Goal: Task Accomplishment & Management: Manage account settings

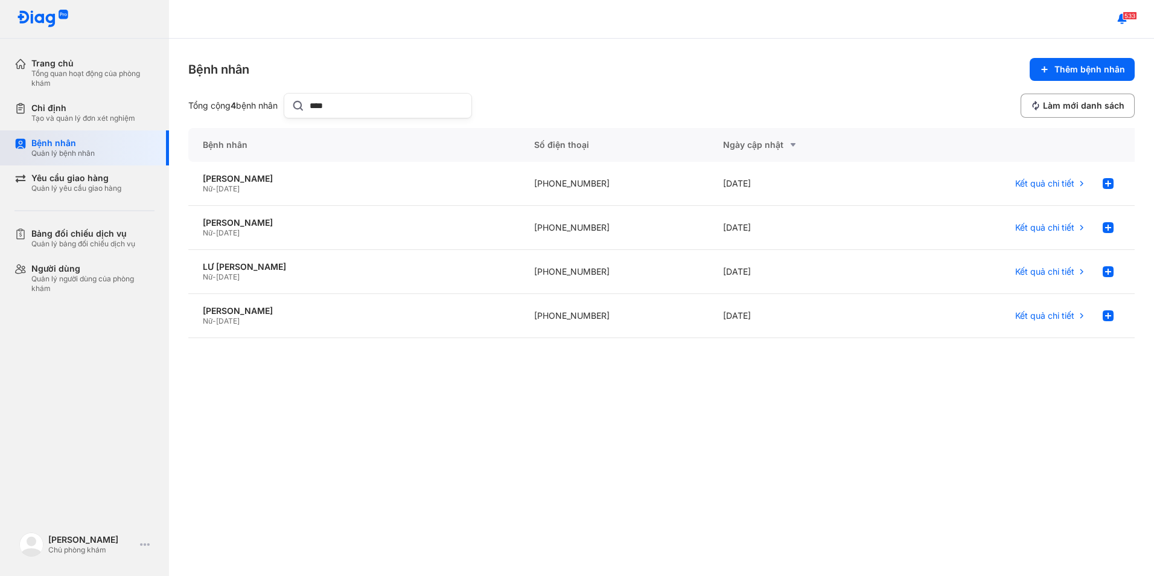
click at [118, 150] on div "Bệnh nhân Quản lý bệnh nhân" at bounding box center [92, 148] width 123 height 21
drag, startPoint x: 334, startPoint y: 113, endPoint x: 302, endPoint y: 123, distance: 32.8
click at [302, 123] on div "Bệnh nhân Thêm bệnh nhân Tổng cộng 4 bệnh nhân **** Làm mới danh sách Bệnh nhân…" at bounding box center [661, 307] width 985 height 537
type input "******"
click at [288, 259] on div "ĐOÀN THỊ BÍCH PHƯỢNG Nữ - 01/08/1975" at bounding box center [353, 272] width 331 height 44
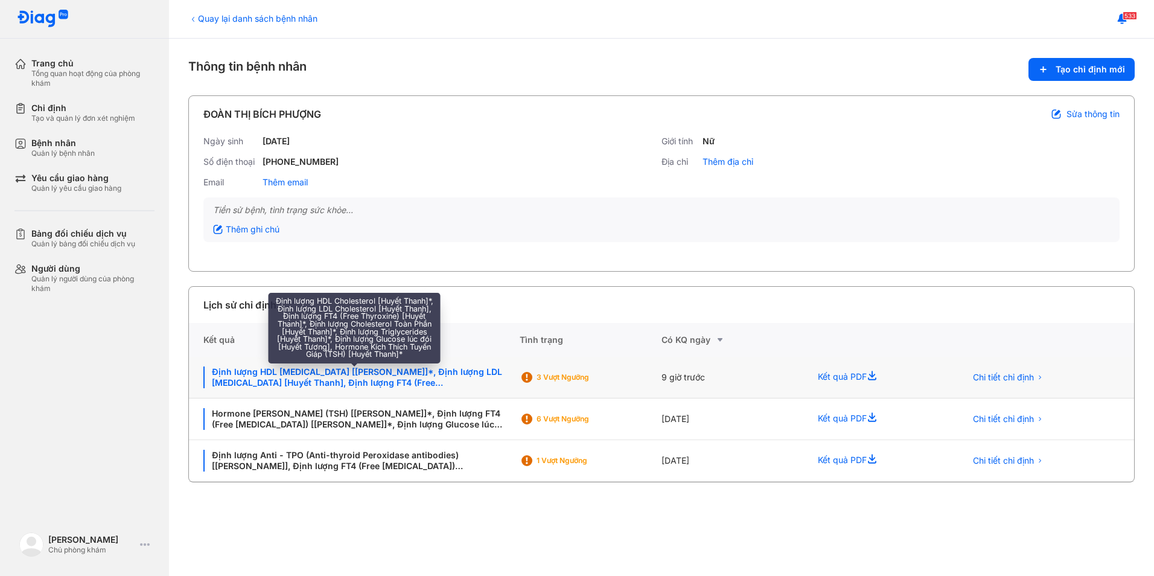
click at [405, 373] on div "Định lượng HDL [MEDICAL_DATA] [[PERSON_NAME]]*, Định lượng LDL [MEDICAL_DATA] […" at bounding box center [354, 377] width 302 height 22
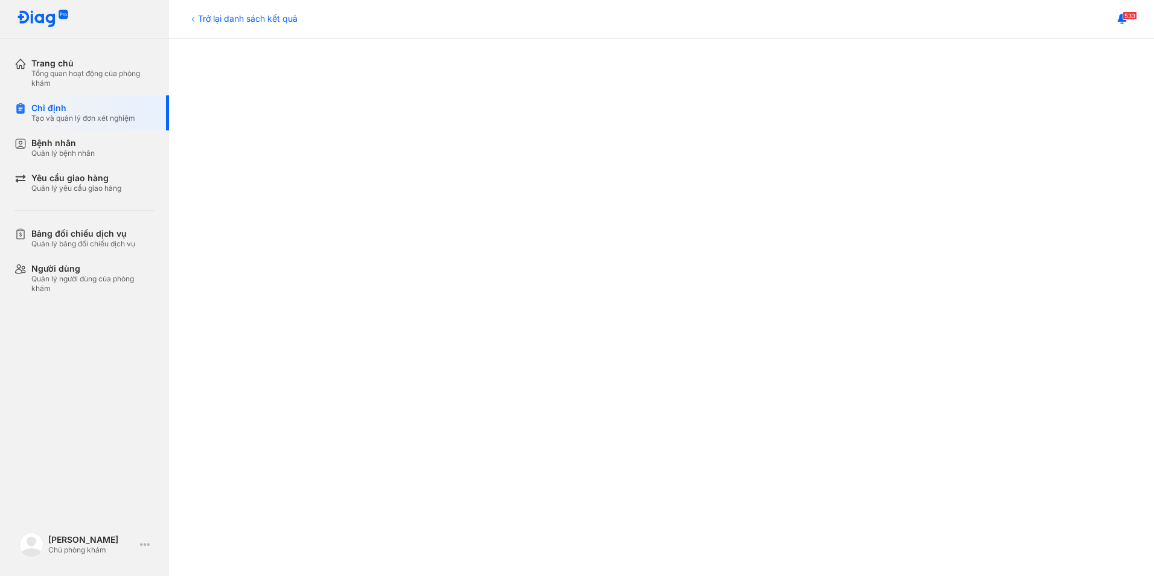
scroll to position [362, 0]
click at [210, 14] on div "Trở lại danh sách kết quả" at bounding box center [242, 18] width 109 height 13
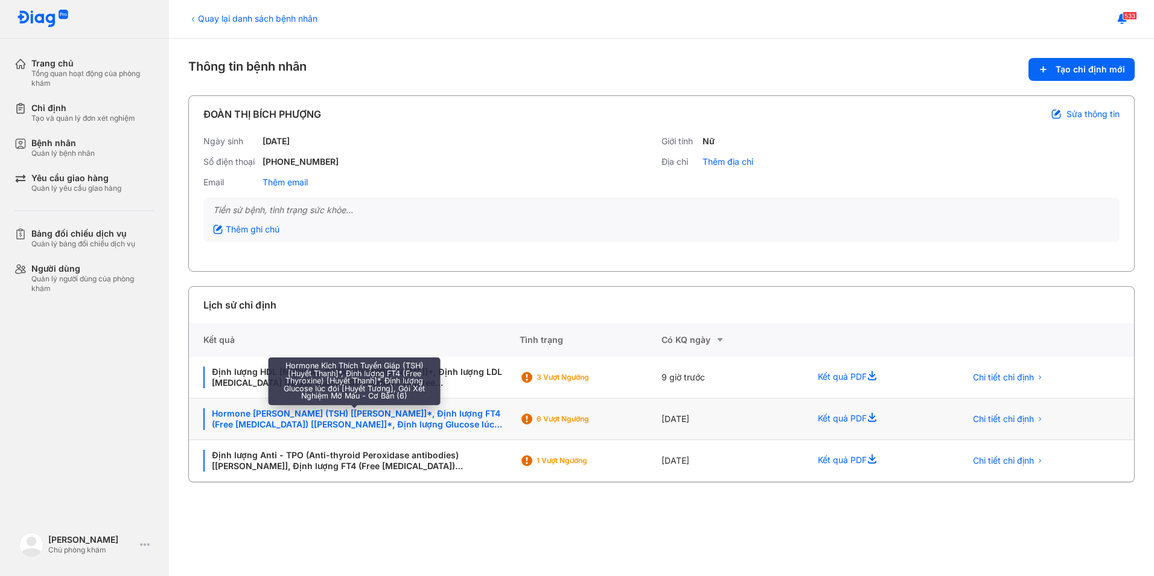
click at [374, 415] on div "Hormone [PERSON_NAME] (TSH) [[PERSON_NAME]]*, Định lượng FT4 (Free [MEDICAL_DAT…" at bounding box center [354, 419] width 302 height 22
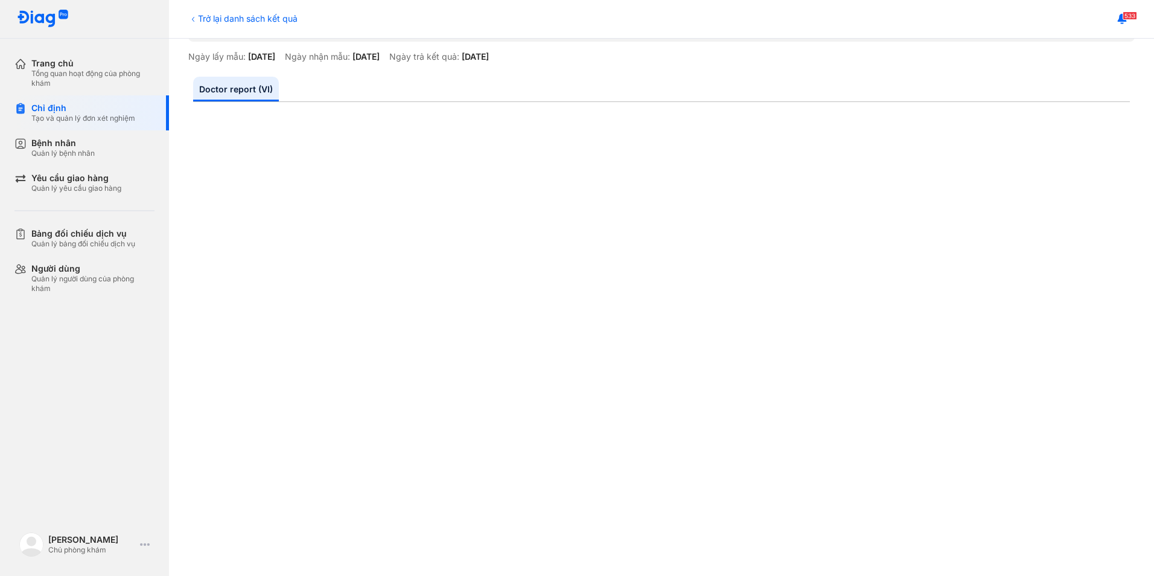
scroll to position [121, 0]
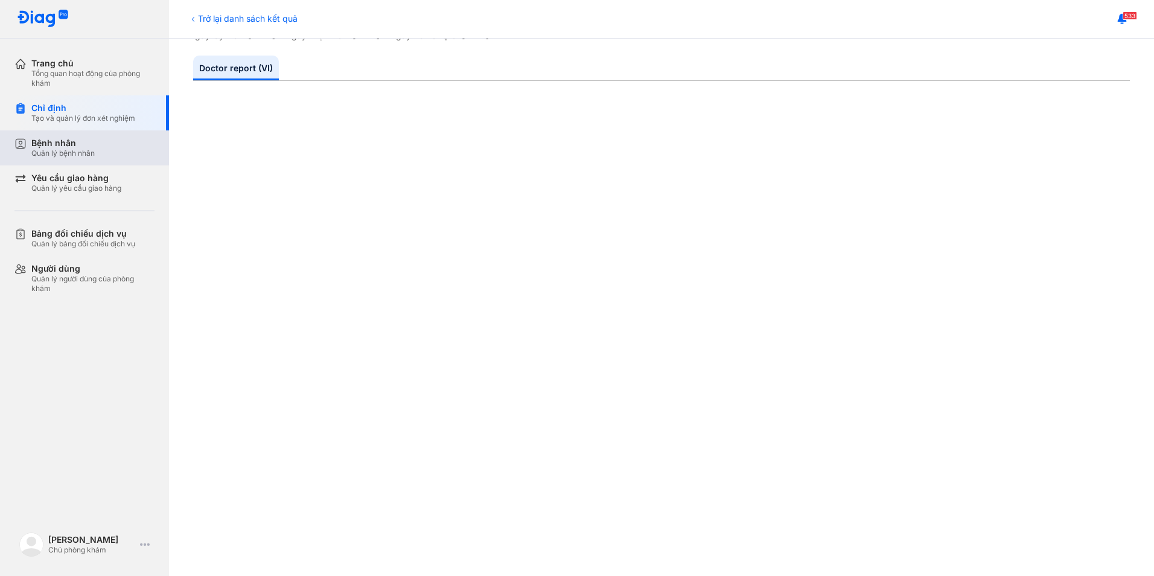
click at [61, 154] on div "Quản lý bệnh nhân" at bounding box center [62, 153] width 63 height 10
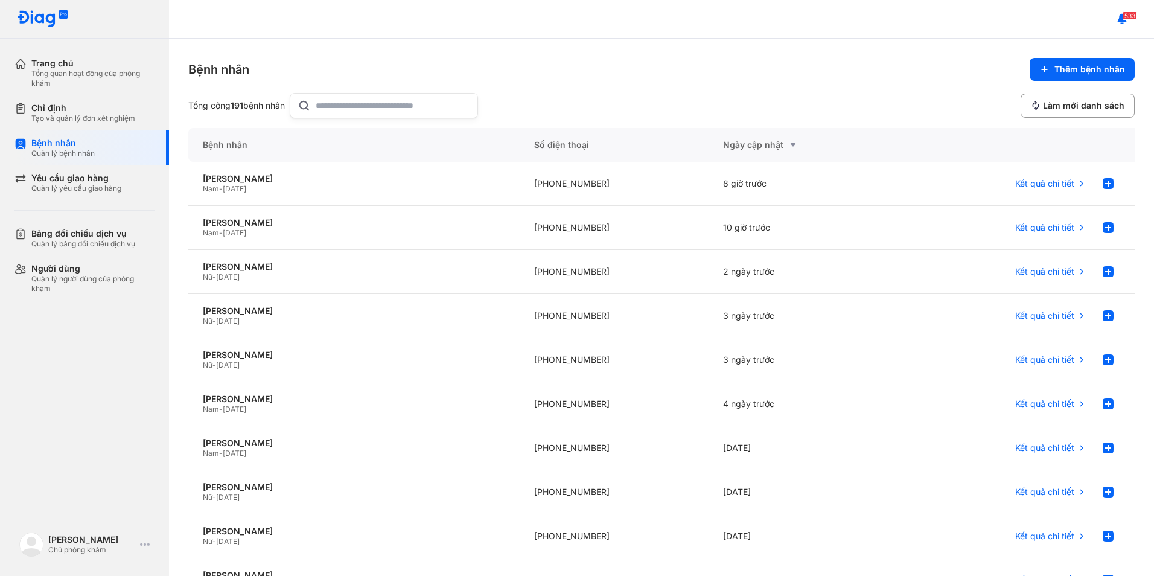
click at [393, 107] on input "text" at bounding box center [393, 106] width 154 height 24
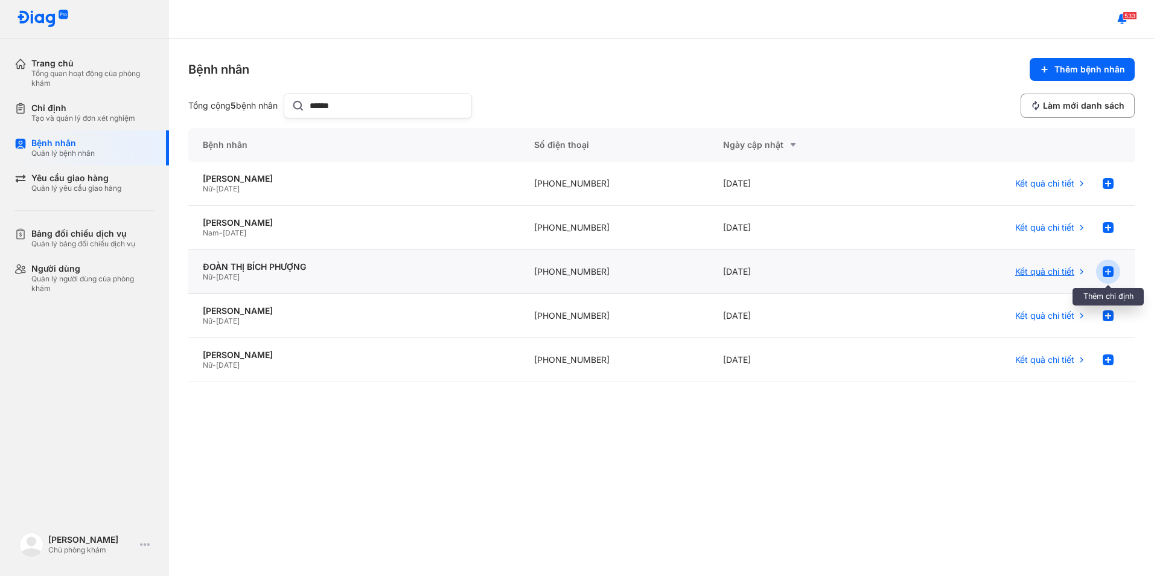
type input "******"
click at [1111, 270] on use at bounding box center [1107, 271] width 11 height 11
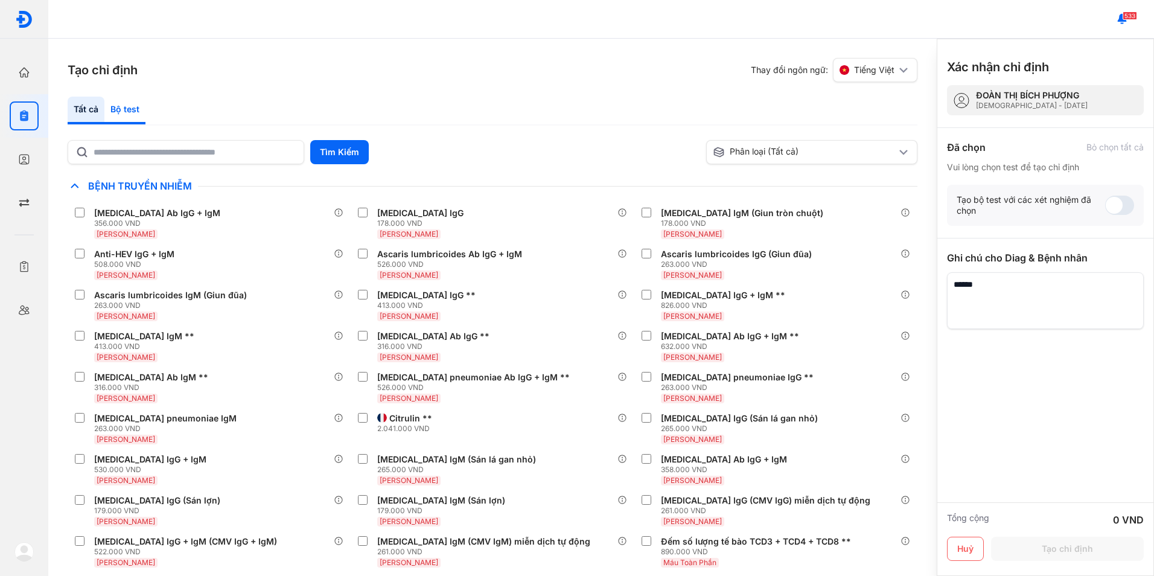
click at [133, 111] on div "Bộ test" at bounding box center [124, 111] width 41 height 28
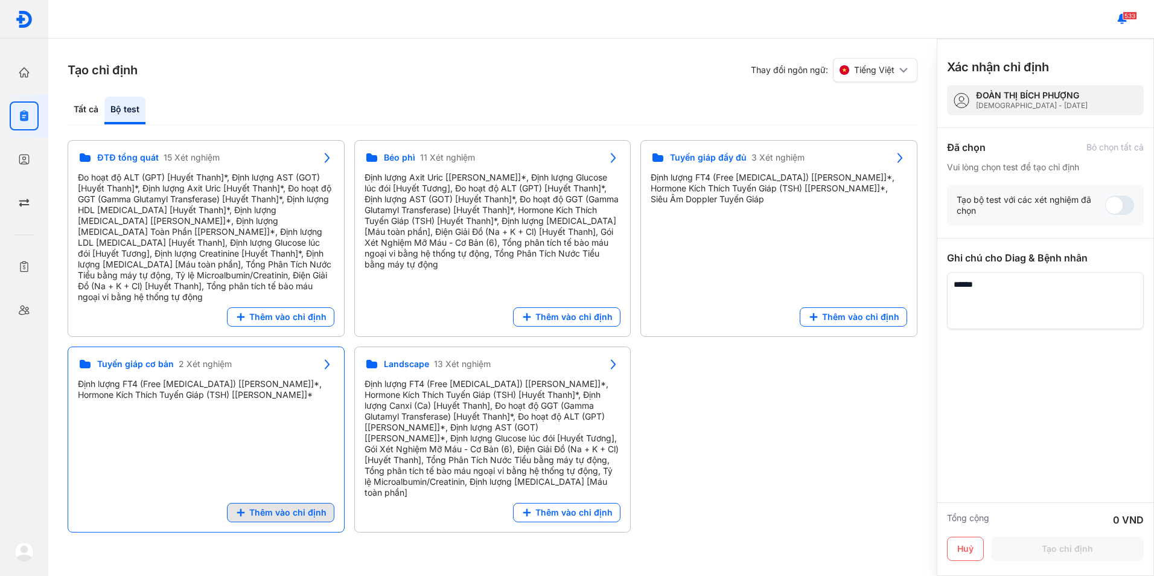
click at [288, 507] on span "Thêm vào chỉ định" at bounding box center [287, 512] width 77 height 11
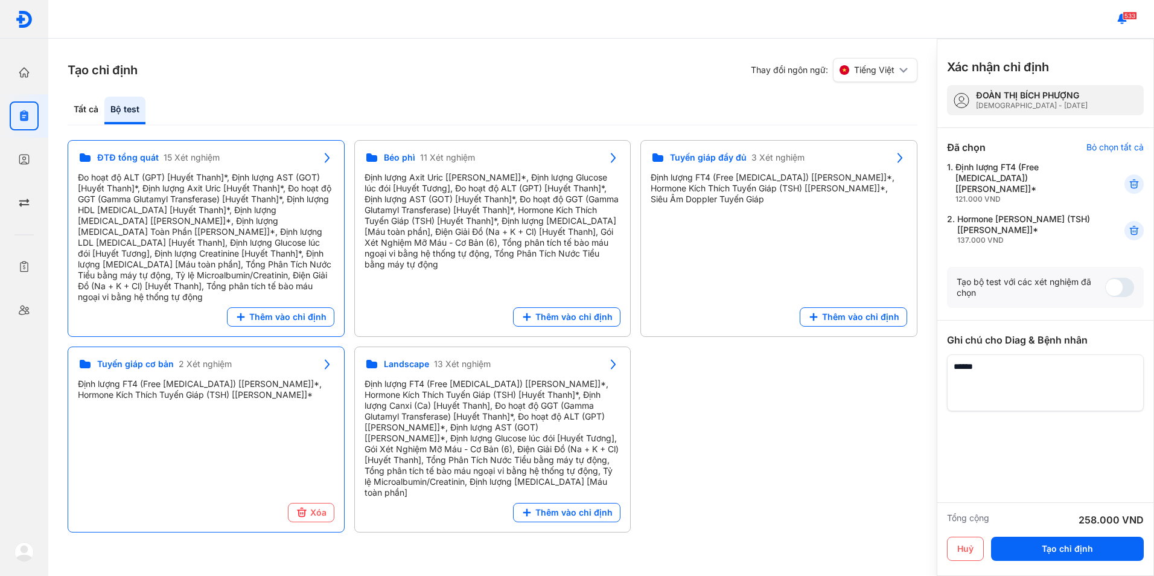
click at [286, 311] on span "Thêm vào chỉ định" at bounding box center [287, 316] width 77 height 11
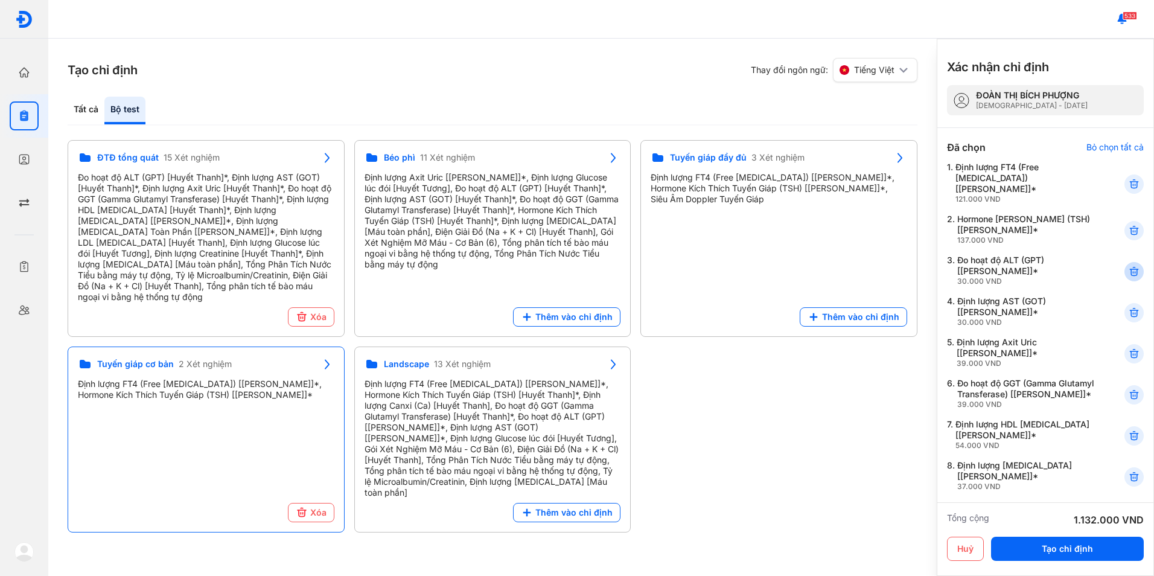
click at [1129, 267] on use at bounding box center [1133, 271] width 8 height 8
click at [1128, 265] on icon at bounding box center [1134, 271] width 12 height 12
click at [1129, 310] on use at bounding box center [1133, 312] width 8 height 8
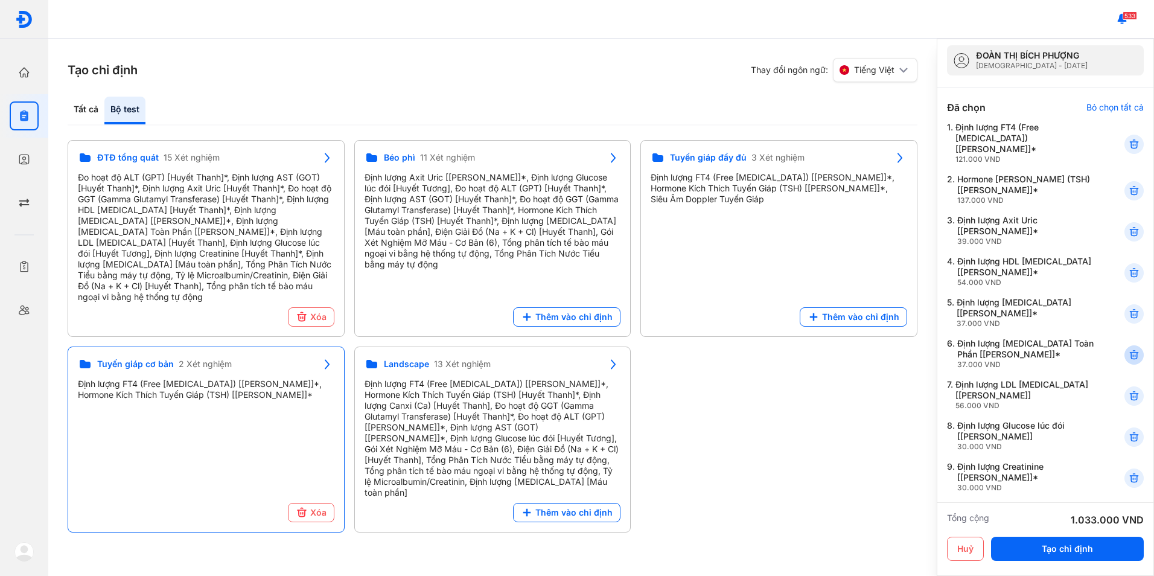
scroll to position [60, 0]
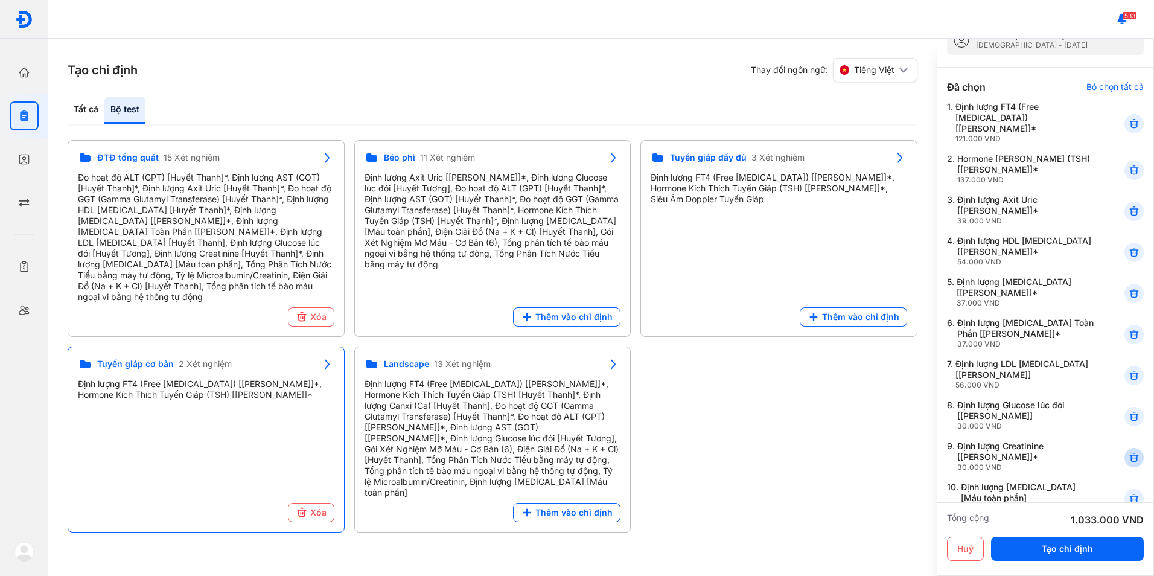
click at [1128, 451] on icon at bounding box center [1134, 457] width 12 height 12
click at [1128, 446] on icon at bounding box center [1134, 452] width 12 height 12
click at [1128, 451] on icon at bounding box center [1134, 457] width 12 height 12
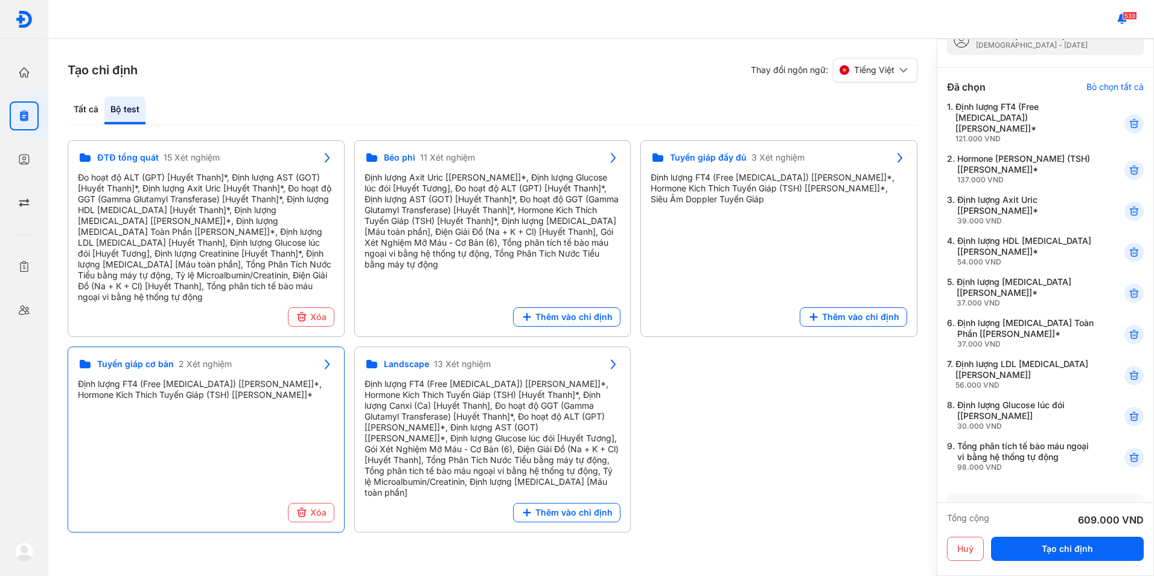
click at [1128, 451] on icon at bounding box center [1134, 457] width 12 height 12
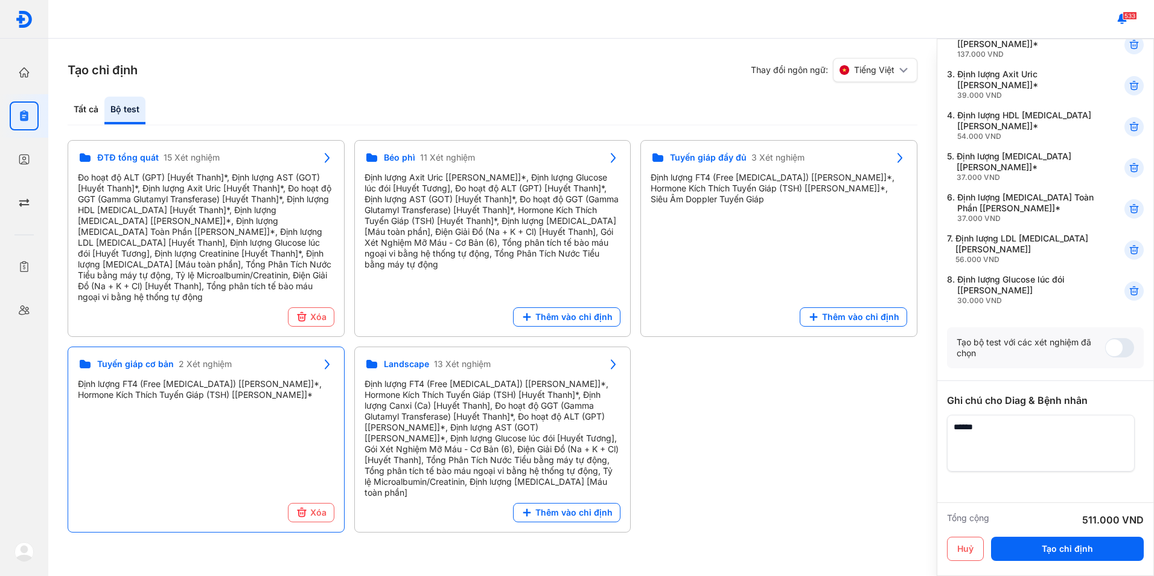
scroll to position [216, 0]
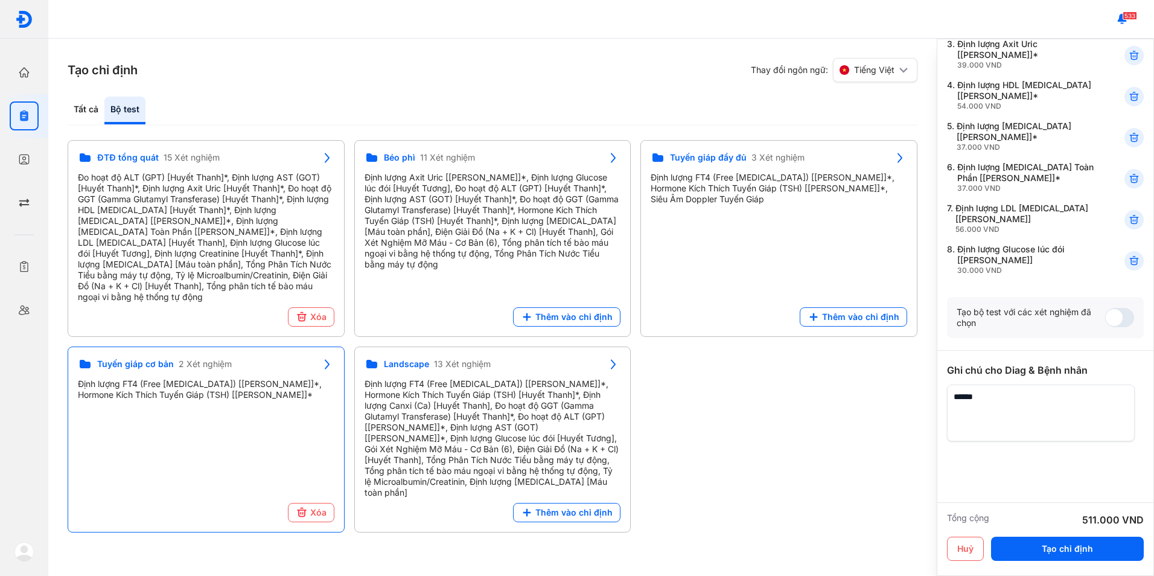
click at [1035, 404] on textarea at bounding box center [1041, 412] width 188 height 57
type textarea "**********"
click at [1052, 556] on button "Tạo chỉ định" at bounding box center [1067, 548] width 153 height 24
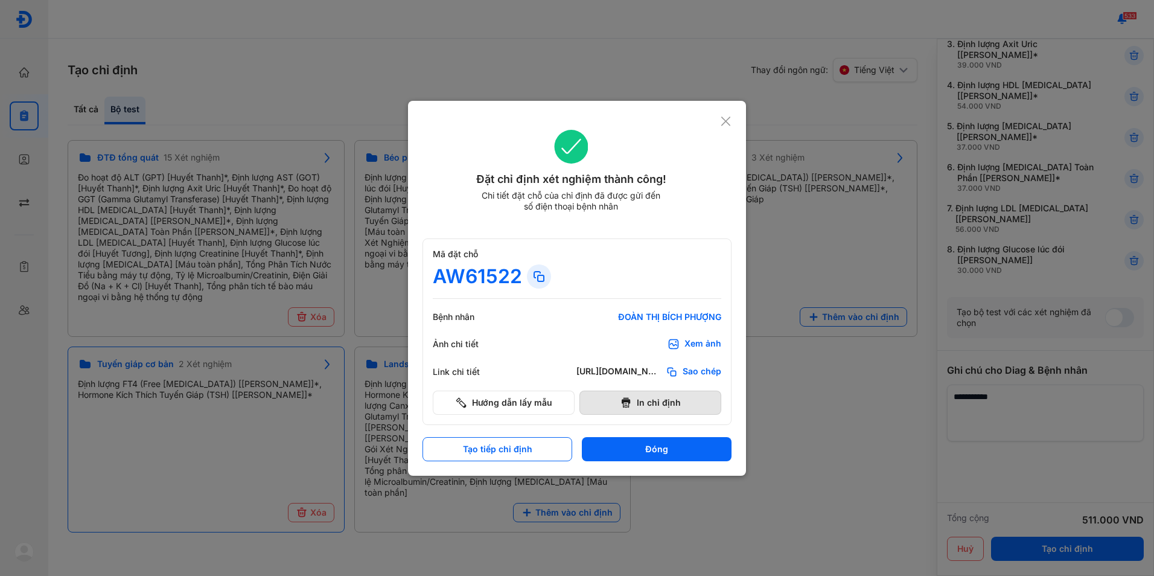
click at [688, 409] on button "In chỉ định" at bounding box center [650, 402] width 142 height 24
click at [732, 120] on div "Đặt chỉ định xét nghiệm thành công! Chi tiết đặt chỗ của chỉ định đã được gửi đ…" at bounding box center [577, 288] width 338 height 375
click at [726, 124] on icon at bounding box center [725, 121] width 11 height 12
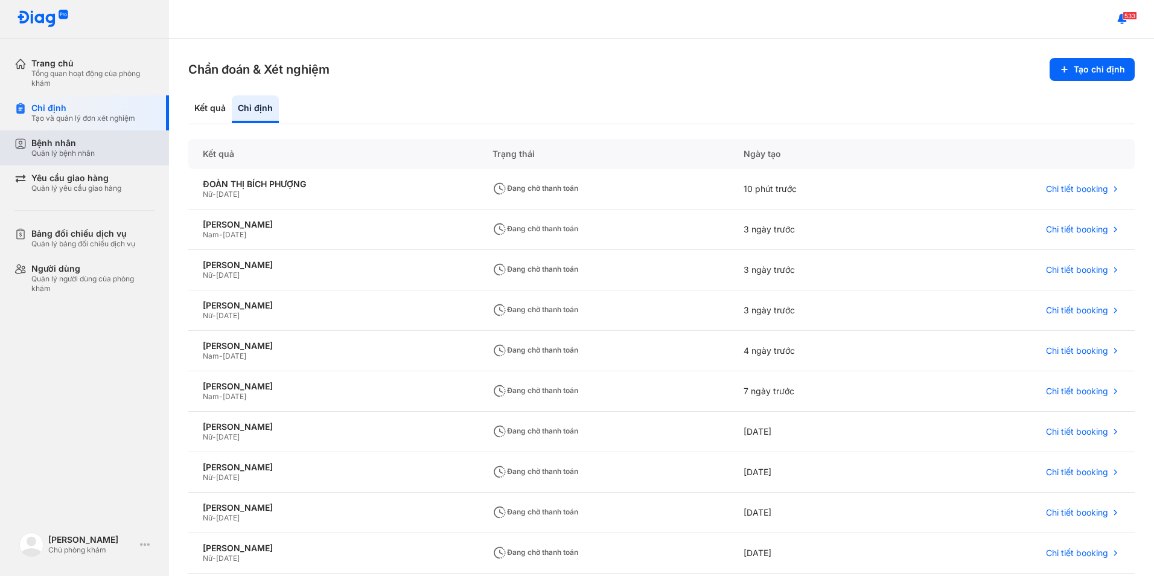
click at [86, 147] on div "Bệnh nhân" at bounding box center [62, 143] width 63 height 11
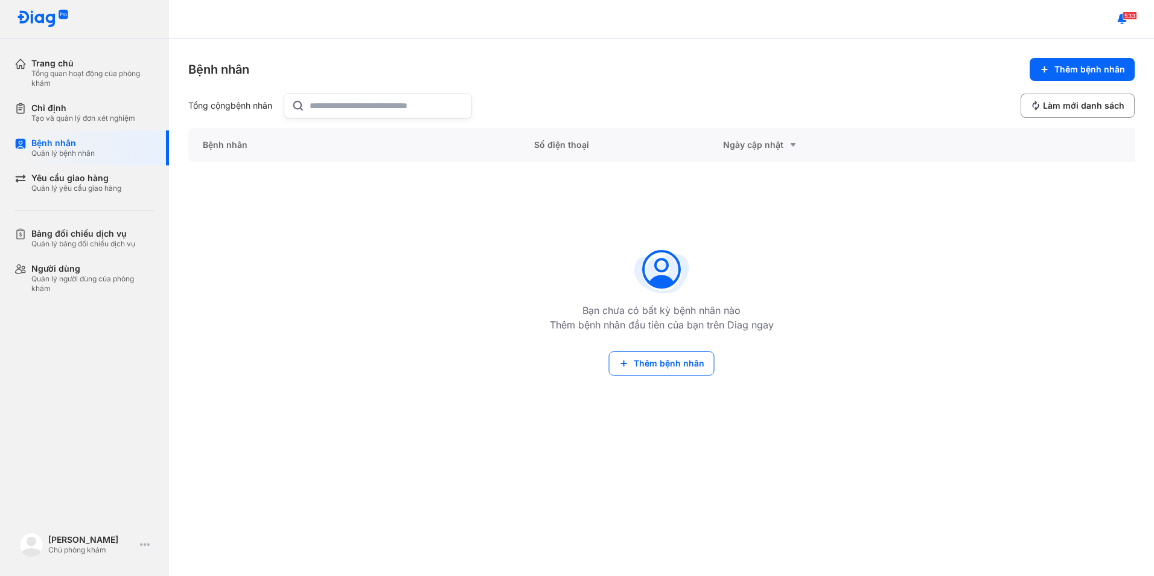
click at [361, 98] on input "text" at bounding box center [387, 106] width 154 height 24
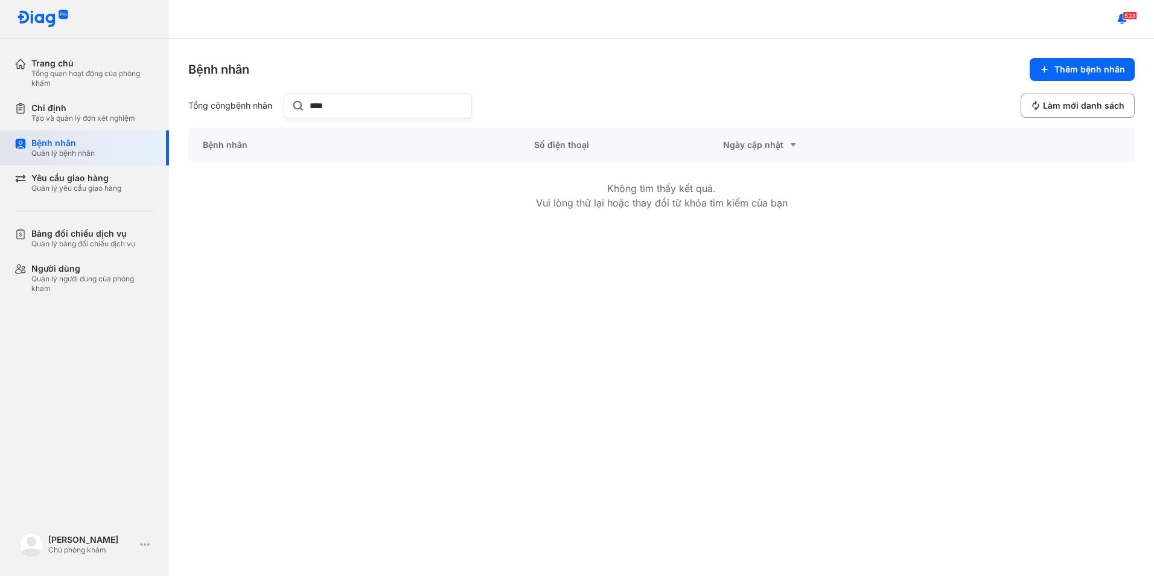
type input "****"
click at [65, 150] on div "Quản lý bệnh nhân" at bounding box center [62, 153] width 63 height 10
drag, startPoint x: 341, startPoint y: 106, endPoint x: 290, endPoint y: 127, distance: 55.5
click at [290, 127] on div "Bệnh nhân Thêm bệnh nhân Tổng cộng bệnh nhân **** Làm mới danh sách Bệnh nhân S…" at bounding box center [661, 307] width 985 height 537
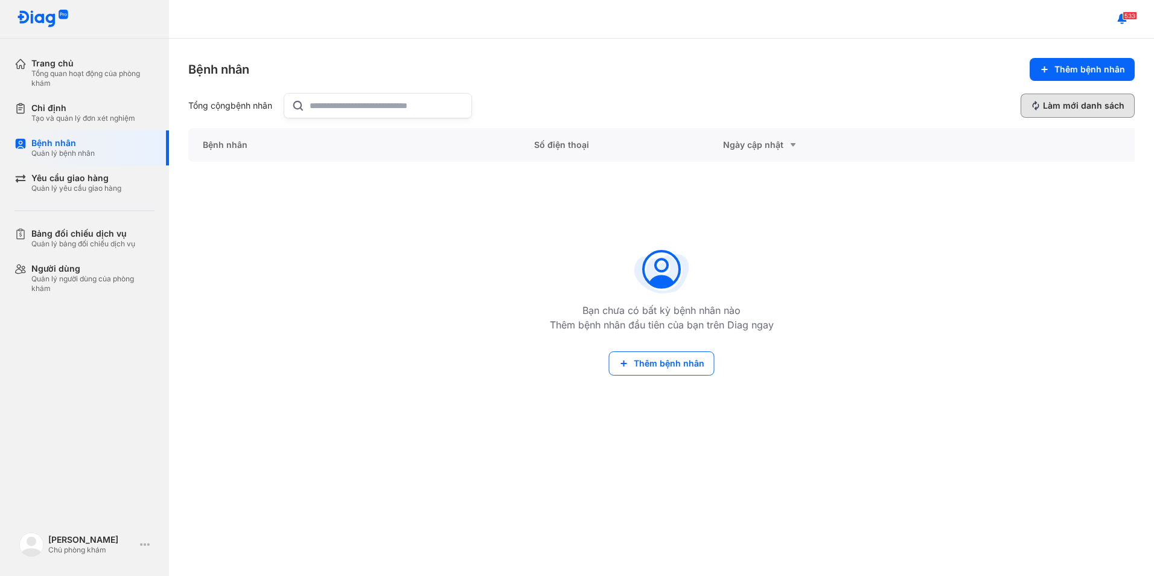
click at [1070, 110] on span "Làm mới danh sách" at bounding box center [1083, 105] width 81 height 11
click at [59, 147] on div "Bệnh nhân" at bounding box center [62, 143] width 63 height 11
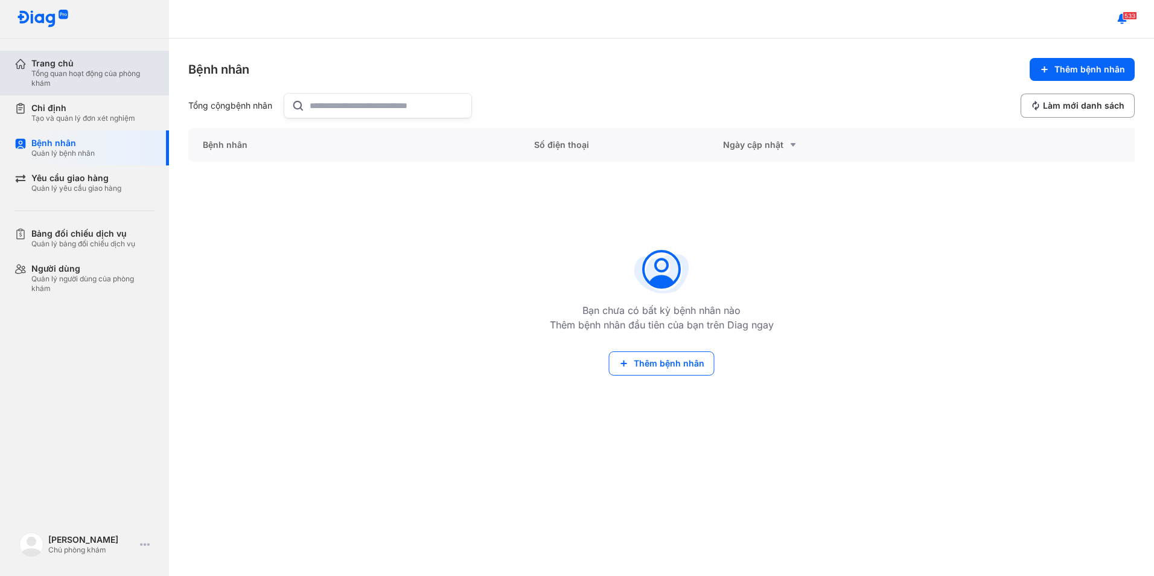
click at [50, 69] on div "Tổng quan hoạt động của phòng khám" at bounding box center [92, 78] width 123 height 19
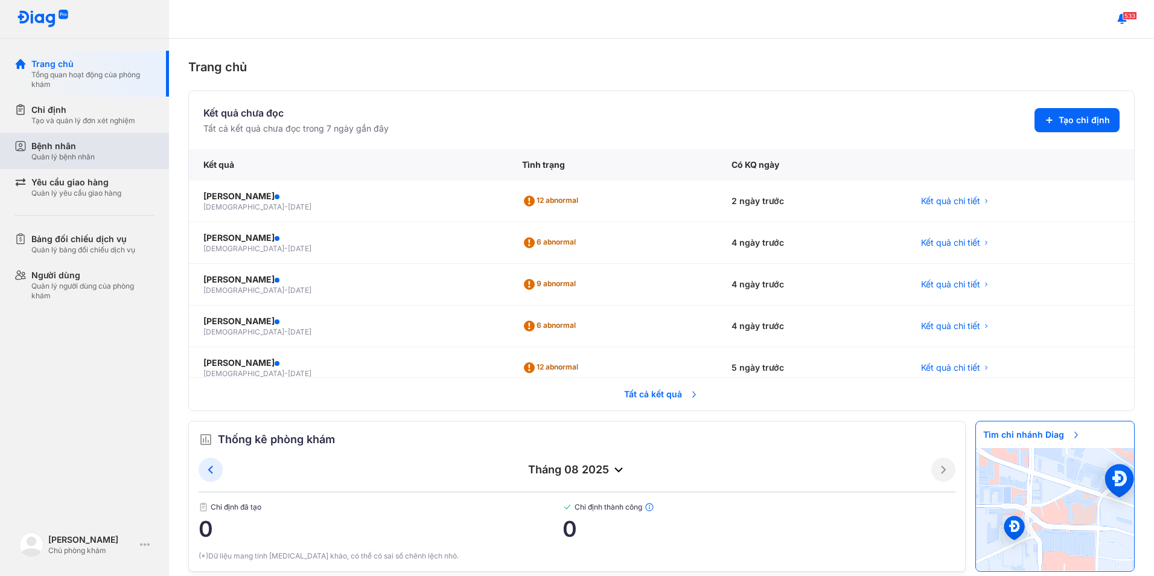
click at [54, 145] on div "Bệnh nhân" at bounding box center [62, 146] width 63 height 12
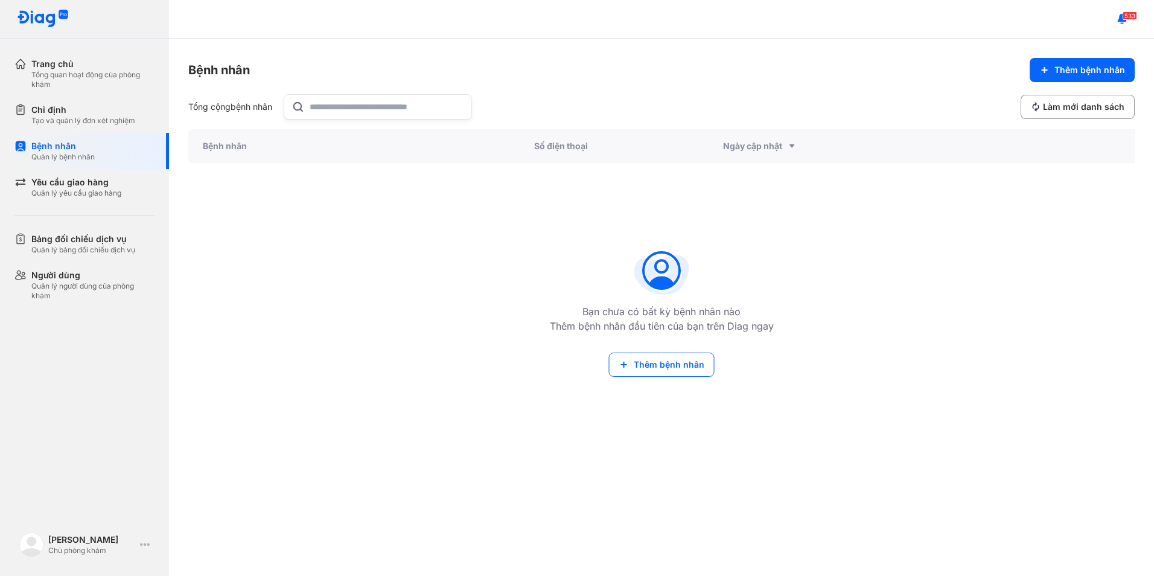
click at [383, 116] on input "text" at bounding box center [387, 107] width 154 height 24
click at [1123, 14] on span "533" at bounding box center [1129, 15] width 14 height 8
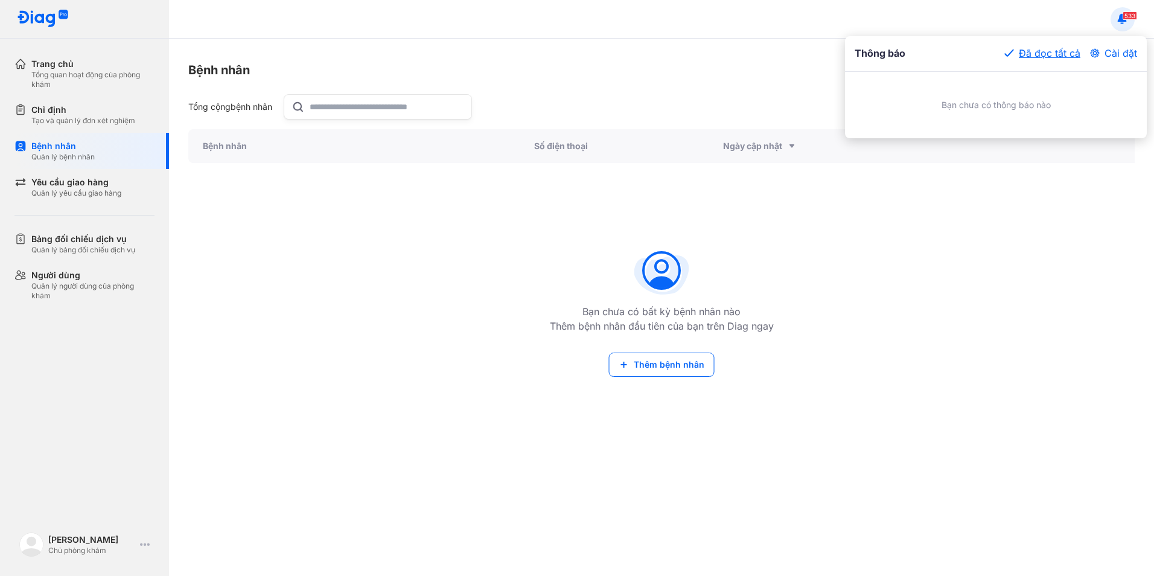
click at [1059, 56] on button "Đã đọc tất cả" at bounding box center [1042, 53] width 76 height 14
click at [1057, 54] on button "Đã đọc tất cả" at bounding box center [1042, 53] width 76 height 14
click at [737, 65] on div at bounding box center [577, 288] width 1154 height 576
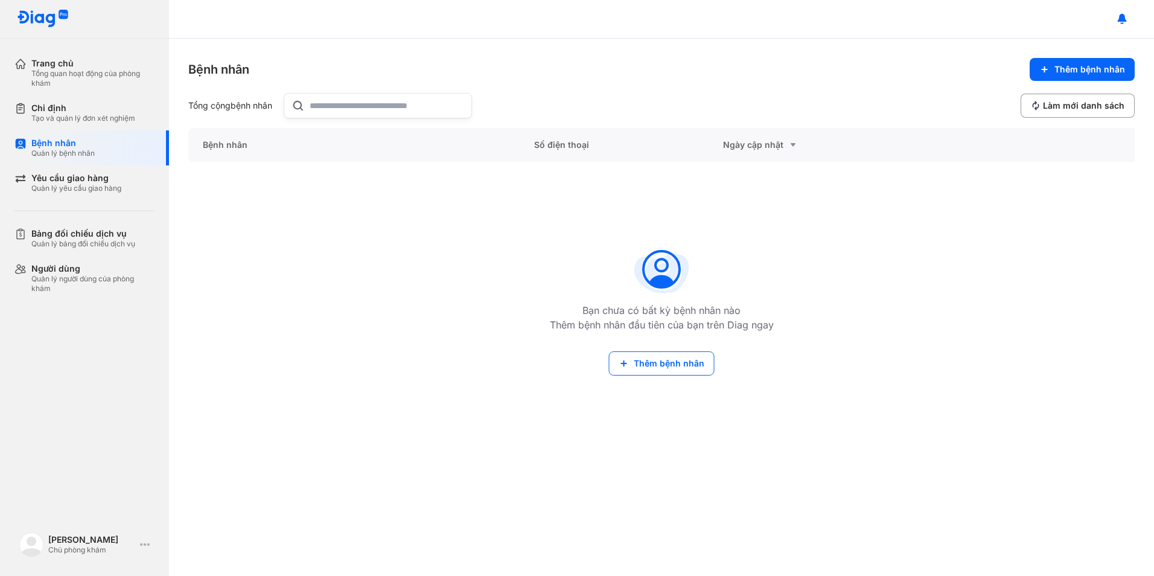
click at [320, 104] on input "text" at bounding box center [387, 106] width 154 height 24
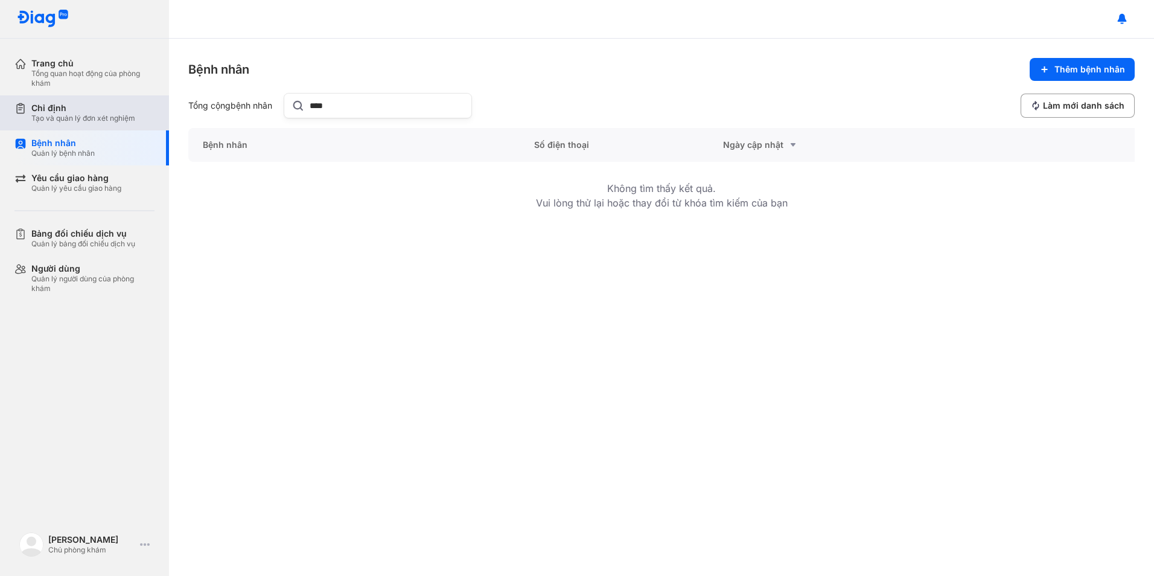
type input "****"
click at [54, 108] on div "Chỉ định" at bounding box center [83, 108] width 104 height 11
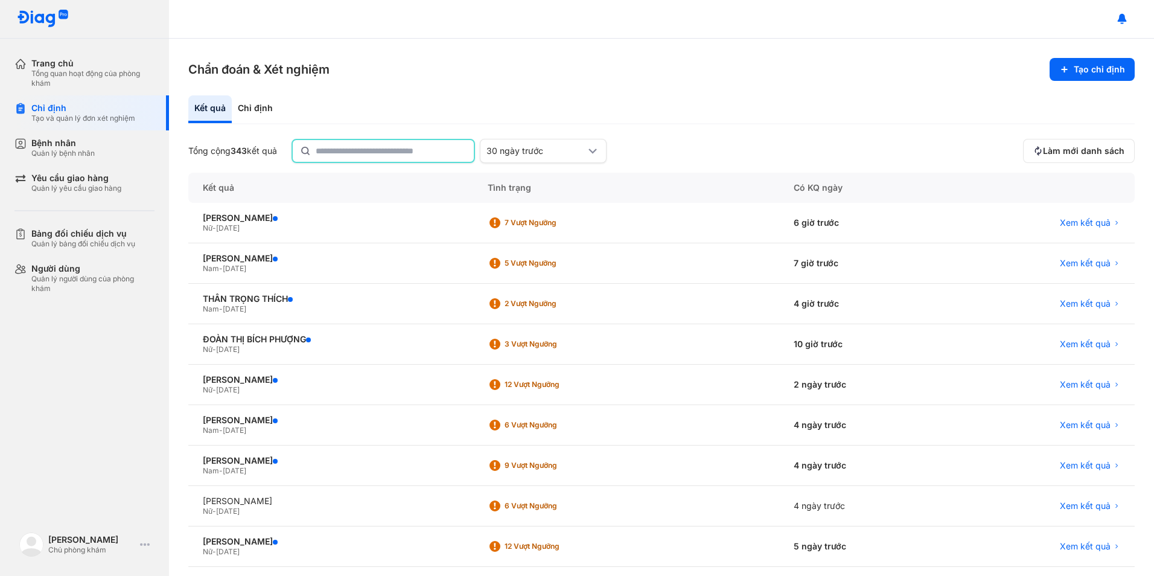
click at [419, 156] on input "text" at bounding box center [391, 151] width 151 height 22
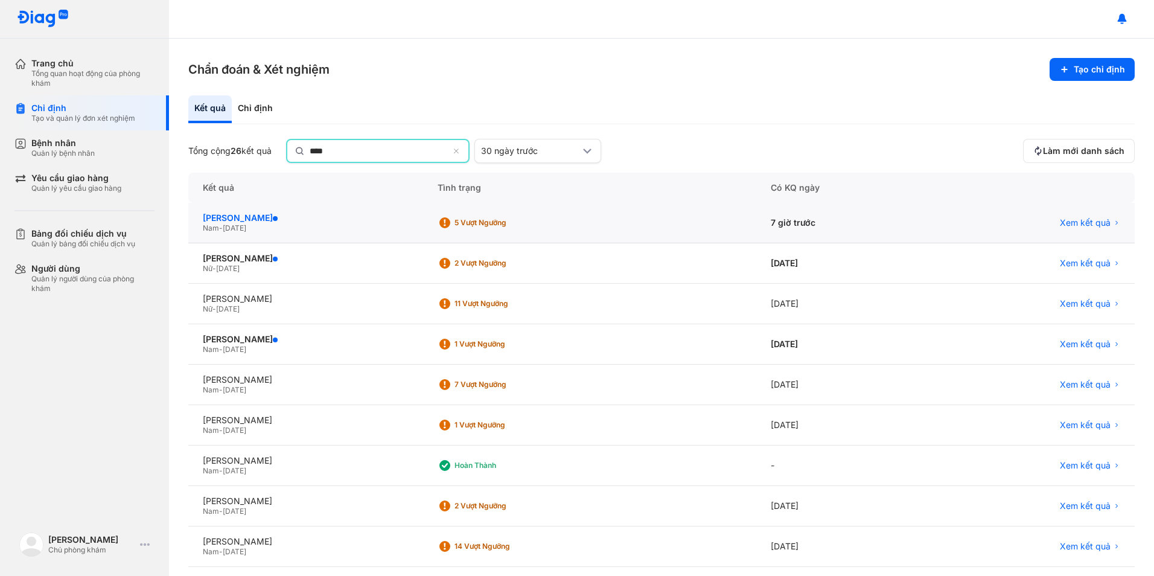
type input "****"
click at [294, 214] on div "[PERSON_NAME]" at bounding box center [306, 219] width 206 height 11
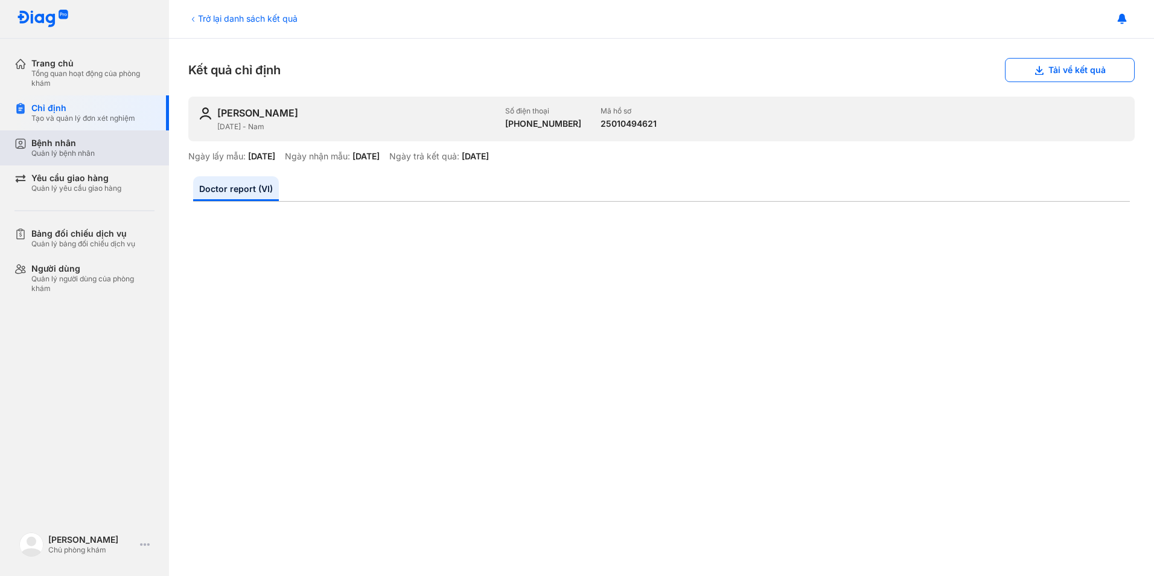
click at [103, 143] on div "Bệnh nhân Quản lý bệnh nhân" at bounding box center [92, 148] width 123 height 21
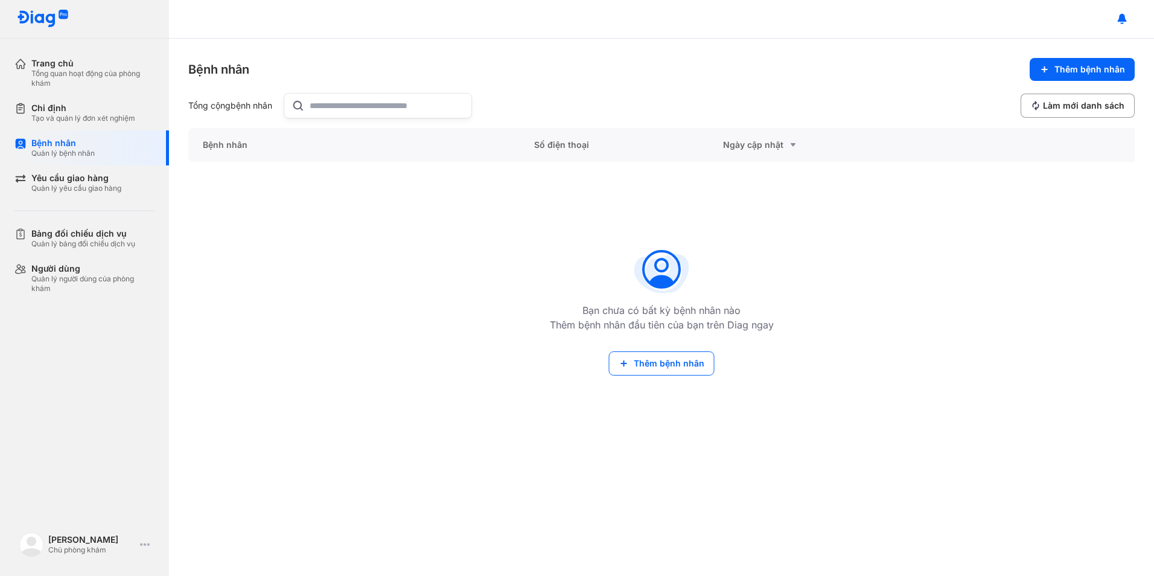
click at [770, 145] on div "Ngày cập nhật" at bounding box center [803, 145] width 160 height 14
click at [1079, 104] on span "Làm mới danh sách" at bounding box center [1083, 105] width 81 height 11
click at [380, 109] on input "text" at bounding box center [387, 106] width 154 height 24
click at [217, 148] on div "Bệnh nhân" at bounding box center [353, 145] width 331 height 34
click at [45, 119] on div "Tạo và quản lý đơn xét nghiệm" at bounding box center [83, 118] width 104 height 10
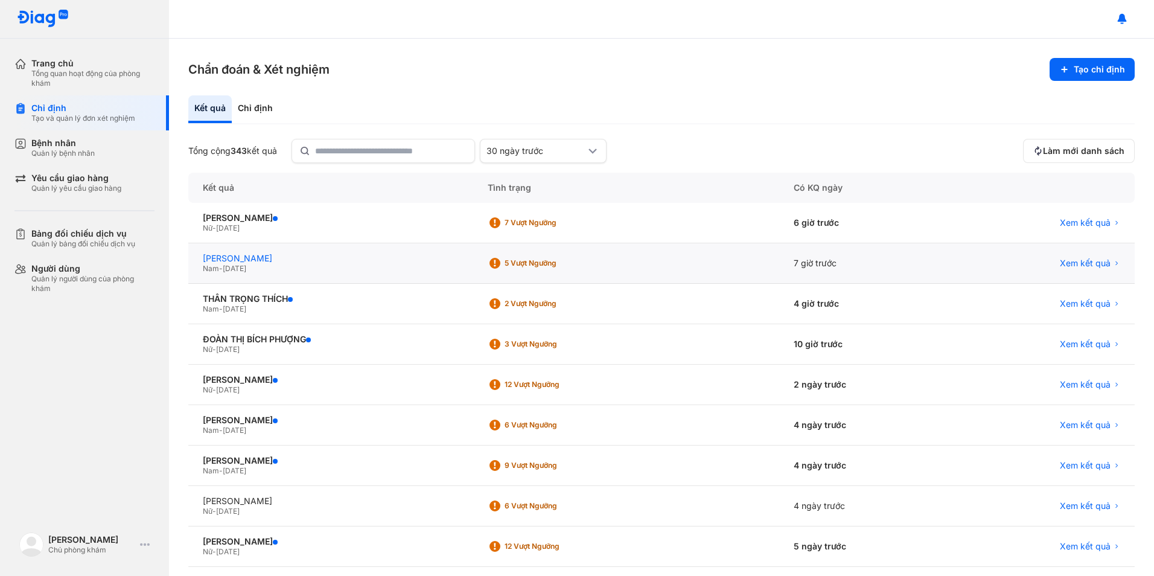
click at [291, 259] on div "[PERSON_NAME]" at bounding box center [331, 258] width 256 height 11
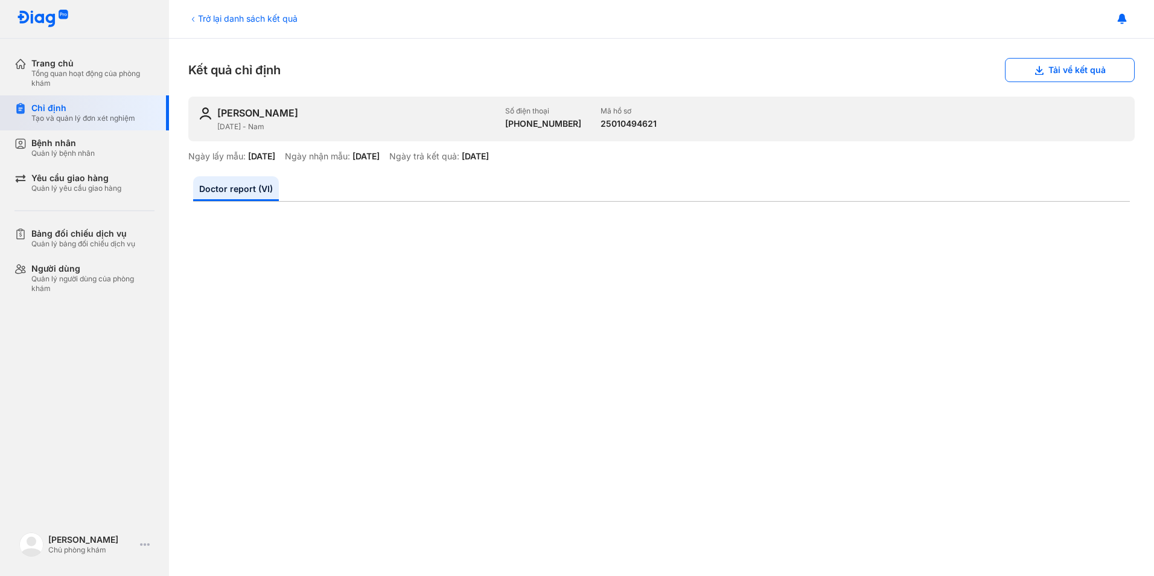
click at [58, 114] on div "Tạo và quản lý đơn xét nghiệm" at bounding box center [83, 118] width 104 height 10
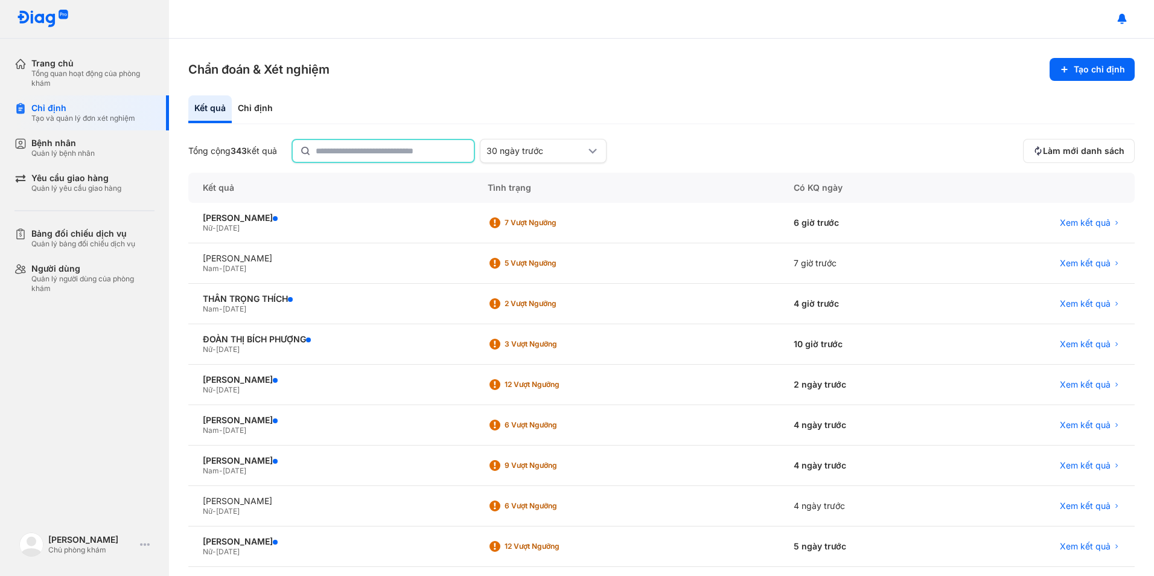
click at [377, 150] on input "text" at bounding box center [391, 151] width 151 height 22
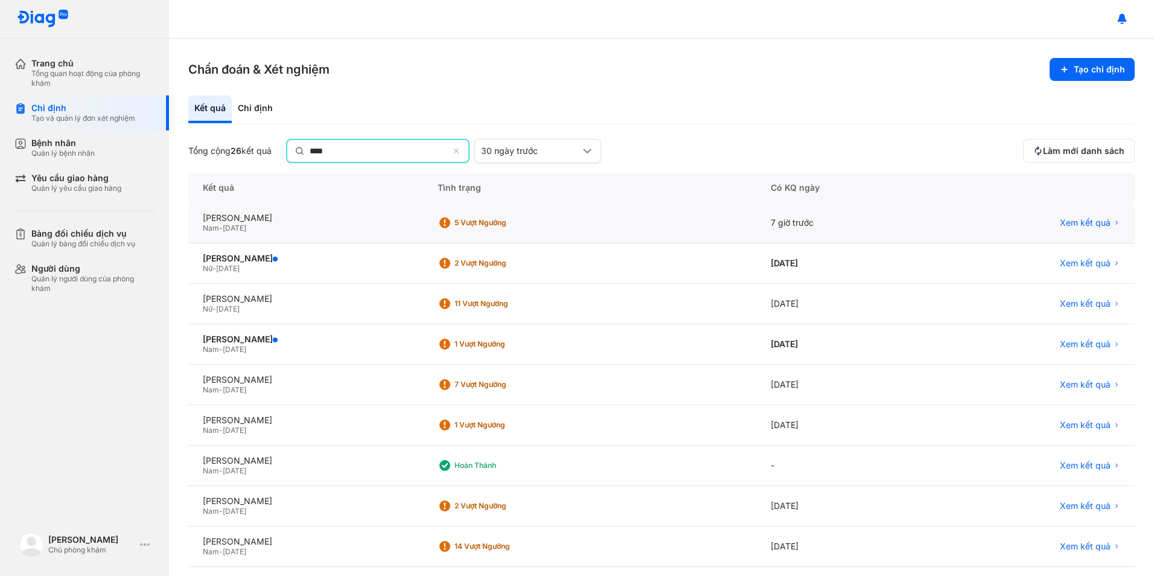
type input "****"
click at [293, 210] on div "[PERSON_NAME] - [DATE]" at bounding box center [305, 223] width 235 height 40
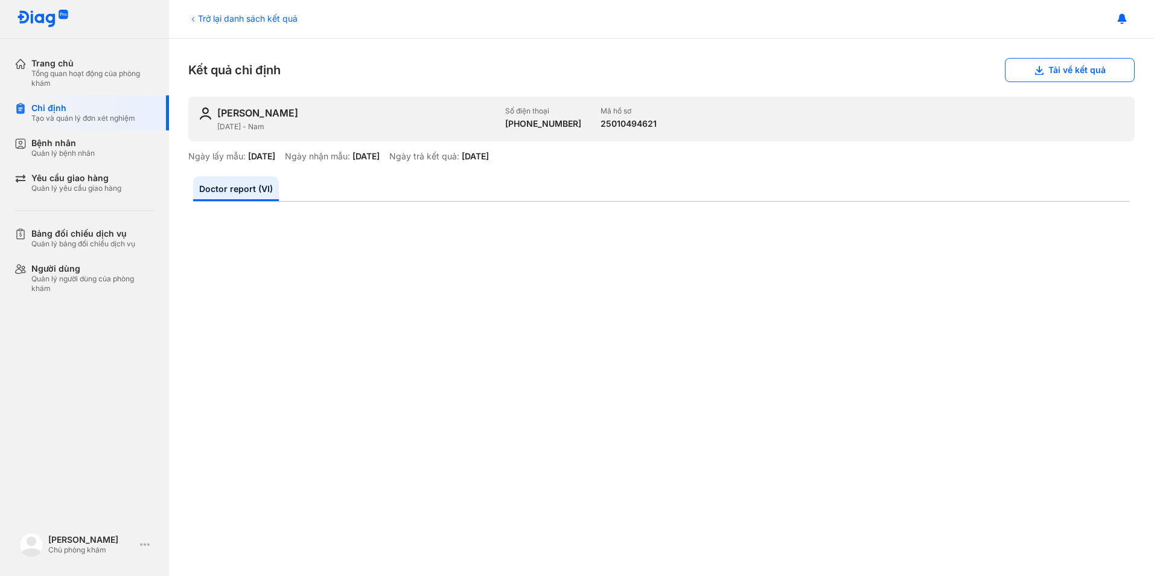
click at [295, 108] on div "[PERSON_NAME]" at bounding box center [257, 112] width 81 height 13
drag, startPoint x: 585, startPoint y: 125, endPoint x: 650, endPoint y: 120, distance: 65.4
click at [650, 120] on div "[PERSON_NAME] [DATE] - Nam Số điện thoại [PHONE_NUMBER] Mã hồ sơ 25010494621" at bounding box center [661, 119] width 946 height 45
copy div "25010494621"
click at [83, 147] on div "Bệnh nhân" at bounding box center [62, 143] width 63 height 11
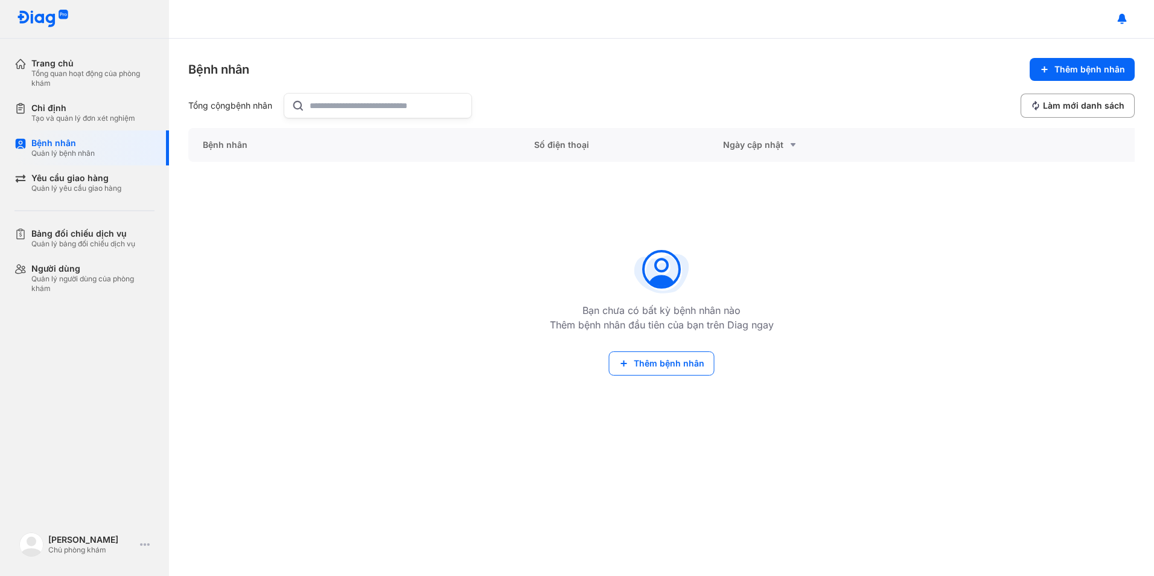
click at [416, 110] on input "text" at bounding box center [387, 106] width 154 height 24
paste input "**********"
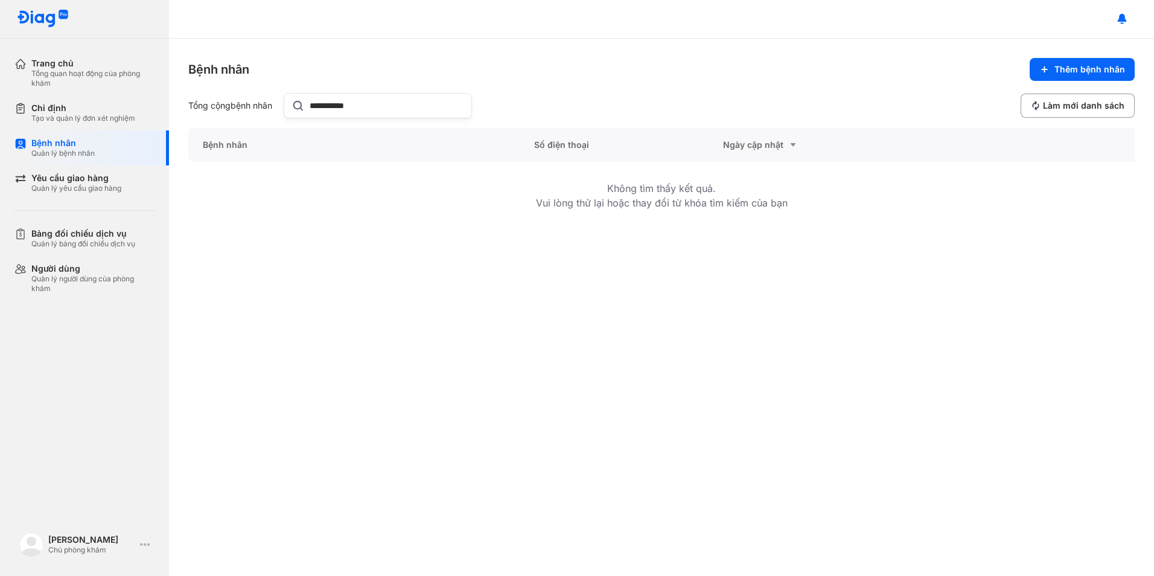
type input "**********"
click at [60, 65] on div "Trang chủ" at bounding box center [92, 63] width 123 height 11
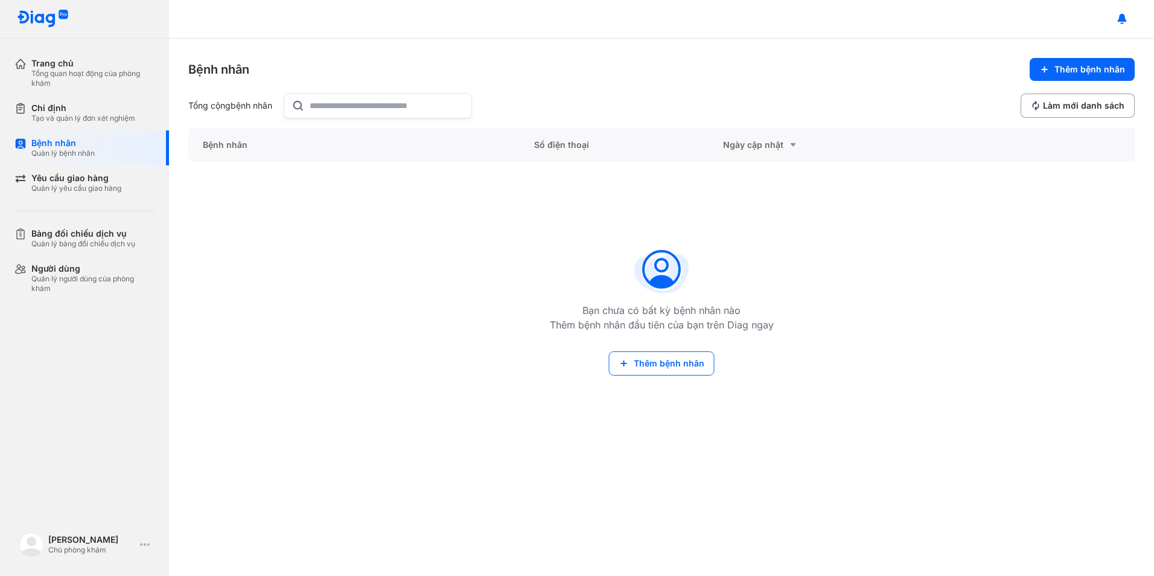
click at [369, 105] on input "text" at bounding box center [387, 106] width 154 height 24
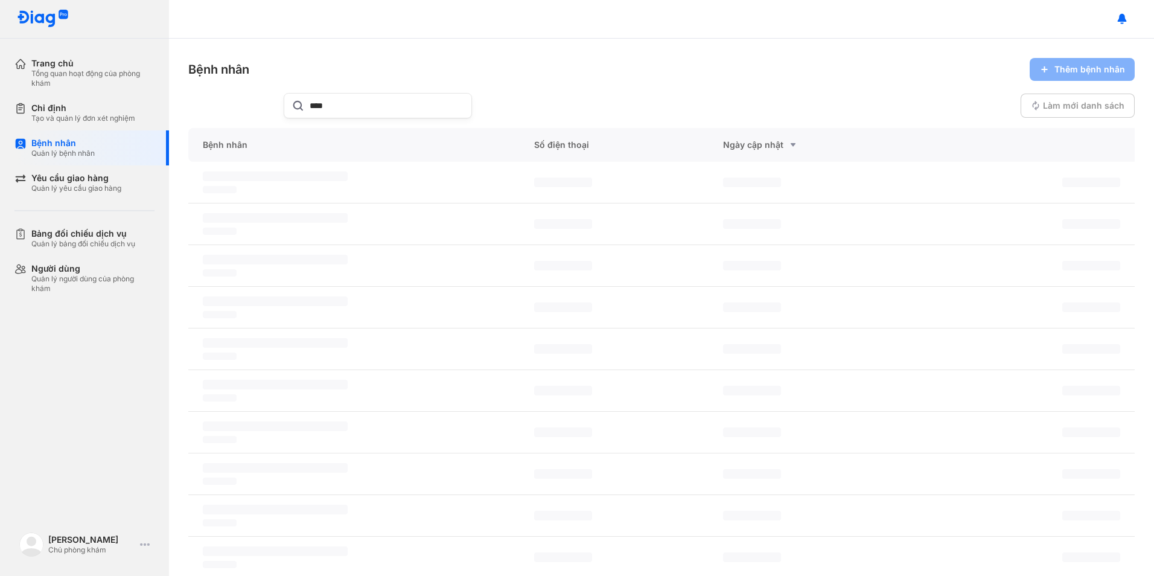
type input "****"
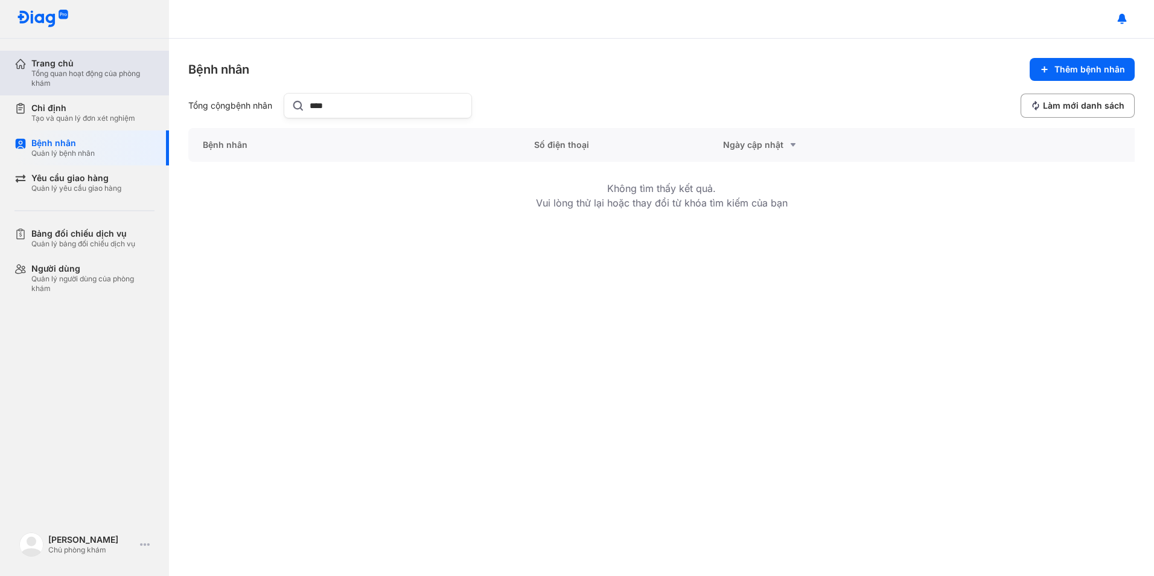
click at [43, 73] on div "Tổng quan hoạt động của phòng khám" at bounding box center [92, 78] width 123 height 19
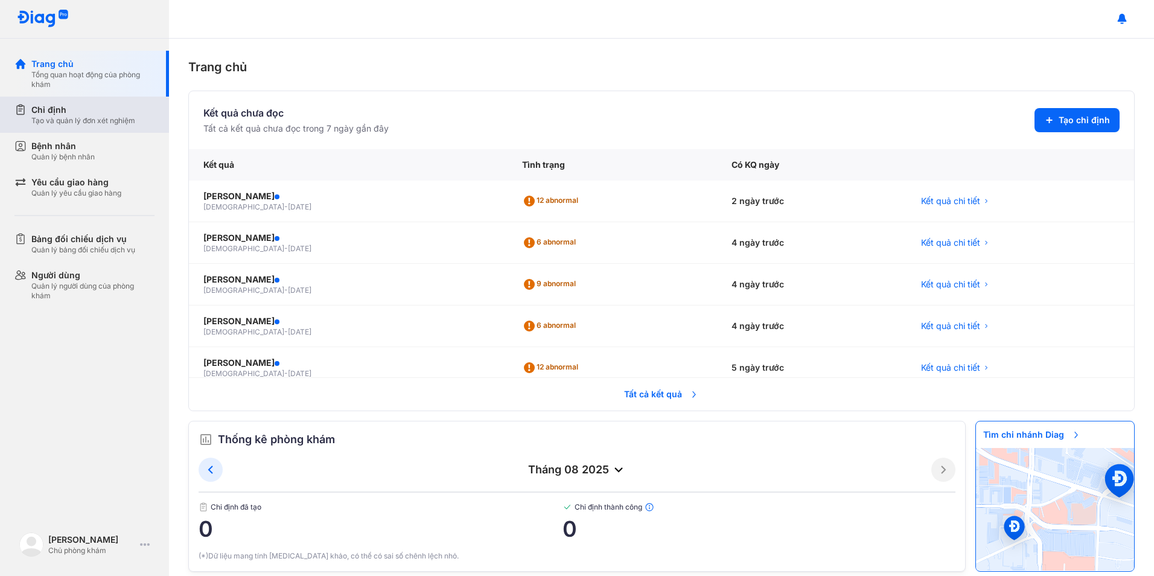
click at [63, 121] on div "Tạo và quản lý đơn xét nghiệm" at bounding box center [83, 121] width 104 height 10
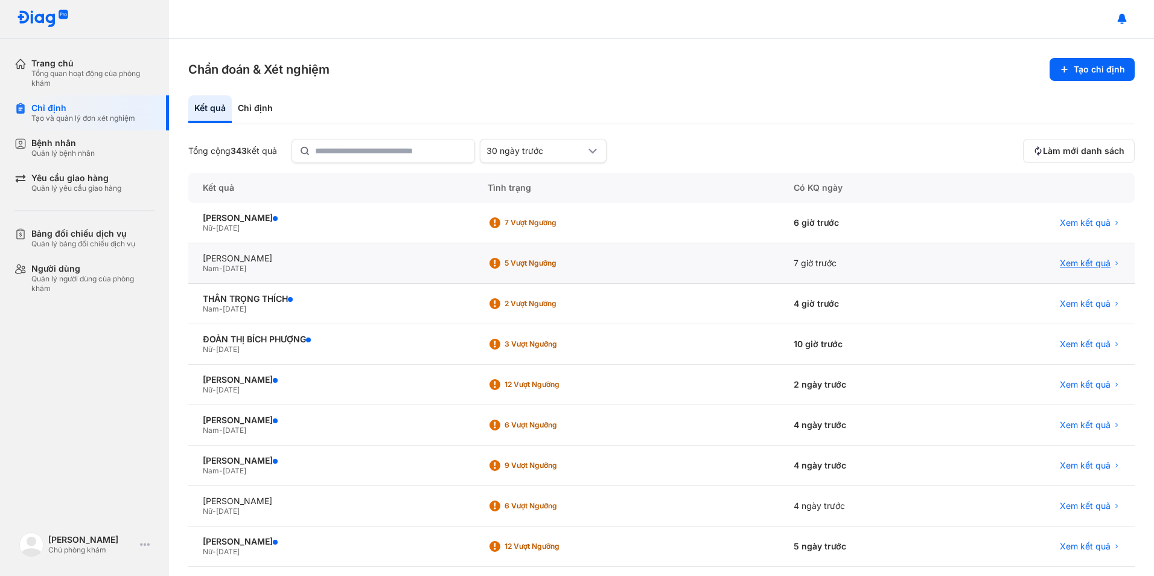
click at [1084, 264] on span "Xem kết quả" at bounding box center [1084, 263] width 51 height 11
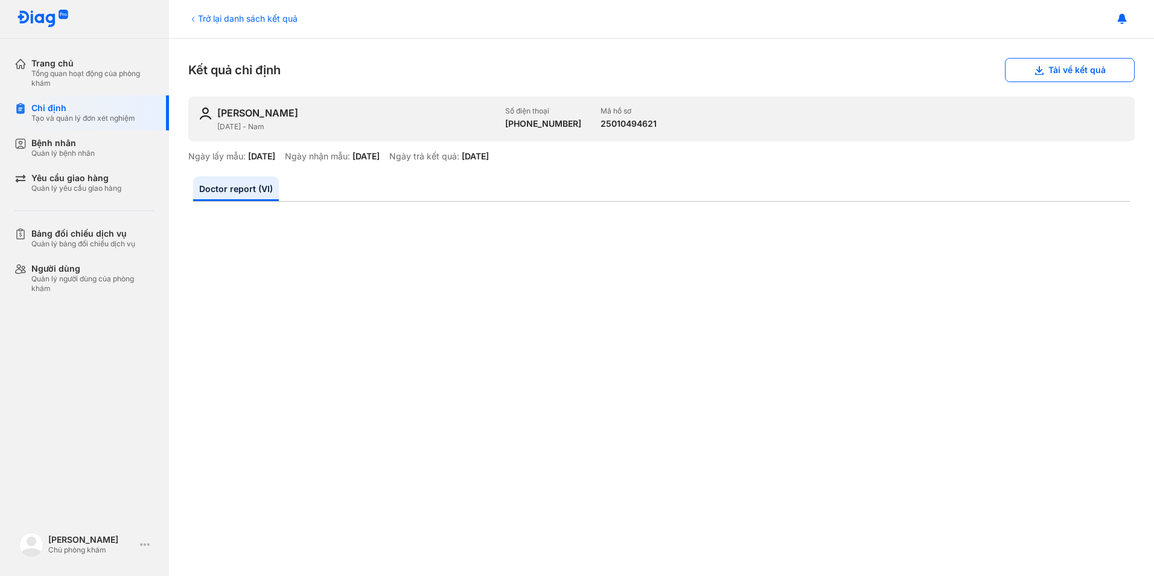
click at [214, 13] on div "Trở lại danh sách kết quả" at bounding box center [242, 18] width 109 height 13
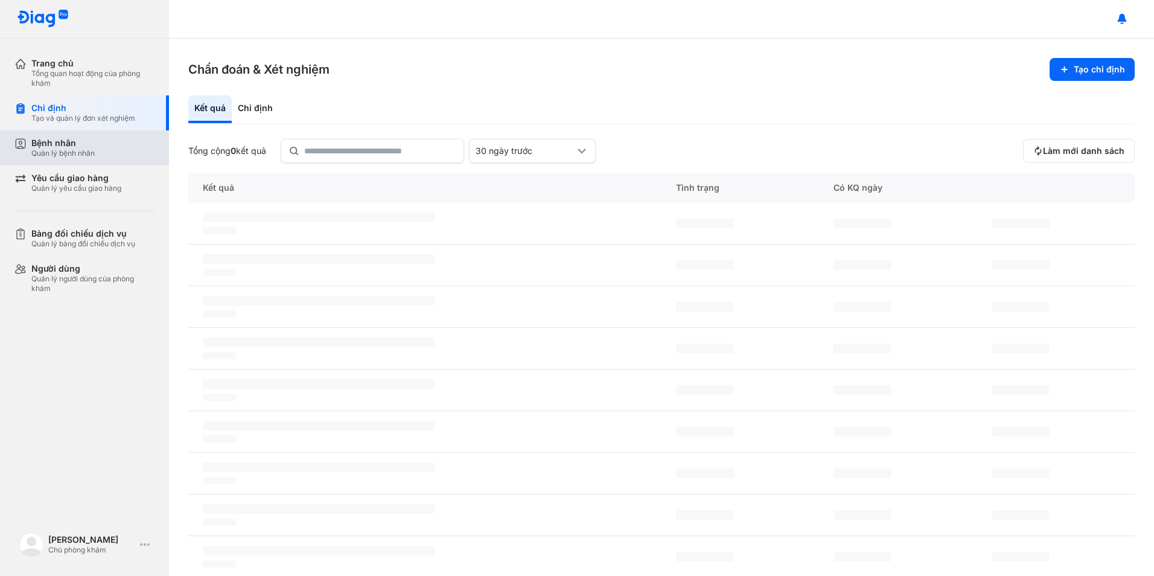
click at [78, 151] on div "Quản lý bệnh nhân" at bounding box center [62, 153] width 63 height 10
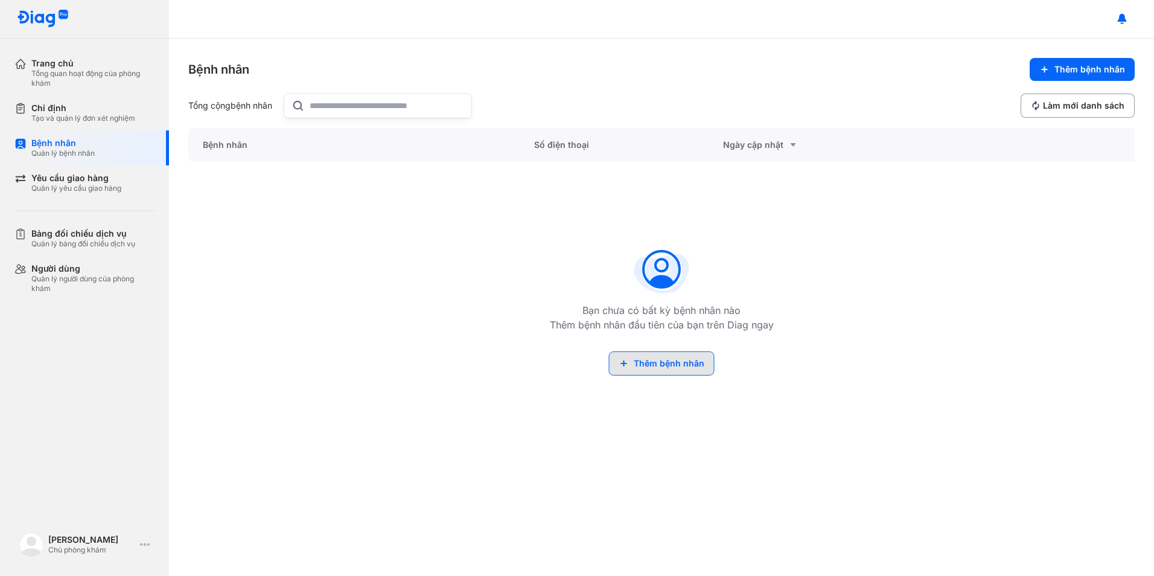
click at [663, 364] on button "Thêm bệnh nhân" at bounding box center [662, 363] width 106 height 24
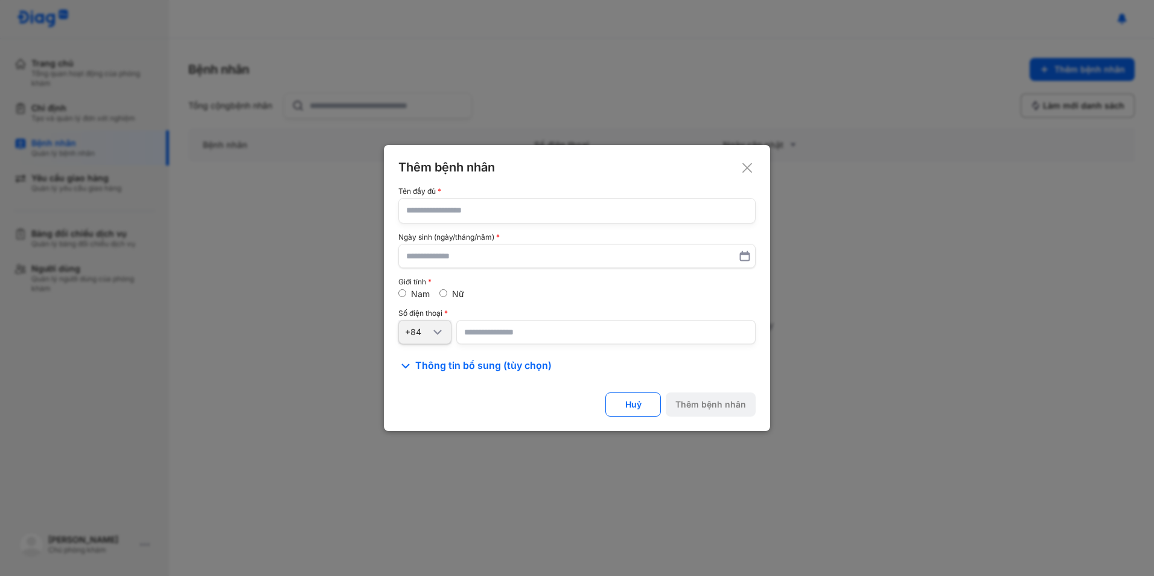
click at [746, 171] on icon at bounding box center [747, 168] width 12 height 12
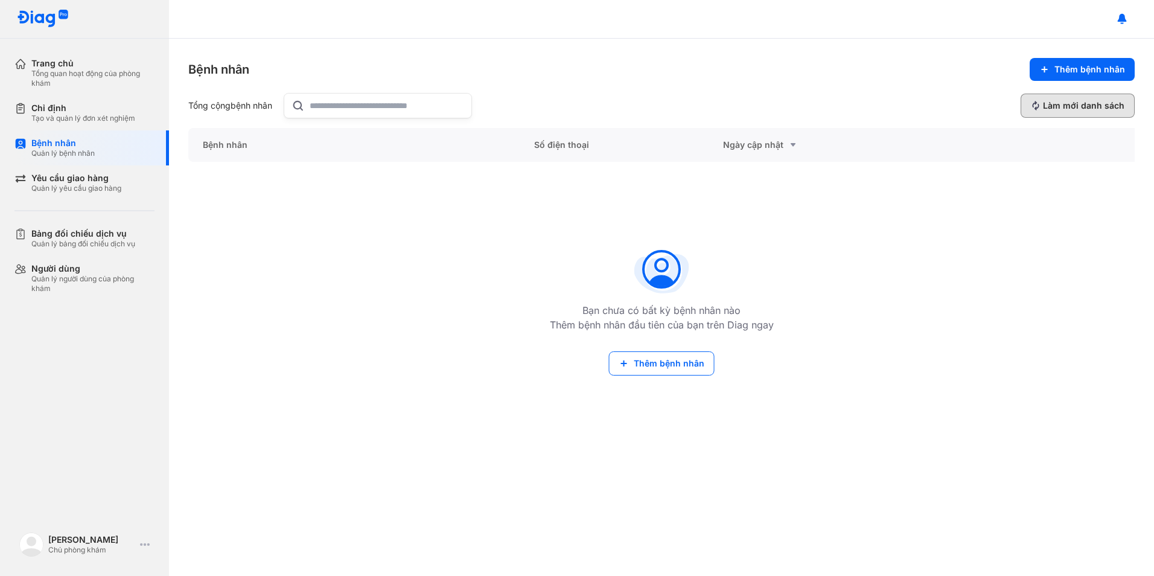
click at [1091, 110] on span "Làm mới danh sách" at bounding box center [1083, 105] width 81 height 11
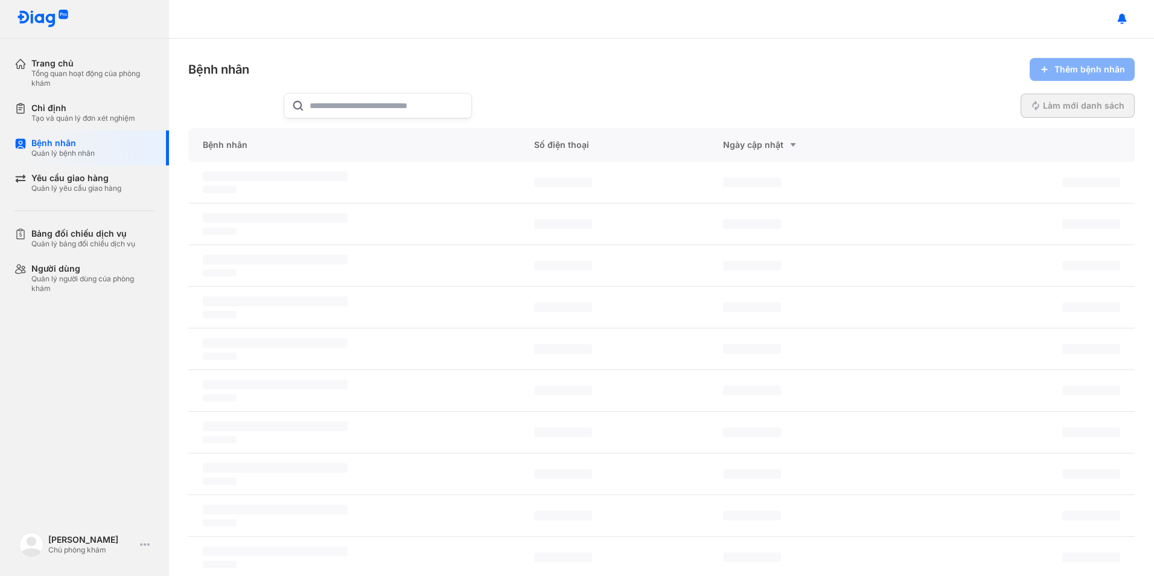
click at [1091, 110] on span "Làm mới danh sách" at bounding box center [1083, 105] width 81 height 11
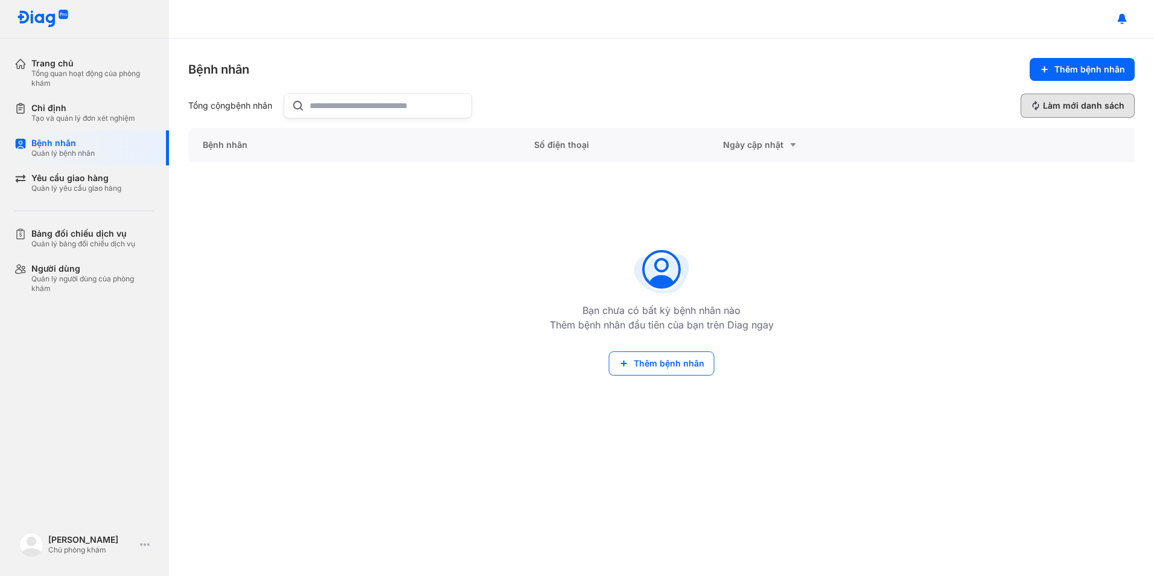
click at [1091, 110] on span "Làm mới danh sách" at bounding box center [1083, 105] width 81 height 11
click at [62, 153] on div "Quản lý bệnh nhân" at bounding box center [62, 153] width 63 height 10
click at [308, 107] on div at bounding box center [378, 105] width 188 height 25
click at [310, 107] on input "text" at bounding box center [387, 106] width 154 height 24
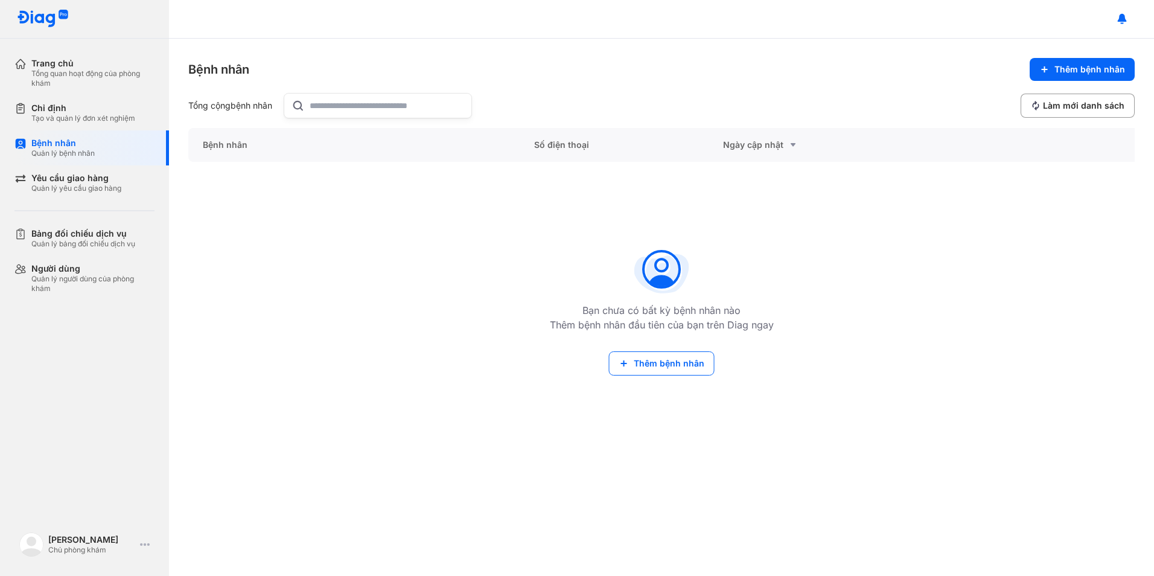
click at [325, 104] on input "text" at bounding box center [387, 106] width 154 height 24
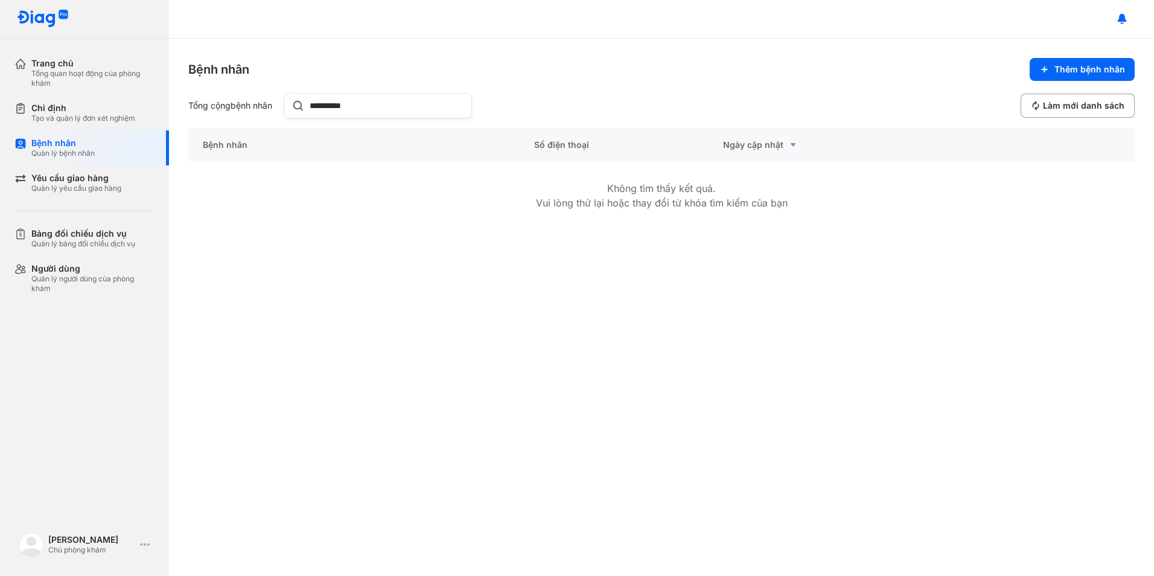
type input "**********"
click at [48, 115] on div "Tạo và quản lý đơn xét nghiệm" at bounding box center [83, 118] width 104 height 10
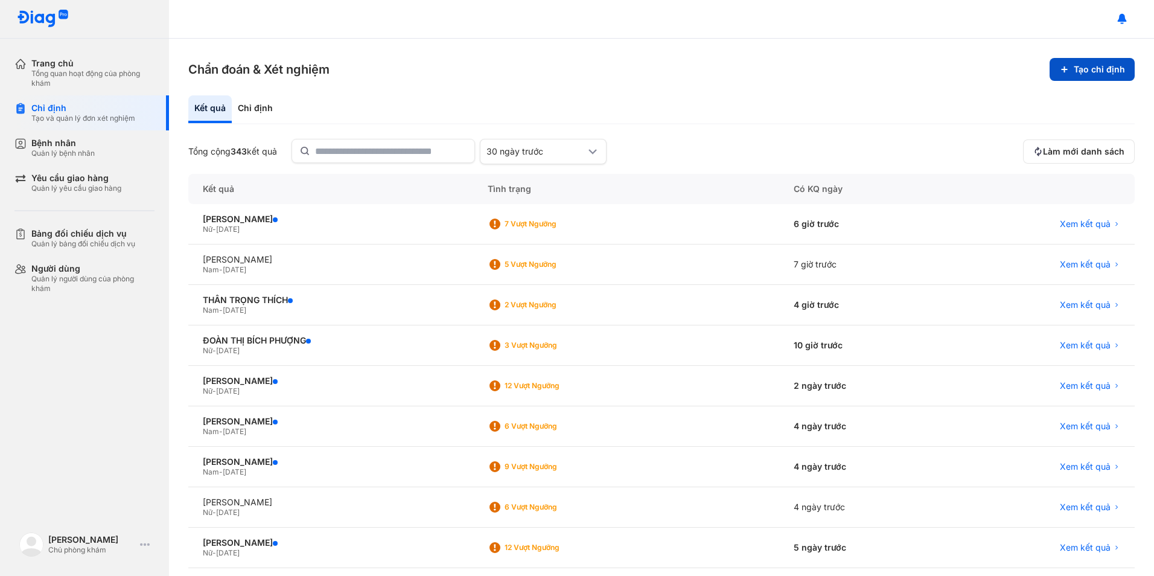
click at [1073, 71] on button "Tạo chỉ định" at bounding box center [1091, 69] width 85 height 23
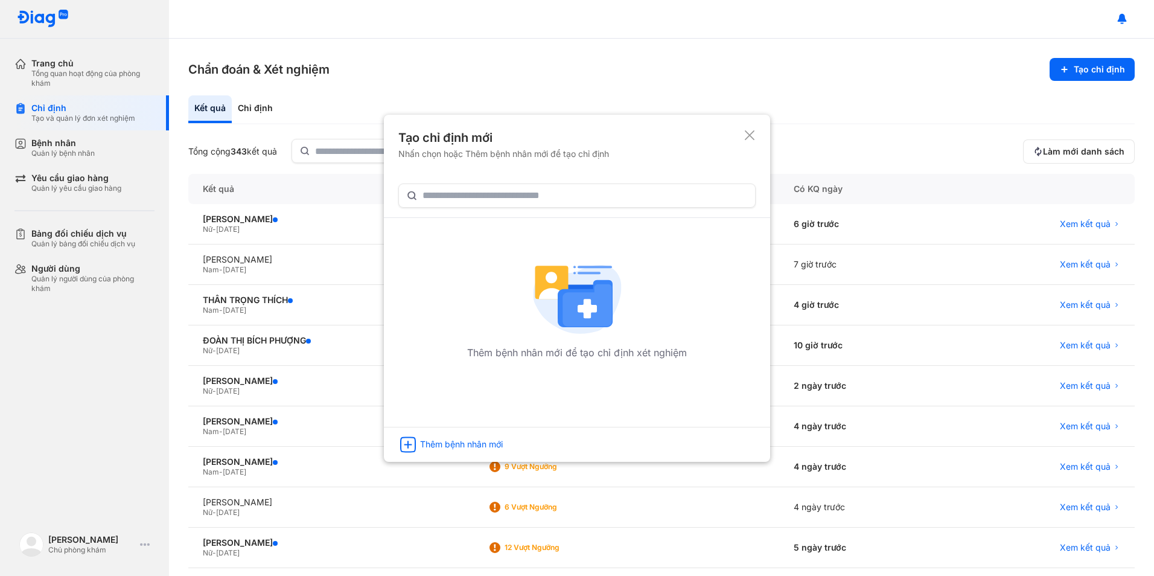
click at [565, 208] on div "Thêm bệnh nhân mới để tạo chỉ định xét nghiệm" at bounding box center [576, 298] width 357 height 231
click at [565, 202] on input "text" at bounding box center [584, 196] width 325 height 22
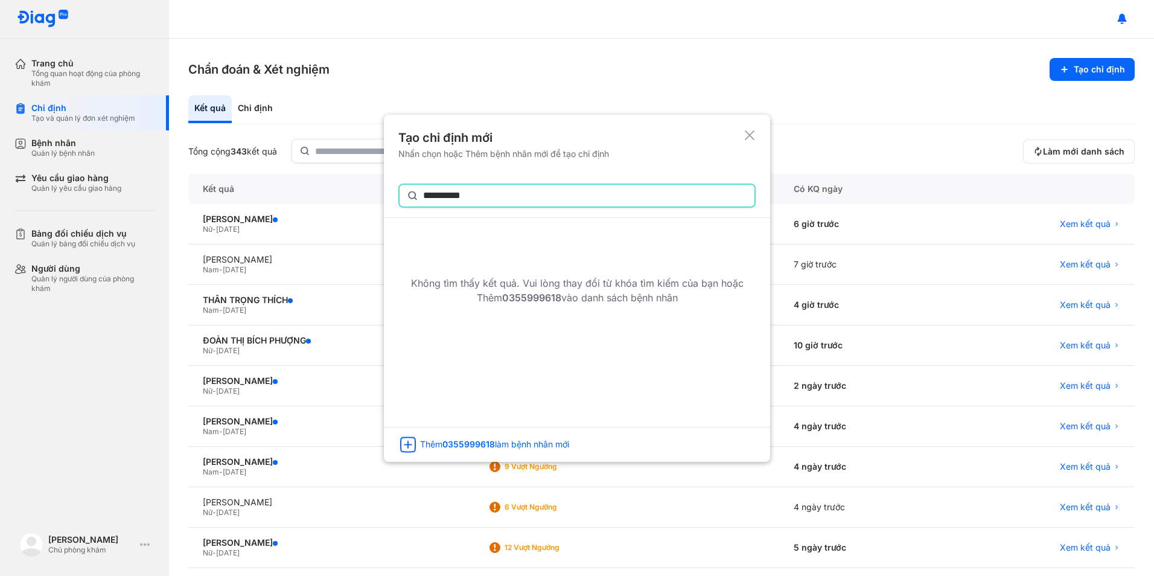
type input "**********"
click at [752, 138] on use at bounding box center [749, 135] width 10 height 10
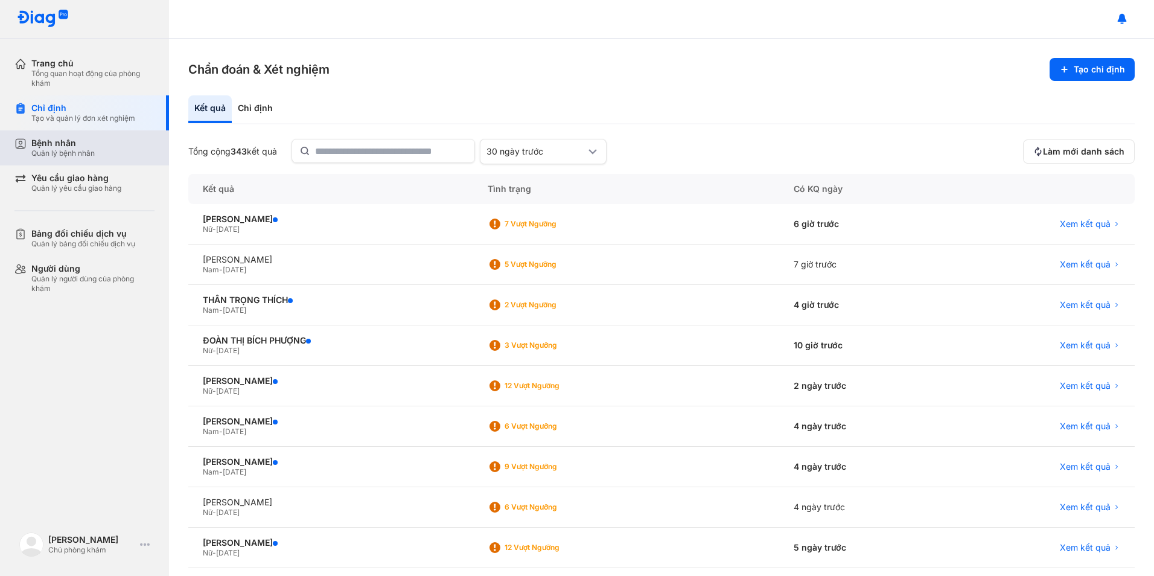
click at [63, 153] on div "Quản lý bệnh nhân" at bounding box center [62, 153] width 63 height 10
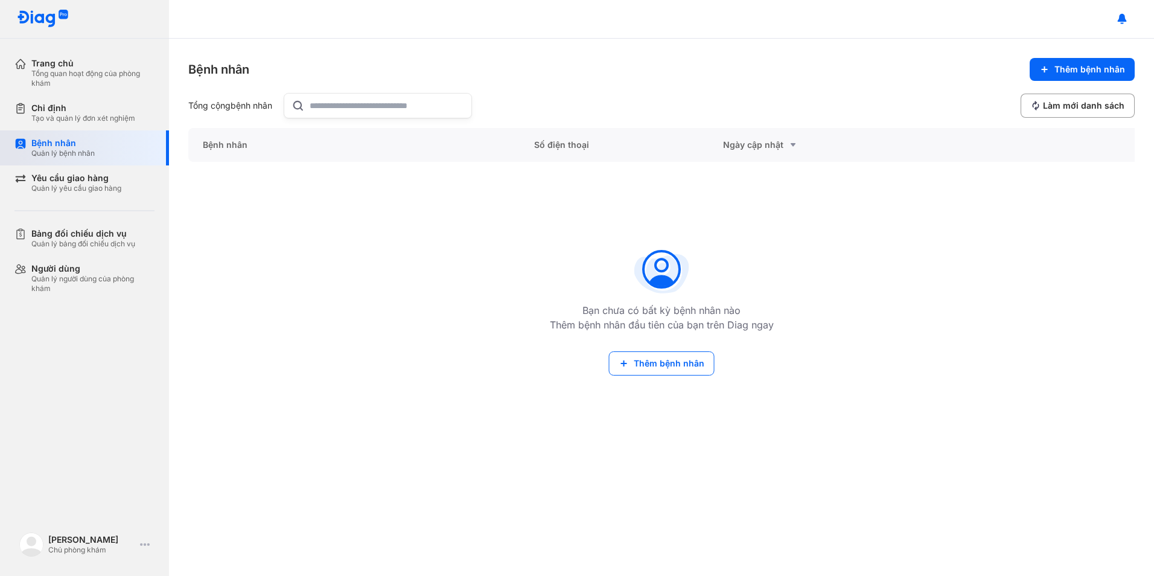
click at [63, 153] on div "Quản lý bệnh nhân" at bounding box center [62, 153] width 63 height 10
drag, startPoint x: 63, startPoint y: 153, endPoint x: 199, endPoint y: 211, distance: 147.8
click at [199, 211] on div "Bệnh nhân Thêm bệnh nhân Tổng cộng bệnh nhân Làm mới danh sách Bệnh nhân Số điệ…" at bounding box center [661, 307] width 985 height 537
click at [37, 139] on div "Bệnh nhân" at bounding box center [62, 143] width 63 height 11
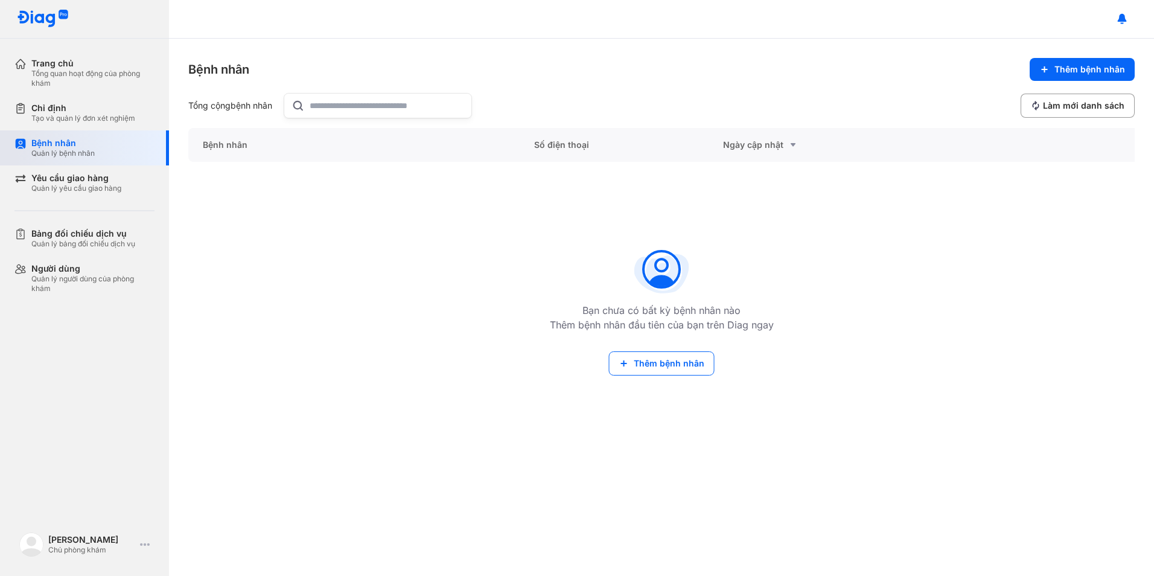
click at [40, 156] on div "Quản lý bệnh nhân" at bounding box center [62, 153] width 63 height 10
click at [56, 118] on div "Tạo và quản lý đơn xét nghiệm" at bounding box center [83, 118] width 104 height 10
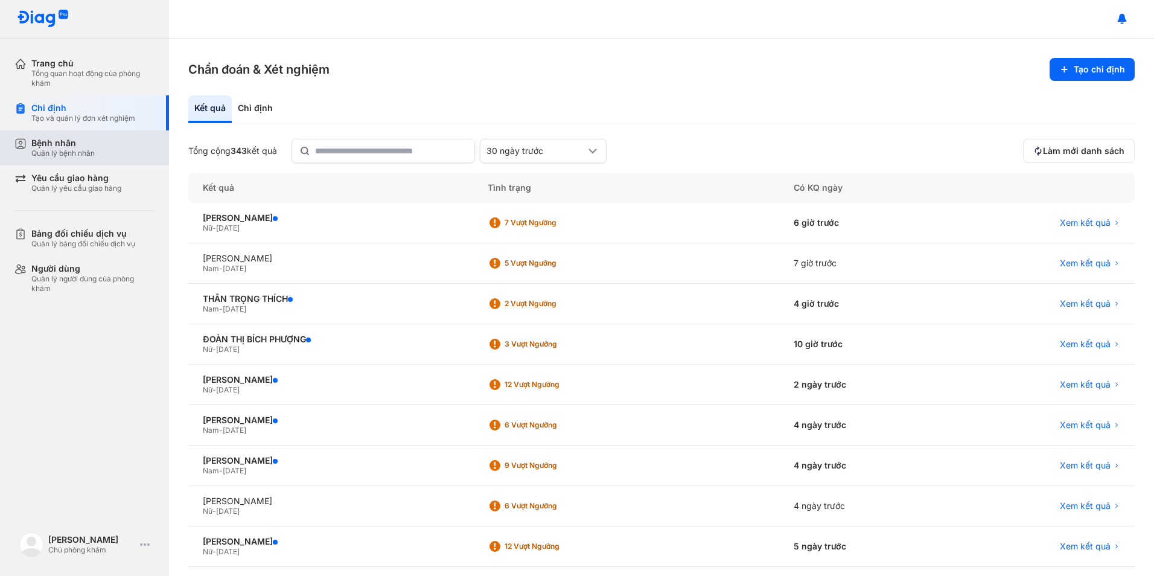
click at [60, 158] on div "Bệnh nhân Quản lý bệnh nhân" at bounding box center [91, 147] width 154 height 35
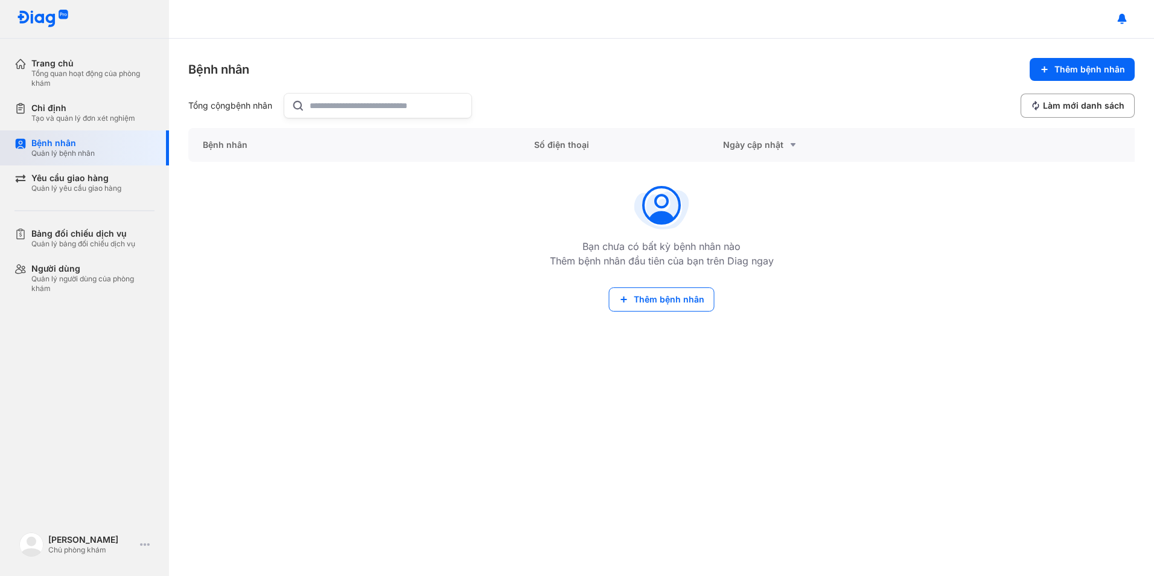
click at [60, 158] on div "Bệnh nhân Quản lý bệnh nhân" at bounding box center [91, 147] width 154 height 35
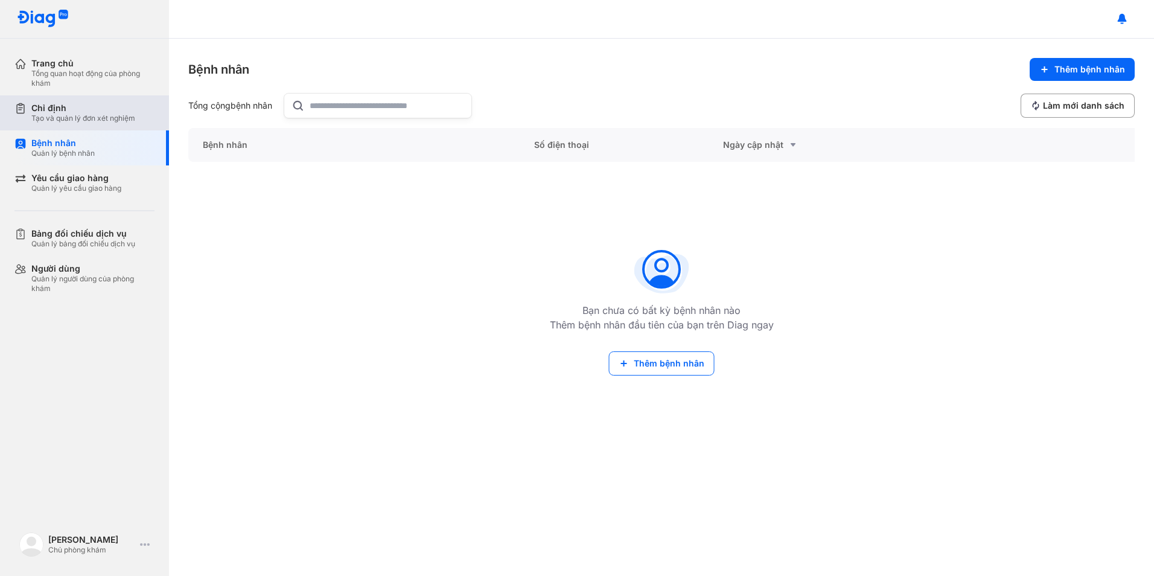
click at [78, 107] on div "Chỉ định" at bounding box center [83, 108] width 104 height 11
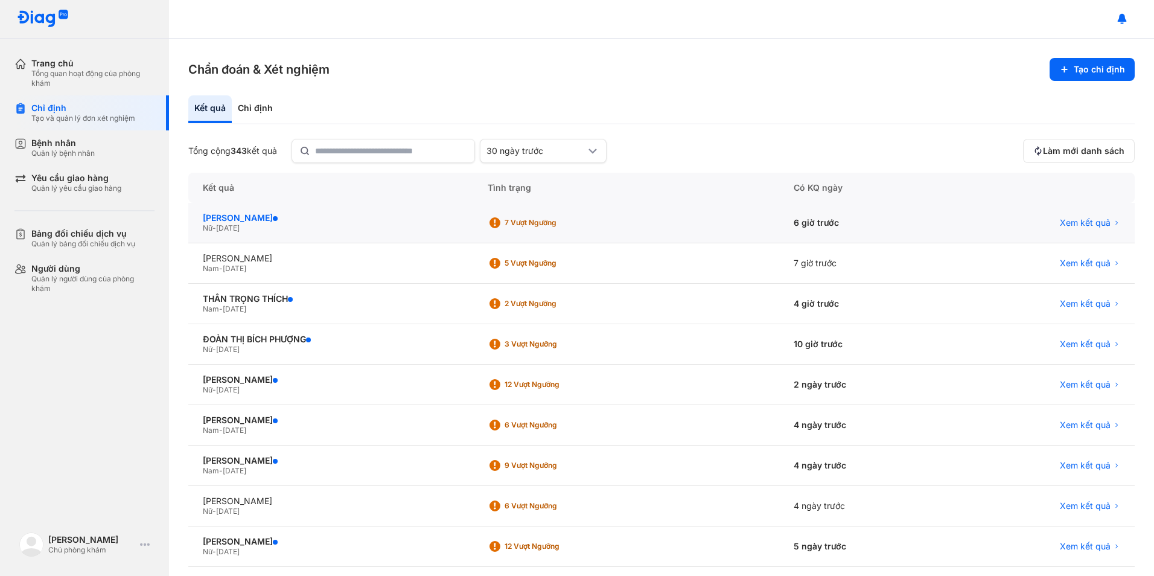
click at [265, 219] on div "[PERSON_NAME]" at bounding box center [331, 217] width 256 height 11
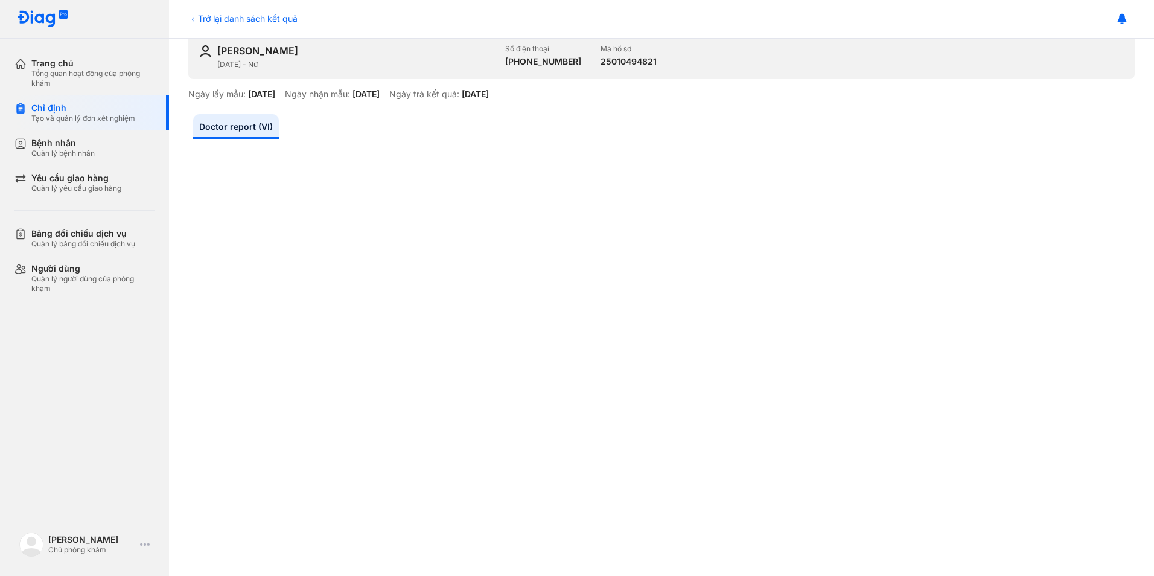
scroll to position [60, 0]
click at [58, 148] on div "Quản lý bệnh nhân" at bounding box center [62, 153] width 63 height 10
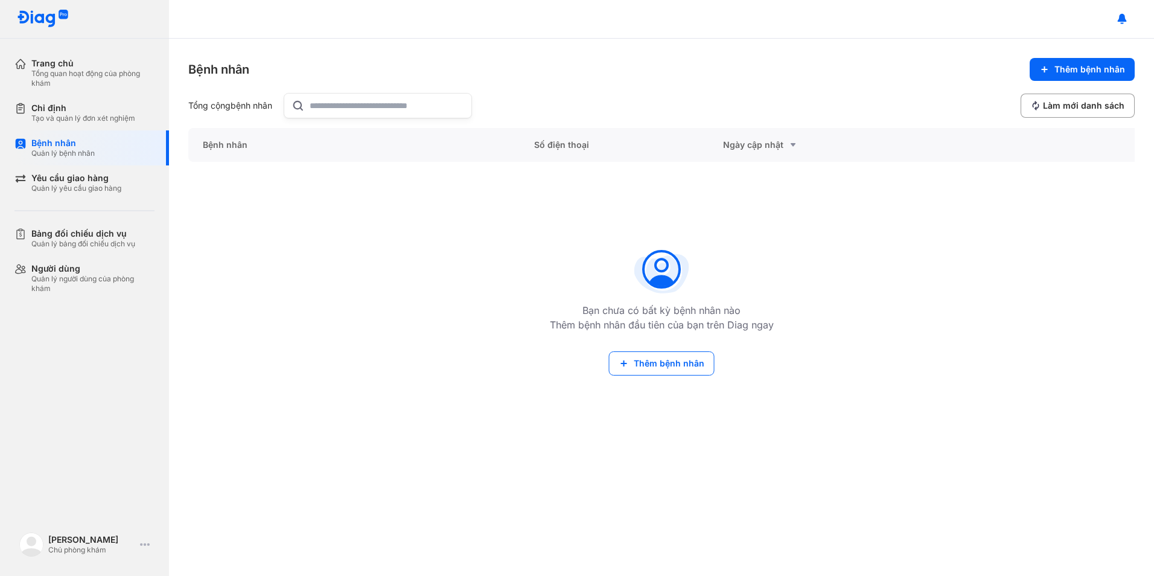
click at [325, 109] on input "text" at bounding box center [387, 106] width 154 height 24
click at [68, 149] on div "Quản lý bệnh nhân" at bounding box center [62, 153] width 63 height 10
click at [85, 148] on div "Bệnh nhân" at bounding box center [62, 143] width 63 height 11
click at [64, 153] on div "Quản lý bệnh nhân" at bounding box center [62, 153] width 63 height 10
click at [66, 151] on div "Quản lý bệnh nhân" at bounding box center [62, 153] width 63 height 10
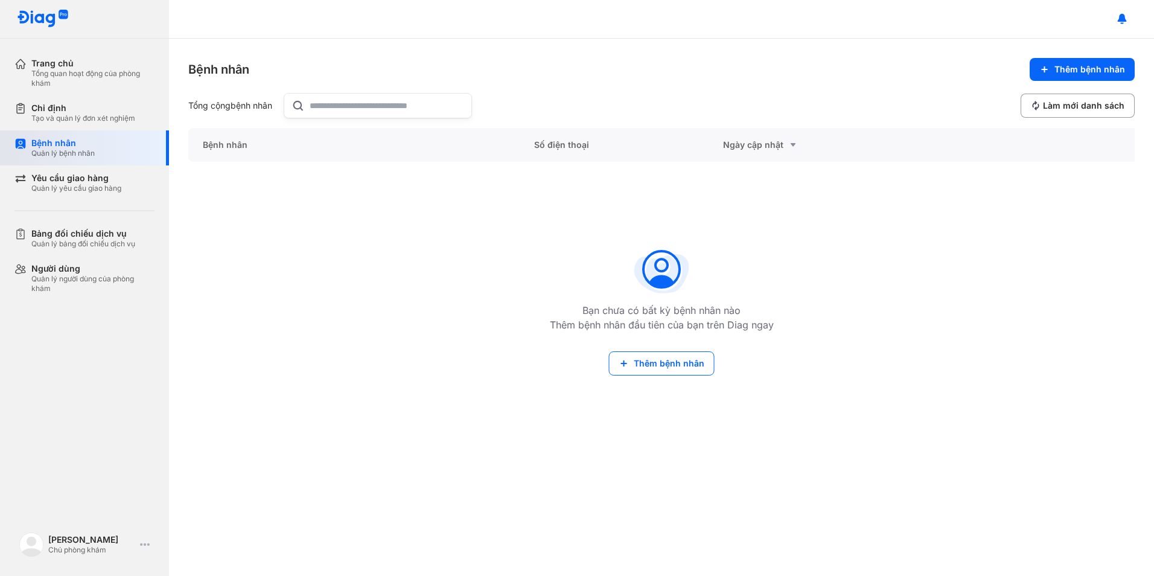
click at [61, 151] on div "Quản lý bệnh nhân" at bounding box center [62, 153] width 63 height 10
click at [74, 148] on div "Bệnh nhân" at bounding box center [62, 143] width 63 height 11
click at [80, 544] on div "[PERSON_NAME]" at bounding box center [91, 539] width 87 height 11
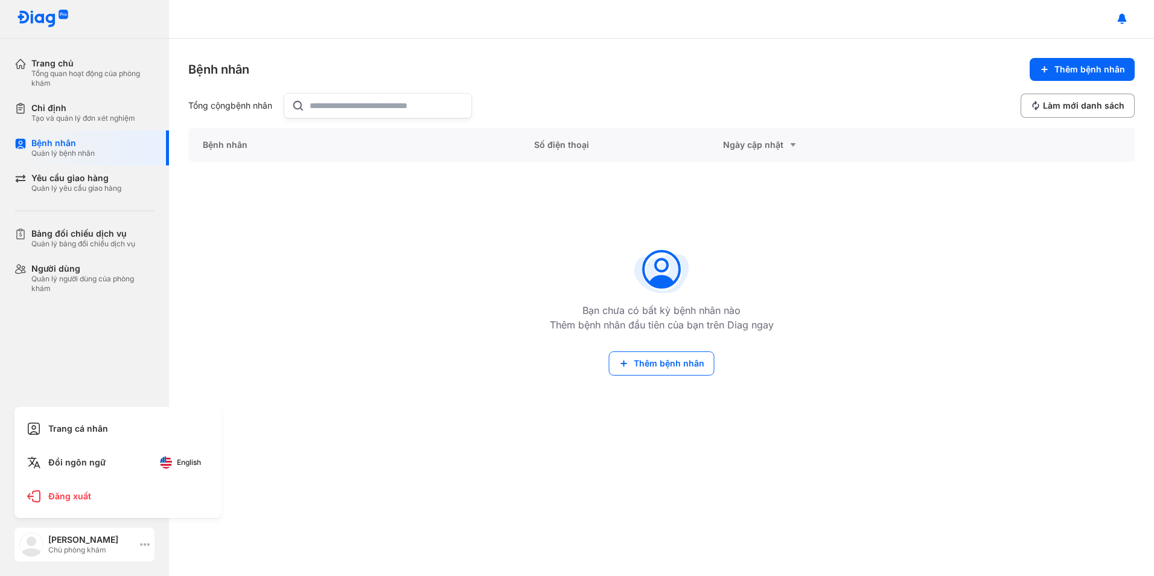
click at [80, 544] on div "[PERSON_NAME]" at bounding box center [91, 539] width 87 height 11
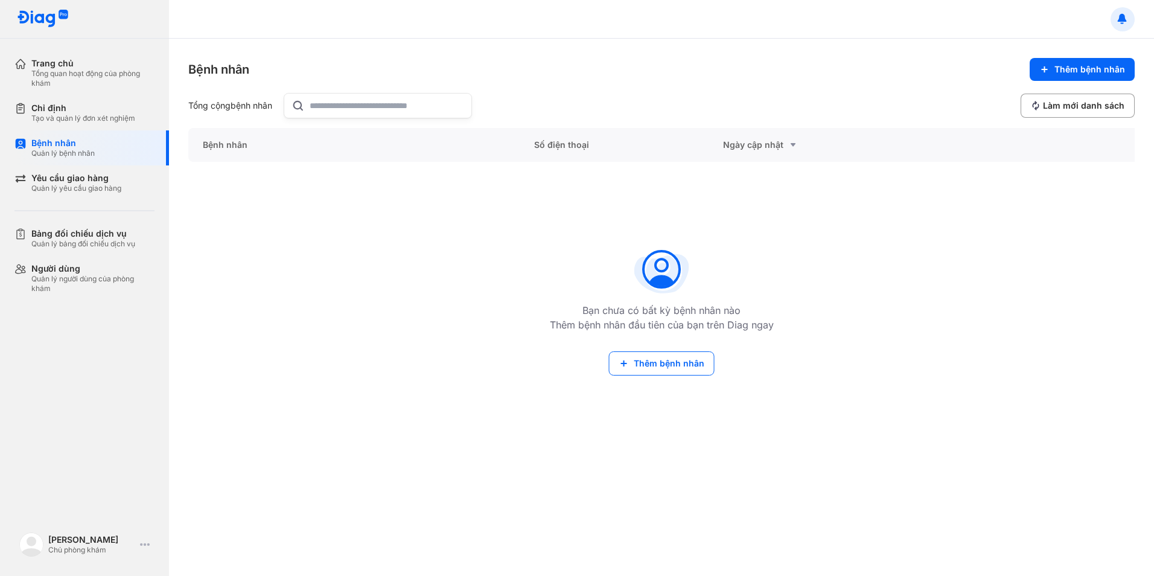
click at [1122, 21] on use at bounding box center [1121, 18] width 9 height 10
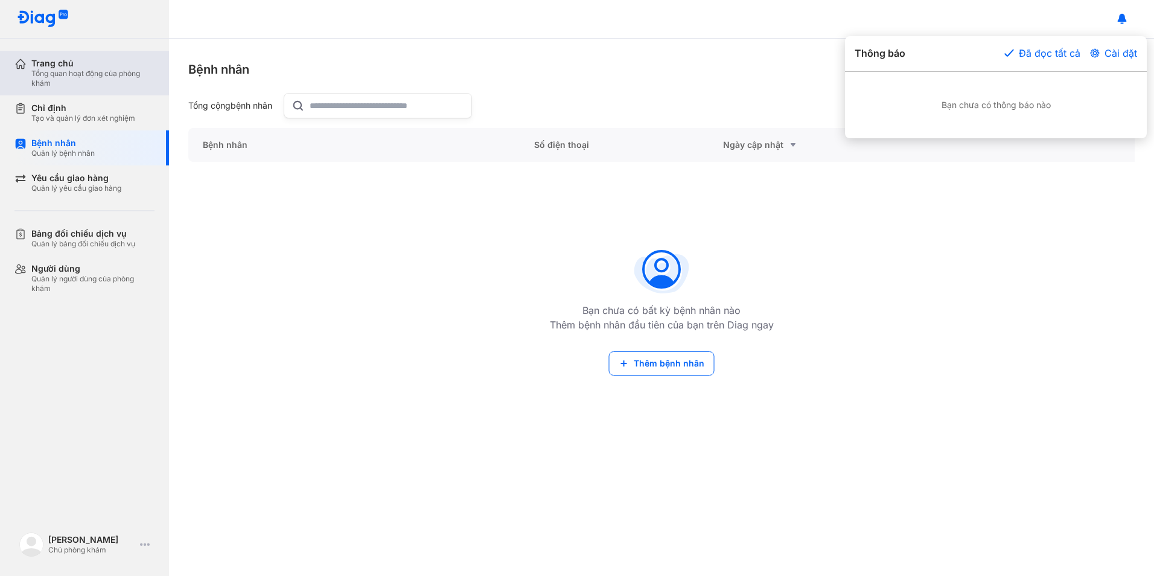
click at [69, 70] on div "Tổng quan hoạt động của phòng khám" at bounding box center [92, 78] width 123 height 19
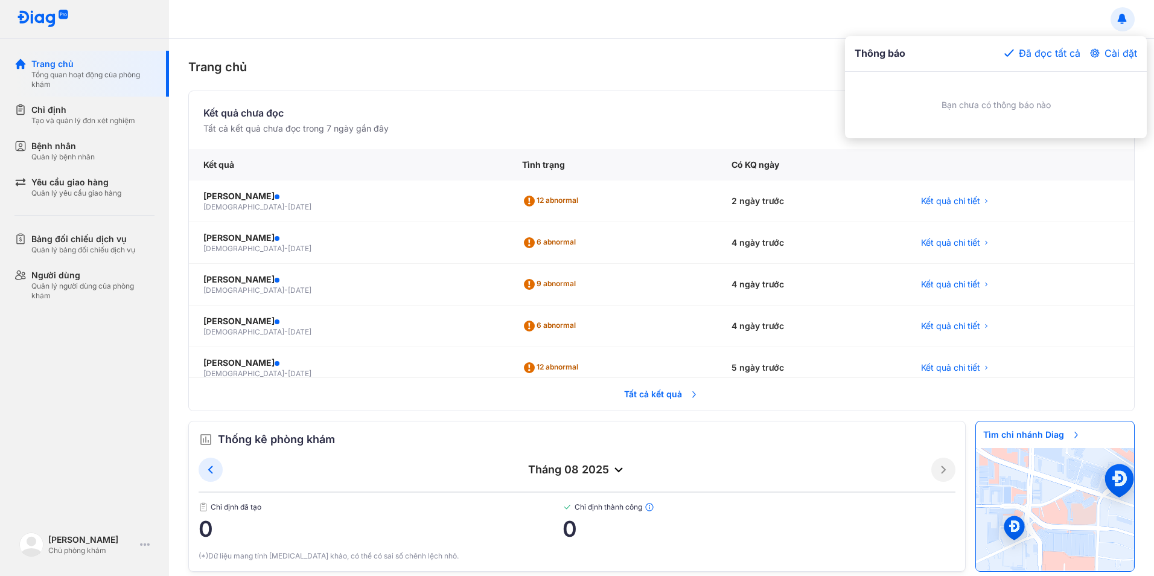
click at [826, 69] on div at bounding box center [577, 288] width 1154 height 576
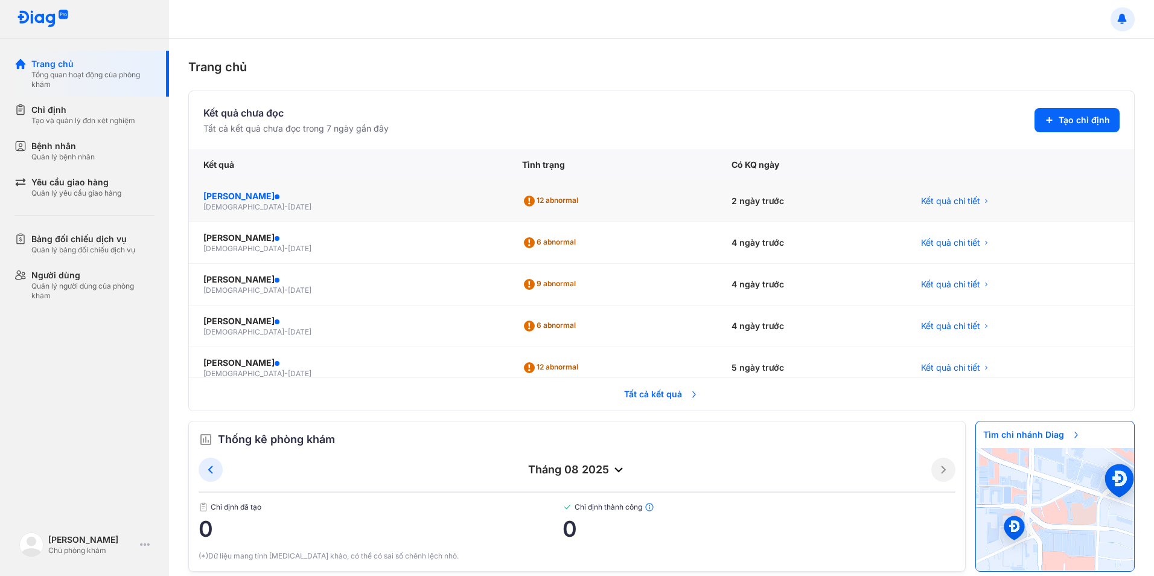
click at [278, 197] on div "VƯƠNG THẢO NGUYÊN" at bounding box center [348, 196] width 290 height 12
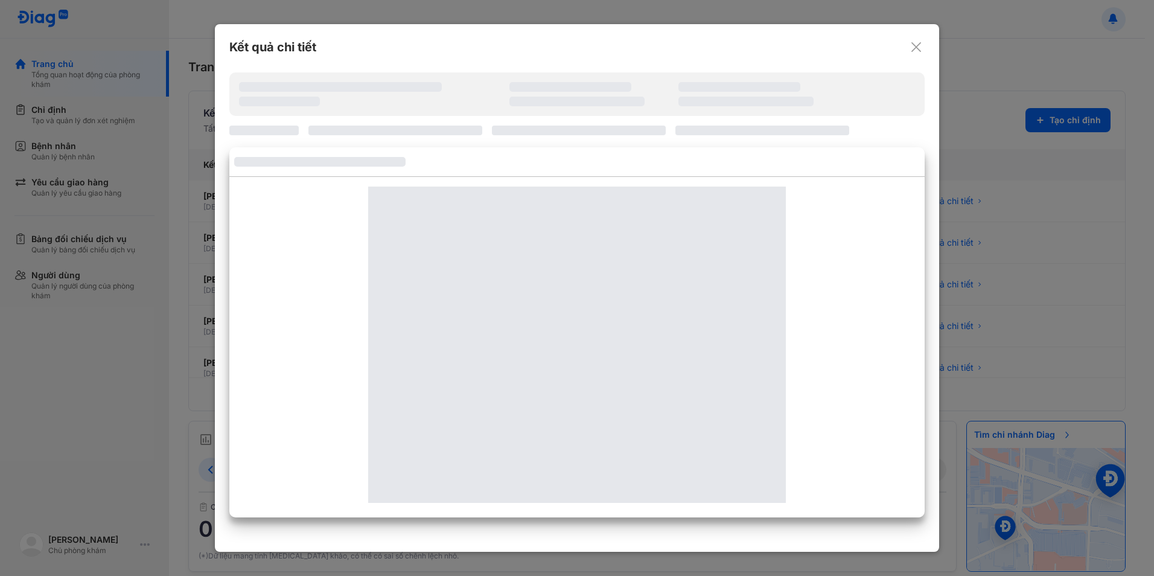
click at [915, 43] on icon at bounding box center [916, 47] width 12 height 12
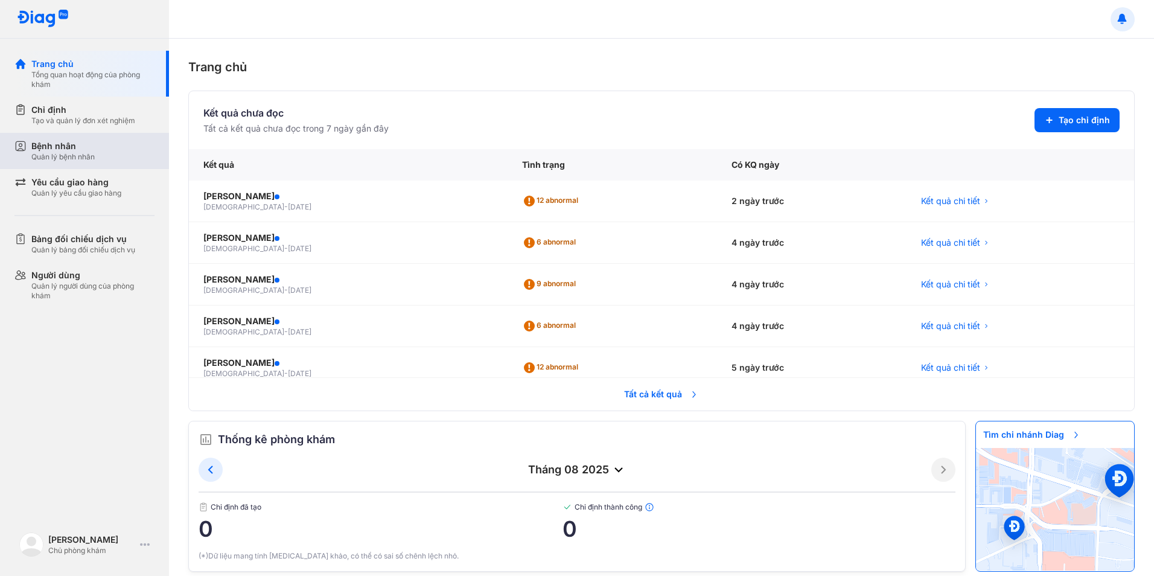
click at [72, 156] on div "Quản lý bệnh nhân" at bounding box center [62, 157] width 63 height 10
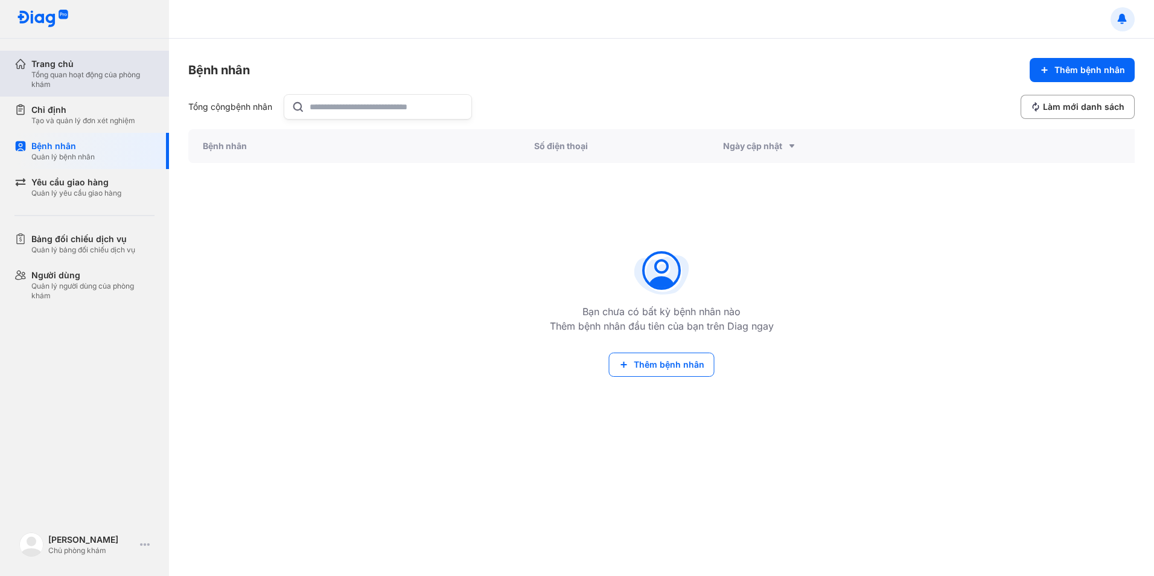
click at [59, 76] on div "Tổng quan hoạt động của phòng khám" at bounding box center [92, 79] width 123 height 19
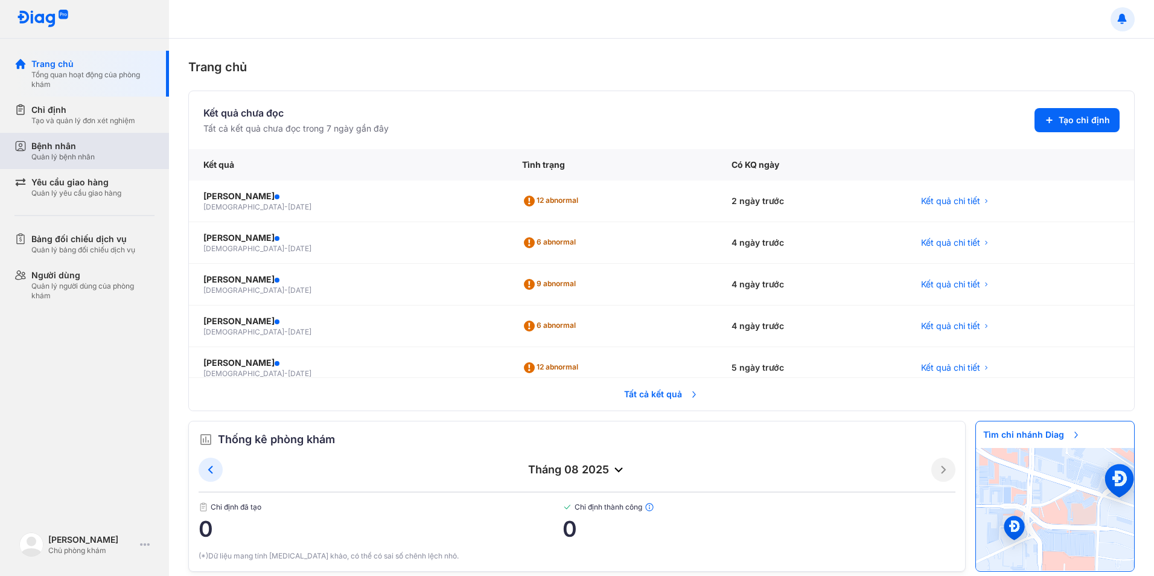
click at [56, 154] on div "Quản lý bệnh nhân" at bounding box center [62, 157] width 63 height 10
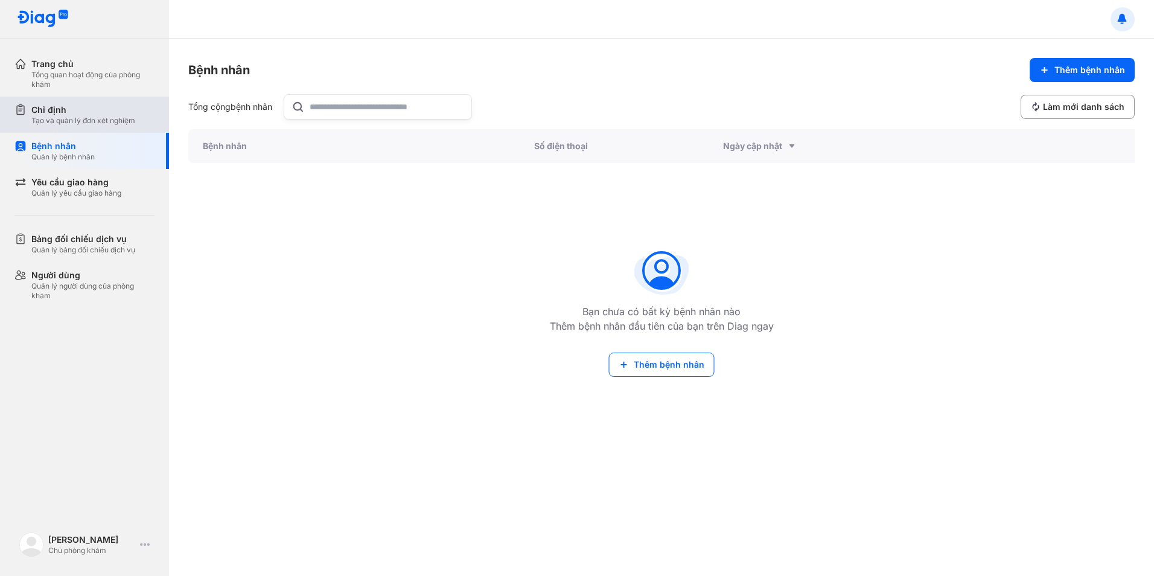
click at [61, 118] on div "Tạo và quản lý đơn xét nghiệm" at bounding box center [83, 121] width 104 height 10
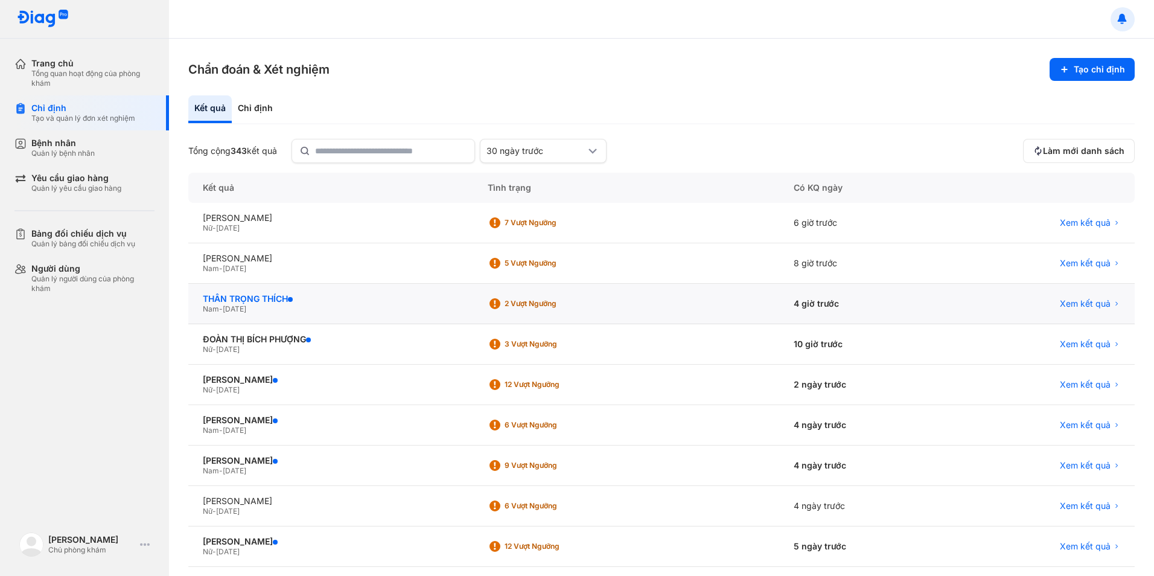
click at [281, 294] on div "THÂN TRỌNG THÍCH" at bounding box center [331, 298] width 256 height 11
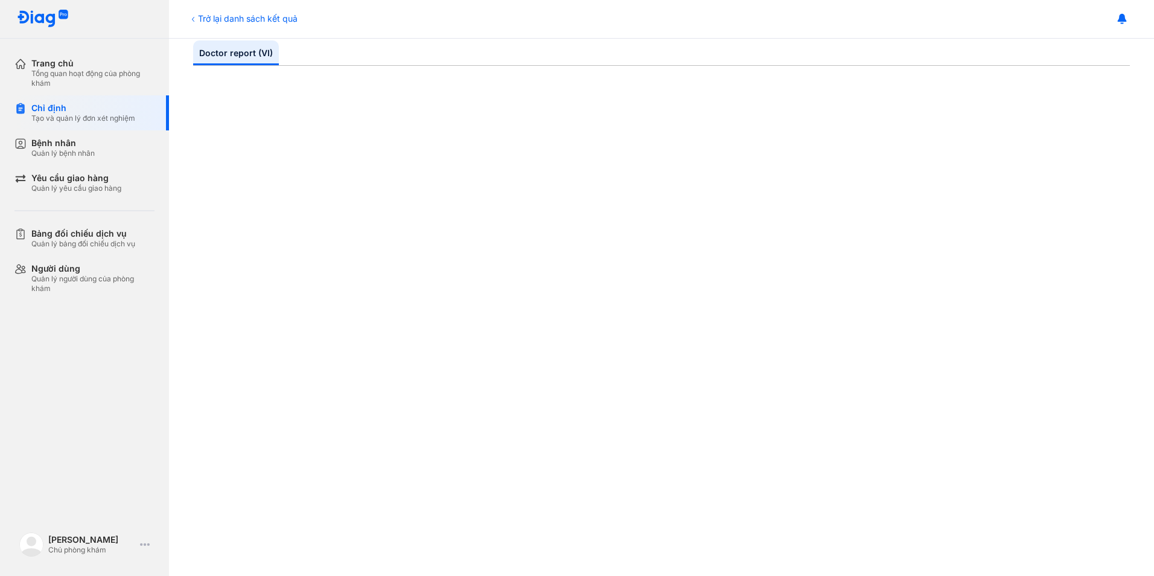
scroll to position [181, 0]
click at [220, 16] on div "Trở lại danh sách kết quả" at bounding box center [242, 18] width 109 height 13
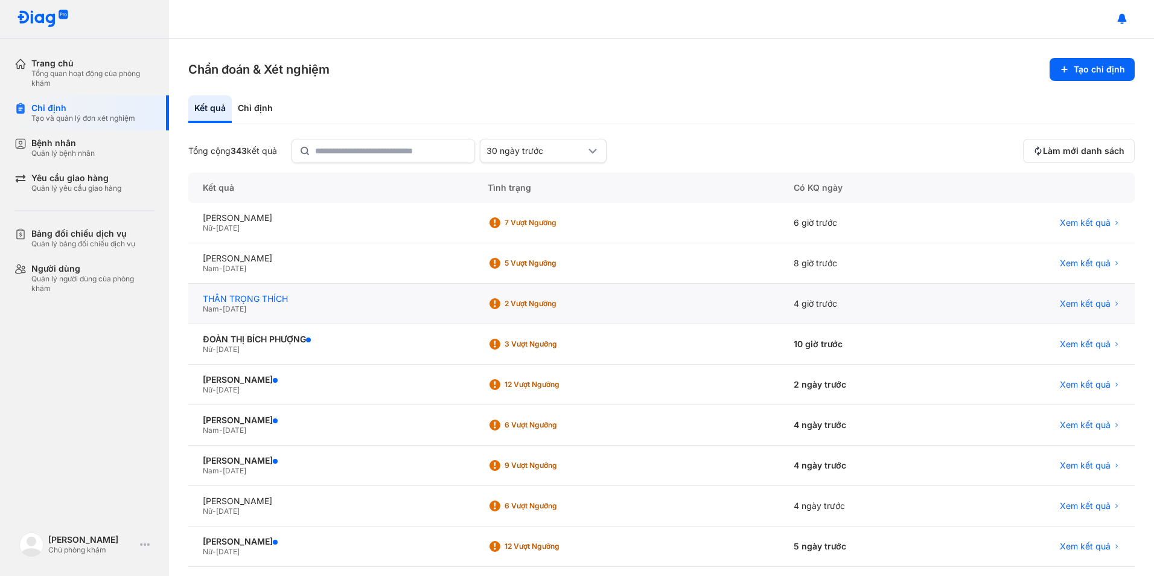
click at [280, 297] on div "THÂN TRỌNG THÍCH" at bounding box center [331, 298] width 256 height 11
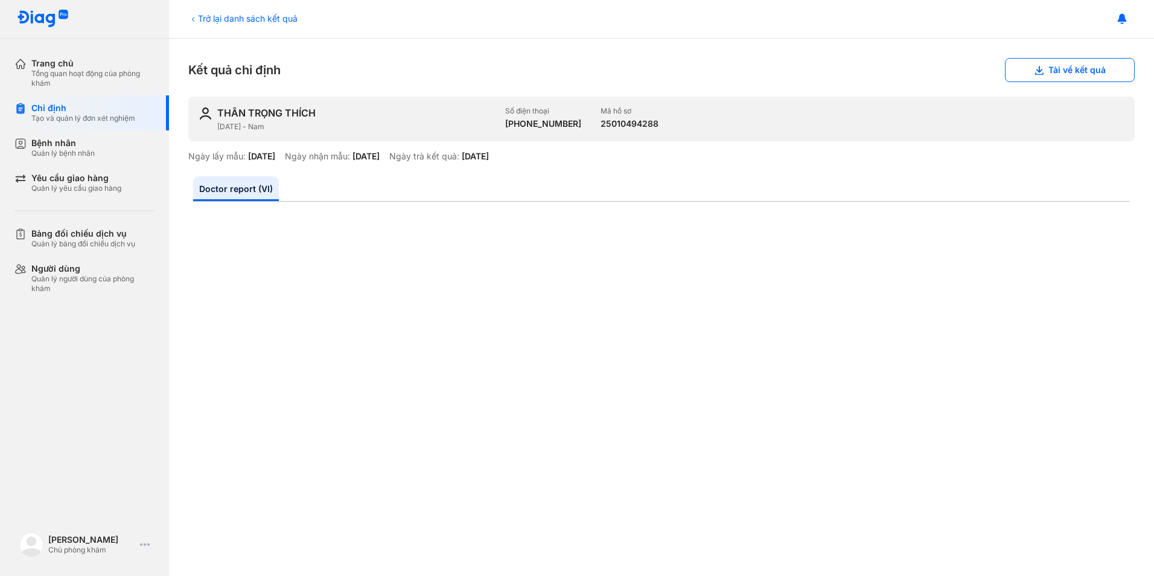
click at [213, 15] on div "Trở lại danh sách kết quả" at bounding box center [242, 18] width 109 height 13
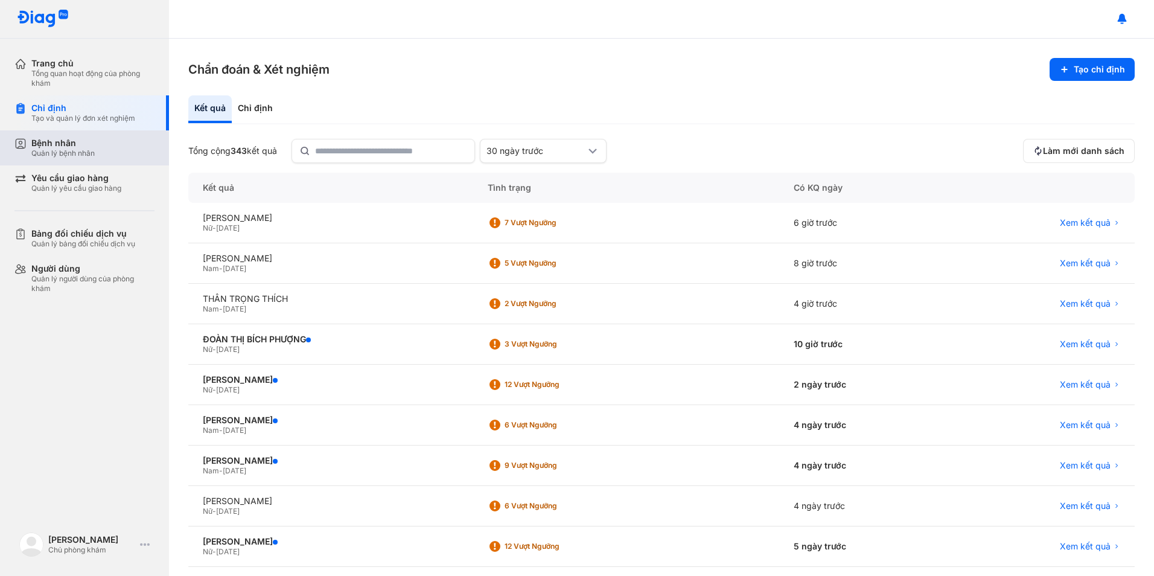
click at [69, 153] on div "Quản lý bệnh nhân" at bounding box center [62, 153] width 63 height 10
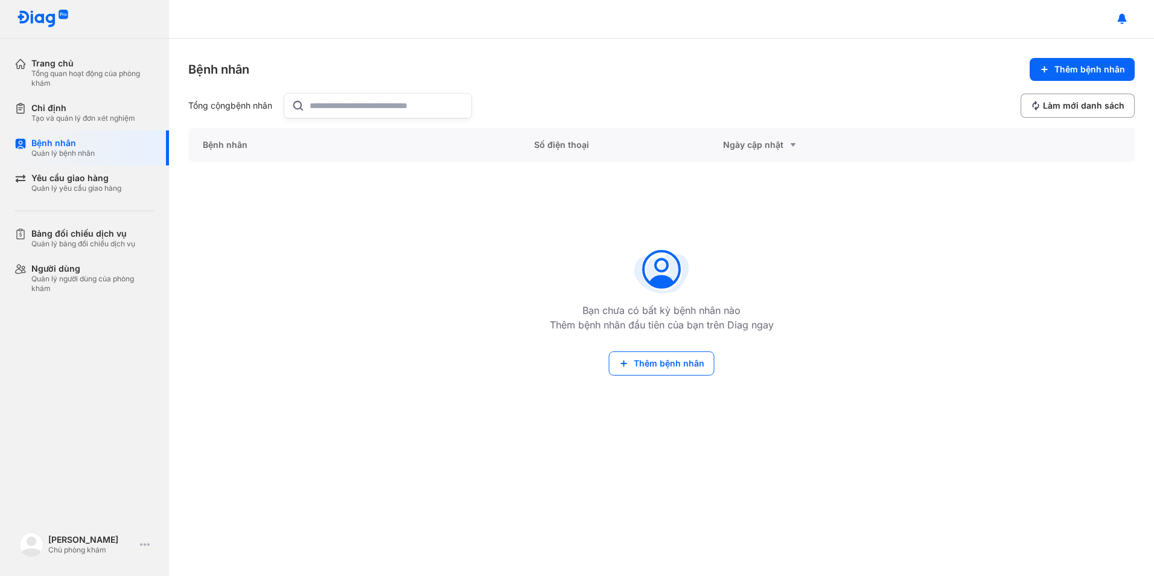
click at [378, 113] on input "text" at bounding box center [387, 106] width 154 height 24
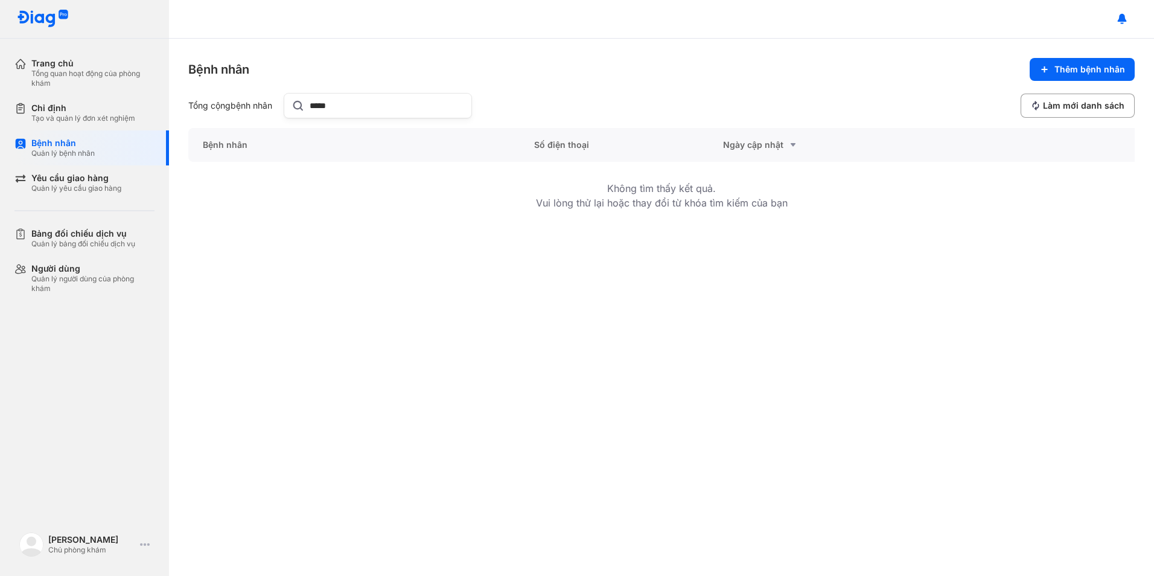
type input "*****"
click at [62, 74] on div "Tổng quan hoạt động của phòng khám" at bounding box center [92, 78] width 123 height 19
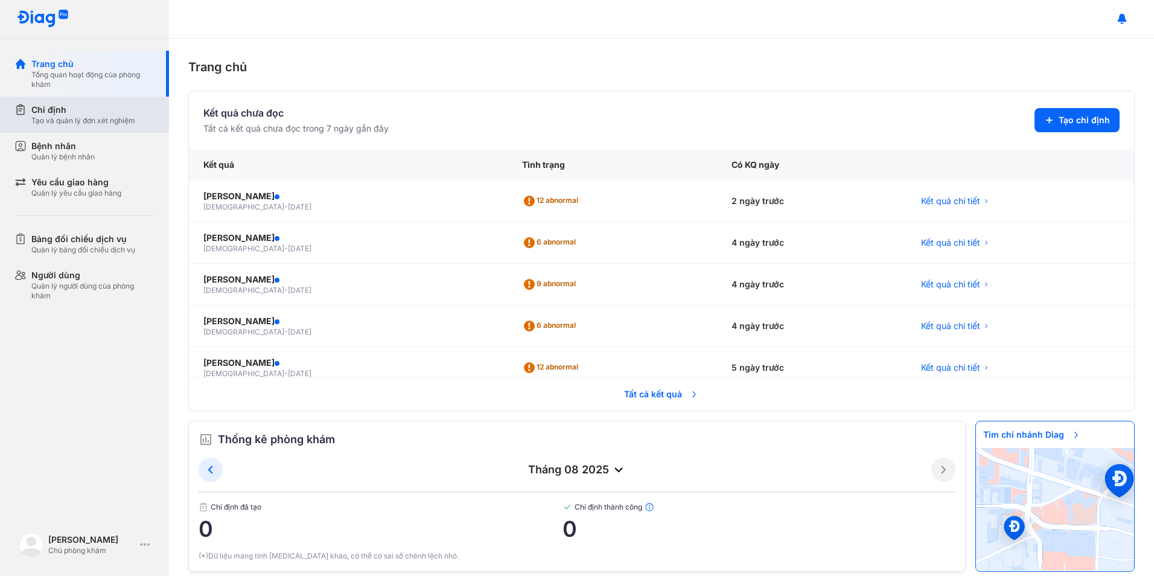
click at [60, 118] on div "Tạo và quản lý đơn xét nghiệm" at bounding box center [83, 121] width 104 height 10
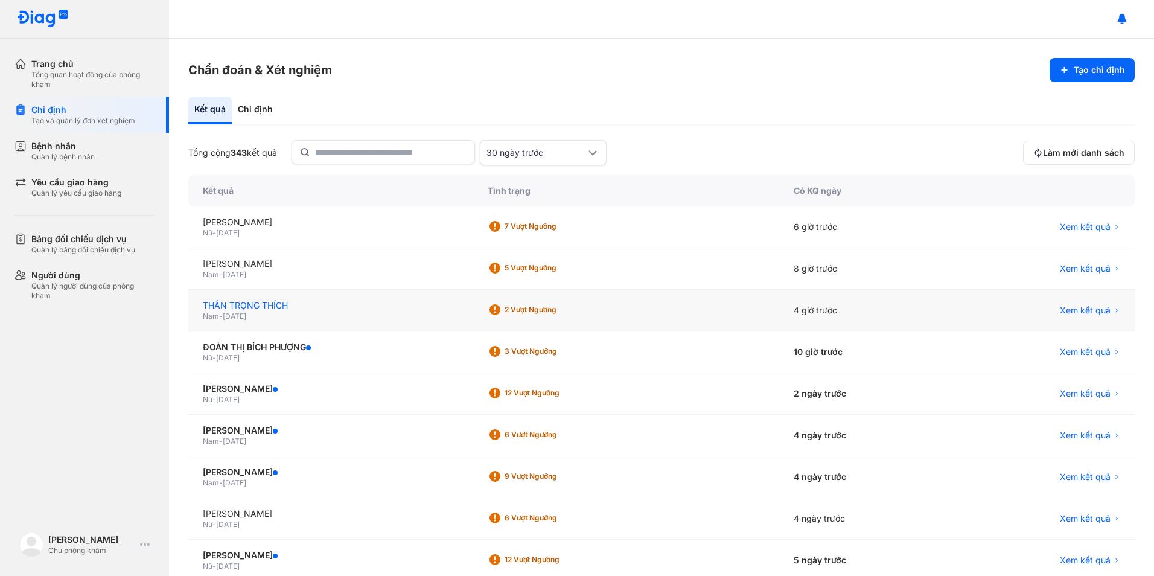
click at [276, 300] on div "THÂN TRỌNG THÍCH" at bounding box center [331, 305] width 256 height 12
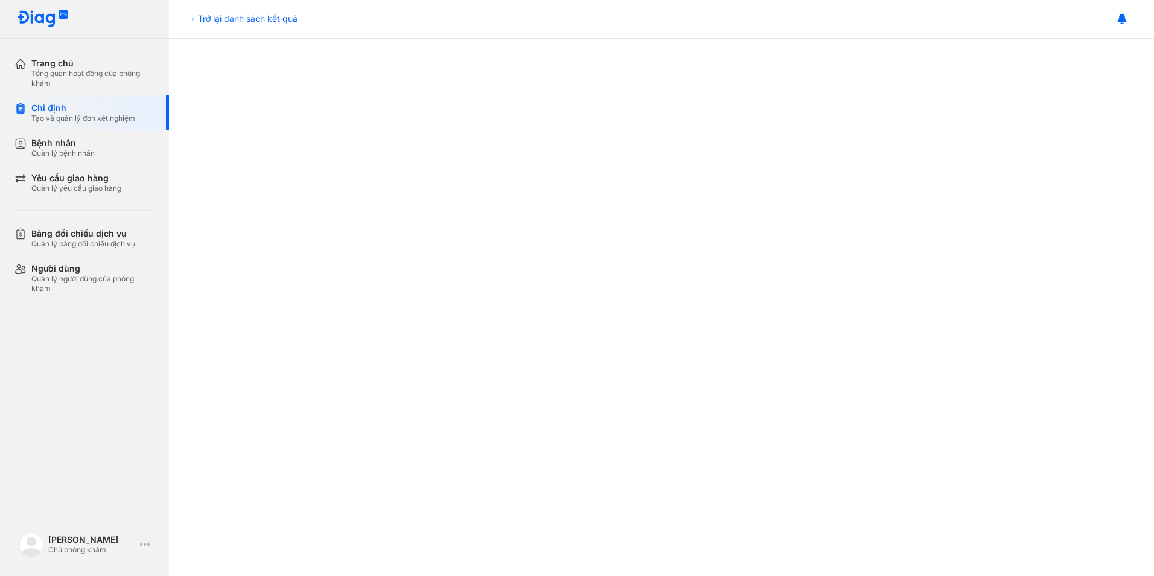
scroll to position [241, 0]
click at [33, 143] on div "Bệnh nhân" at bounding box center [62, 143] width 63 height 11
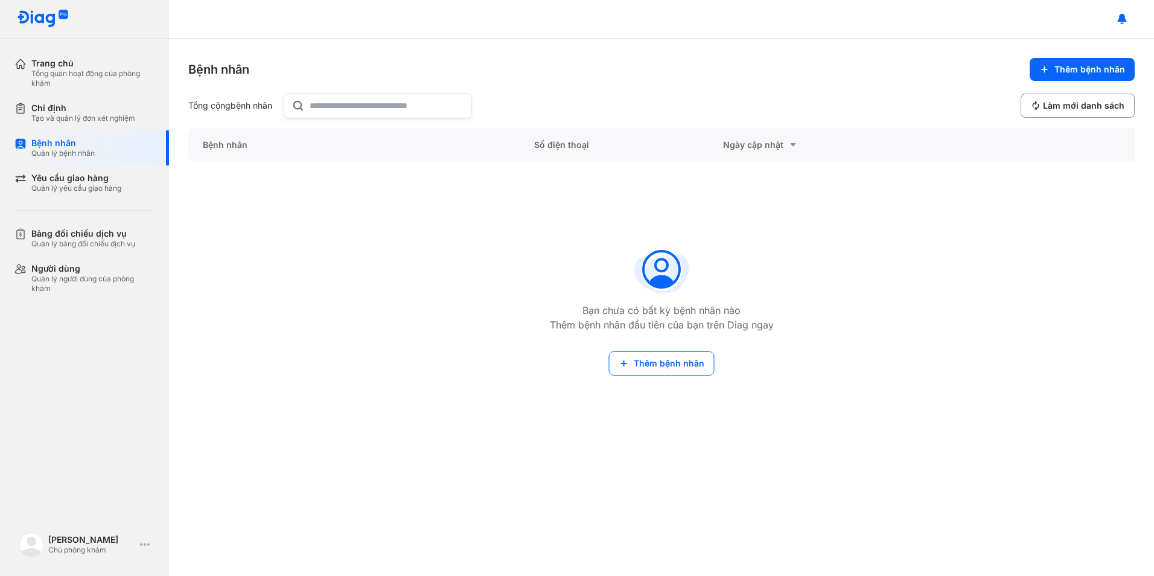
click at [412, 112] on input "text" at bounding box center [387, 106] width 154 height 24
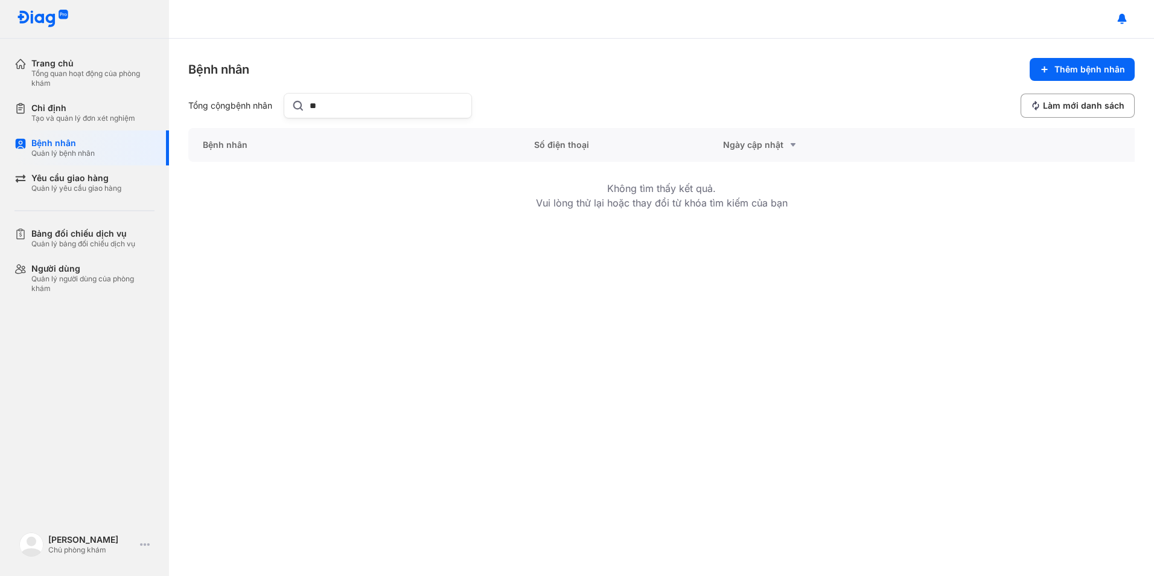
type input "*"
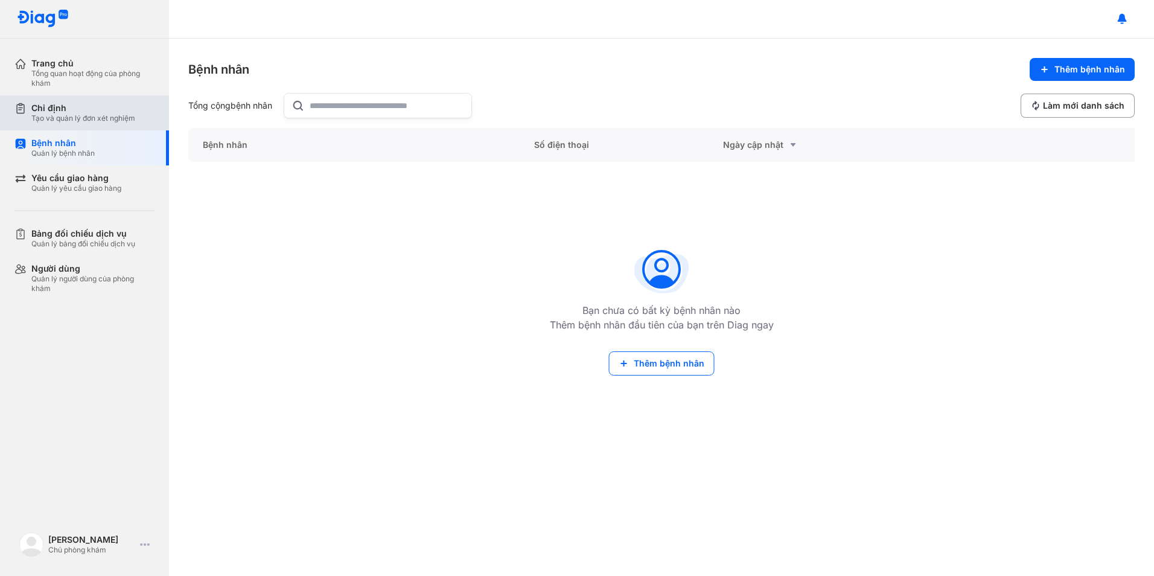
click at [76, 113] on div "Chỉ định" at bounding box center [83, 108] width 104 height 11
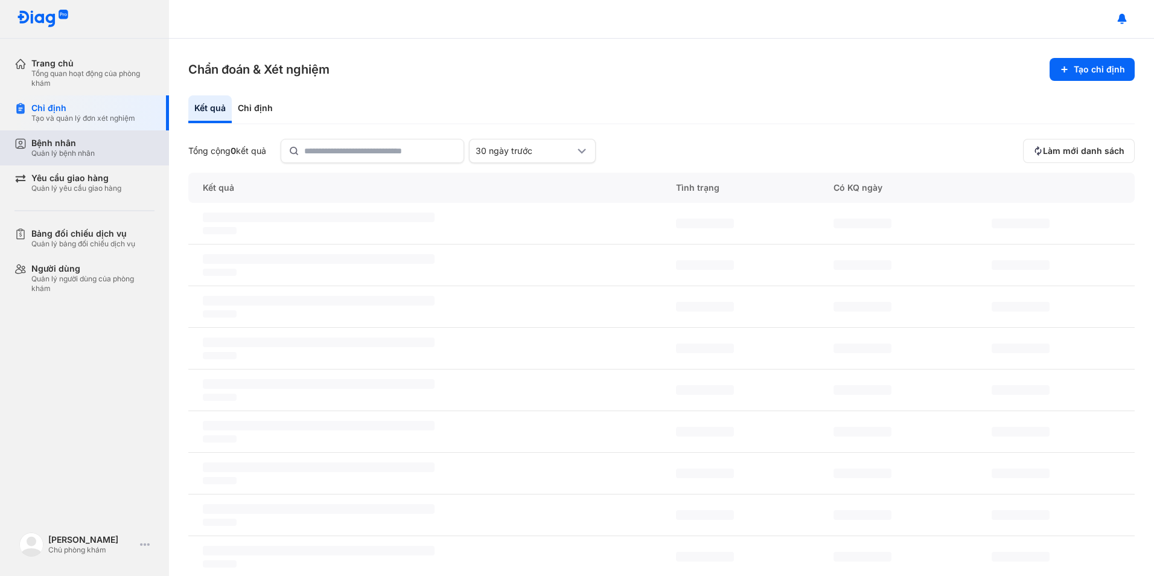
click at [59, 146] on div "Bệnh nhân" at bounding box center [62, 143] width 63 height 11
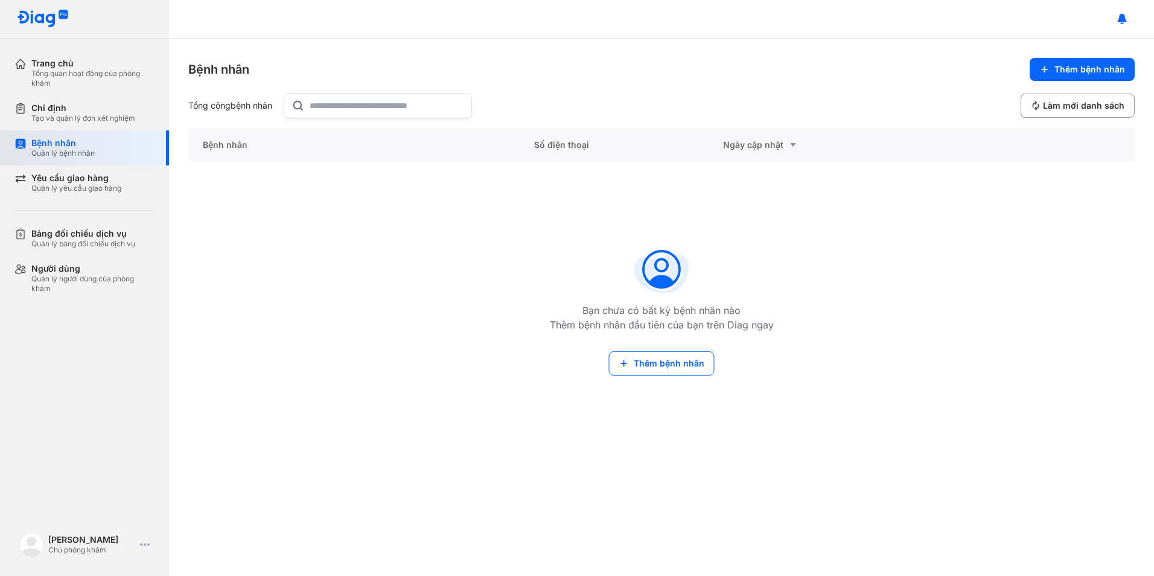
click at [52, 153] on div "Quản lý bệnh nhân" at bounding box center [62, 153] width 63 height 10
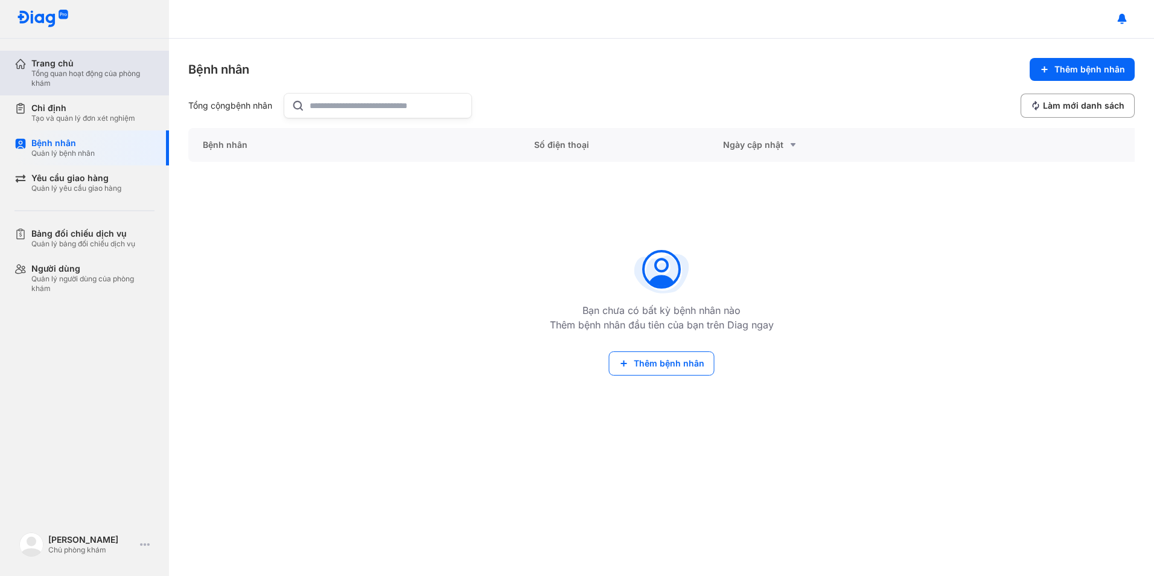
click at [74, 66] on div "Trang chủ" at bounding box center [92, 63] width 123 height 11
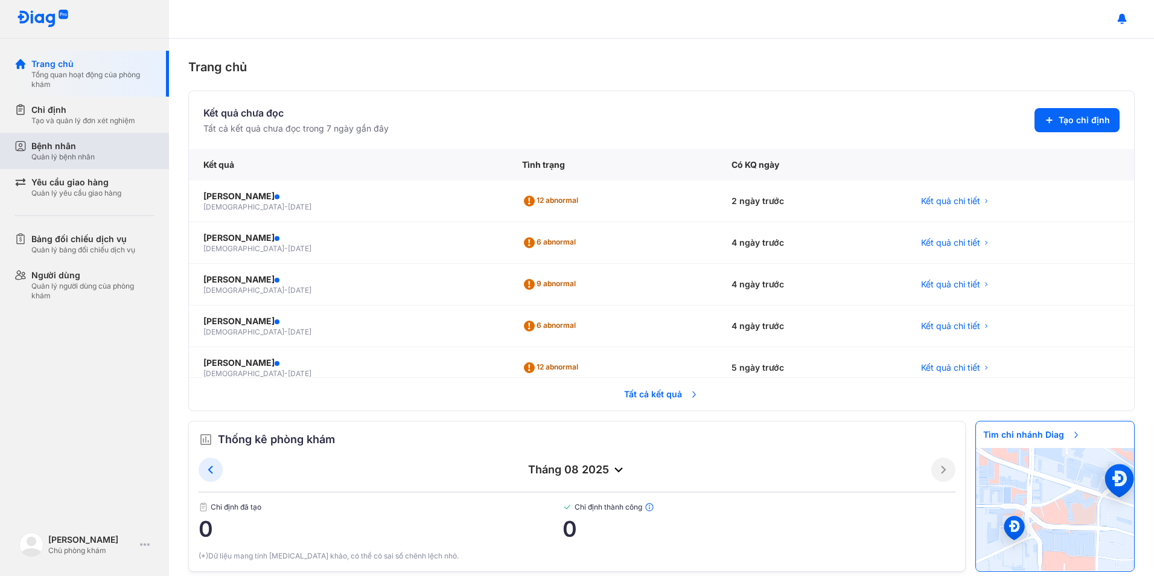
click at [94, 150] on div "Bệnh nhân" at bounding box center [62, 146] width 63 height 12
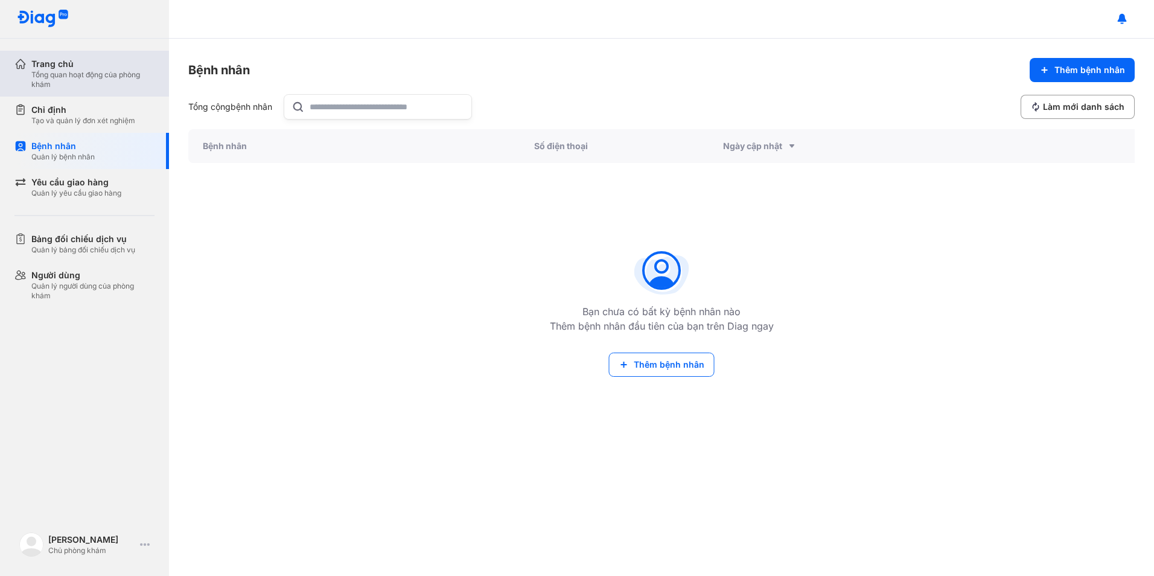
click at [54, 72] on div "Tổng quan hoạt động của phòng khám" at bounding box center [92, 79] width 123 height 19
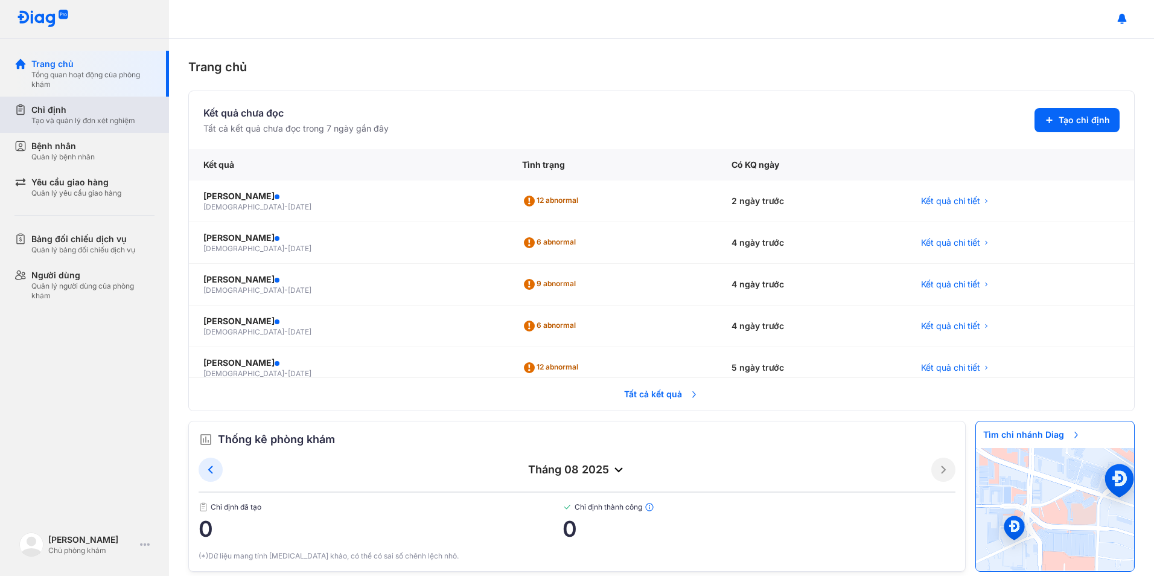
click at [70, 110] on div "Chỉ định" at bounding box center [83, 110] width 104 height 12
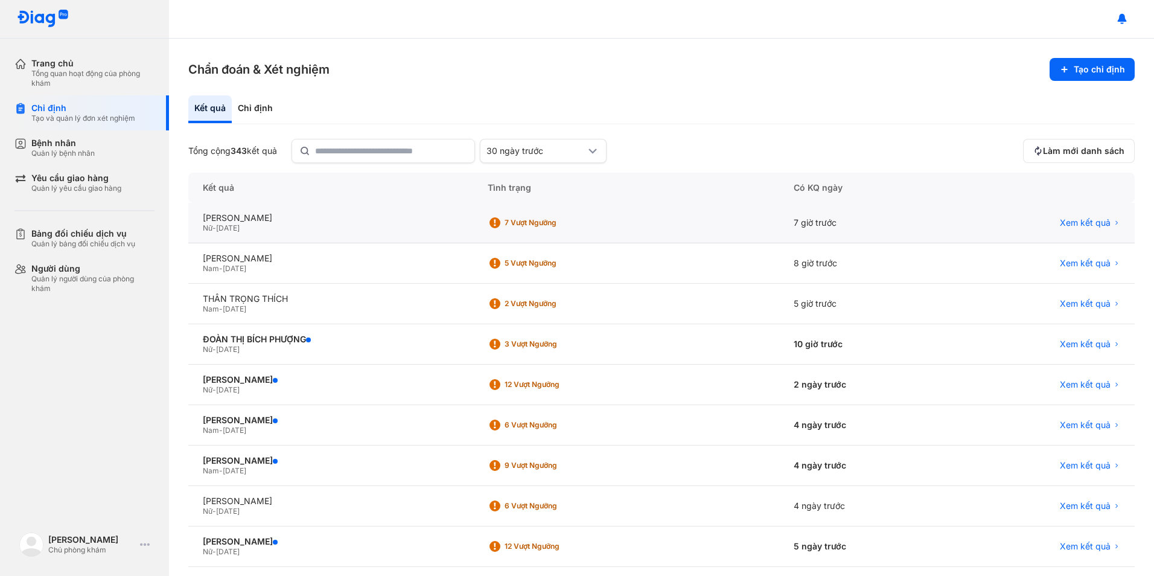
click at [267, 211] on div "NGUYỄN THỊ NGHỊ Nữ - 01/01/1967" at bounding box center [330, 223] width 285 height 40
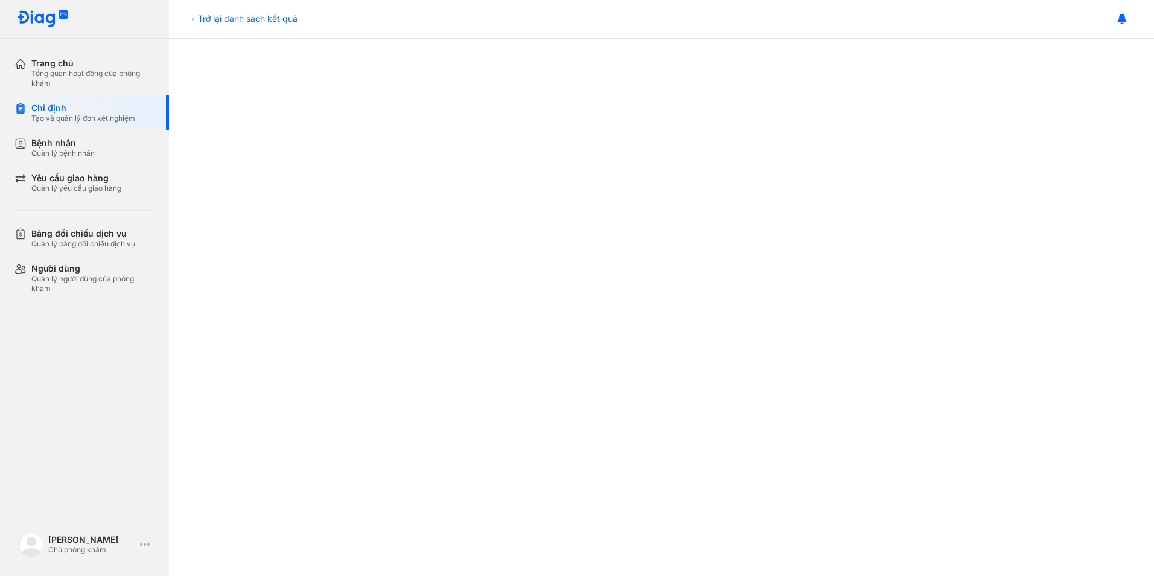
scroll to position [221, 0]
click at [59, 156] on div "Quản lý bệnh nhân" at bounding box center [62, 153] width 63 height 10
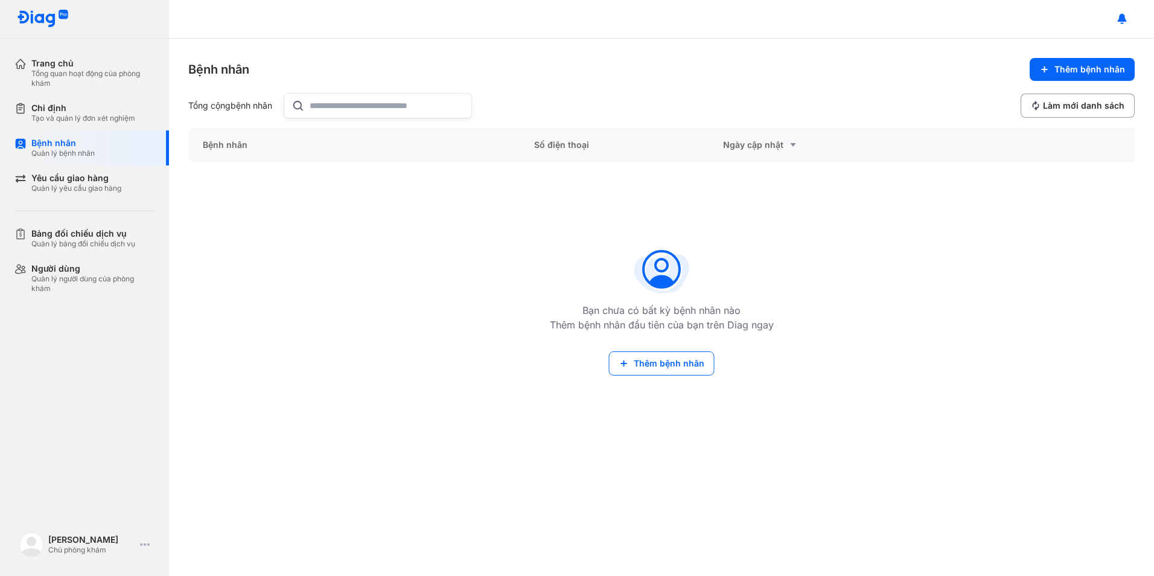
click at [352, 104] on input "text" at bounding box center [387, 106] width 154 height 24
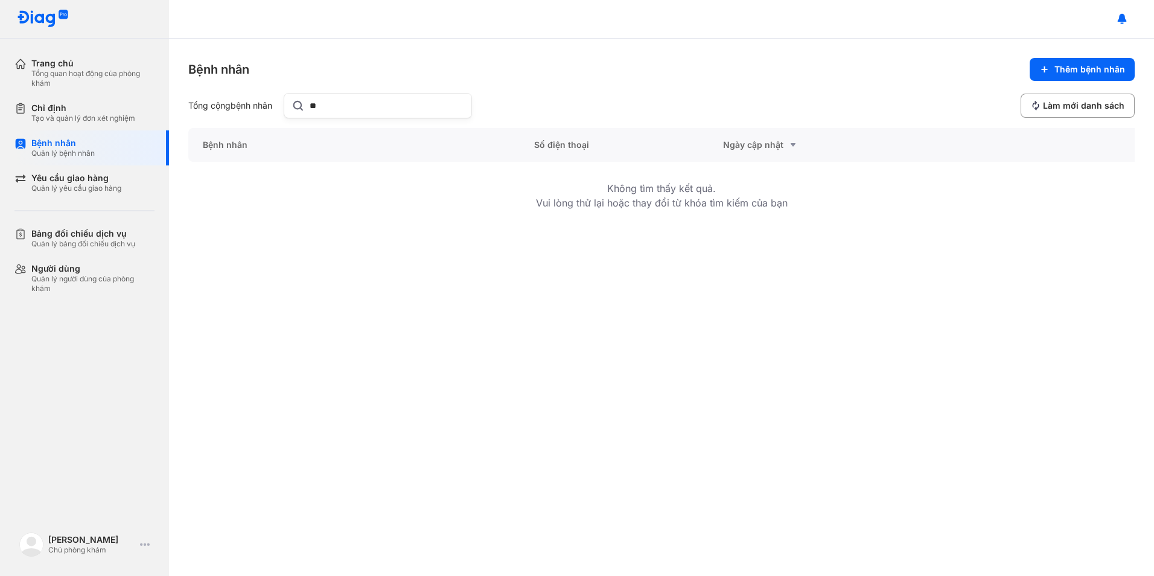
type input "*"
